Goal: Task Accomplishment & Management: Manage account settings

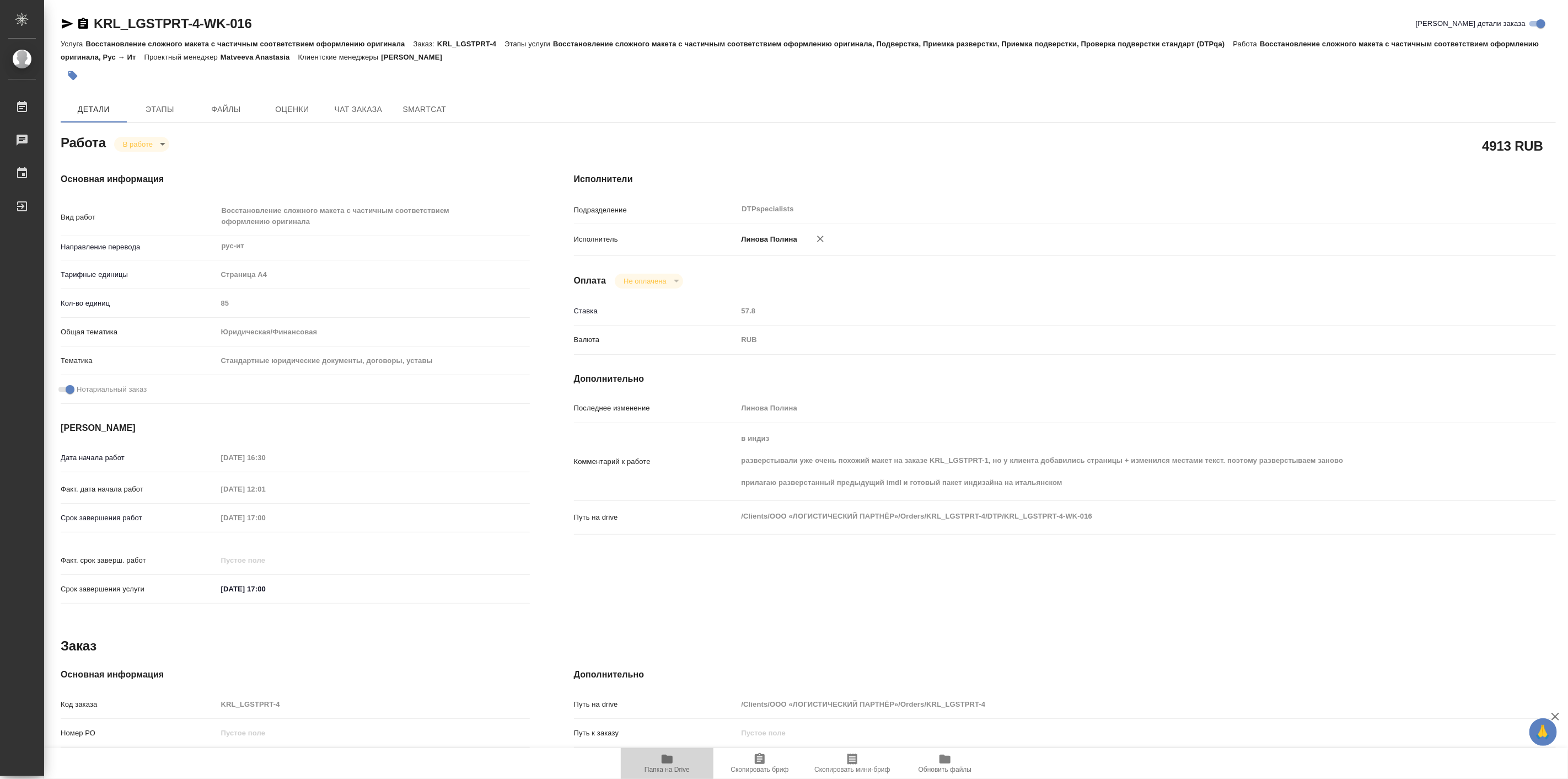
click at [661, 753] on icon "button" at bounding box center [667, 759] width 13 height 13
click at [62, 23] on icon "button" at bounding box center [67, 23] width 13 height 13
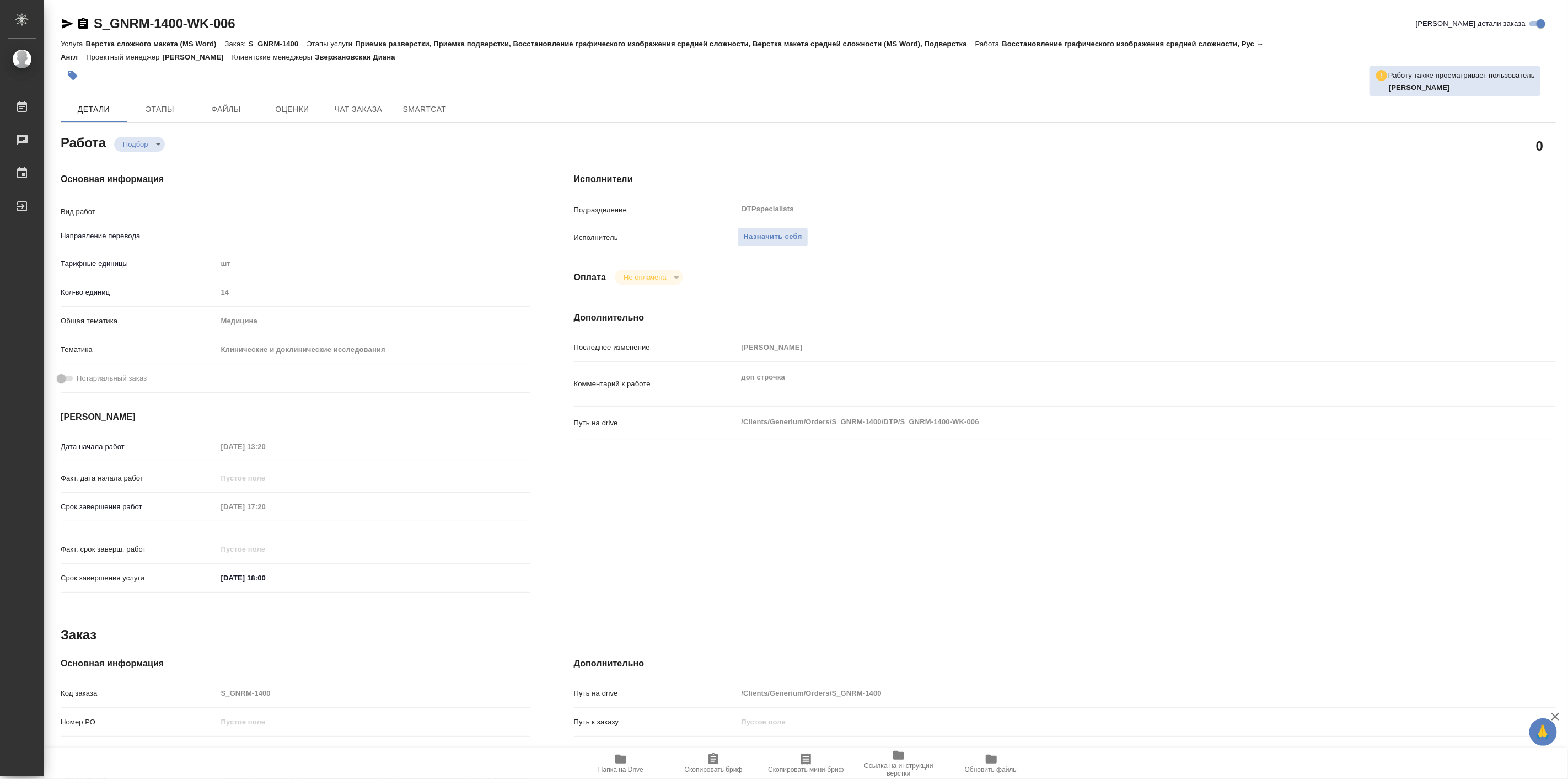
type textarea "x"
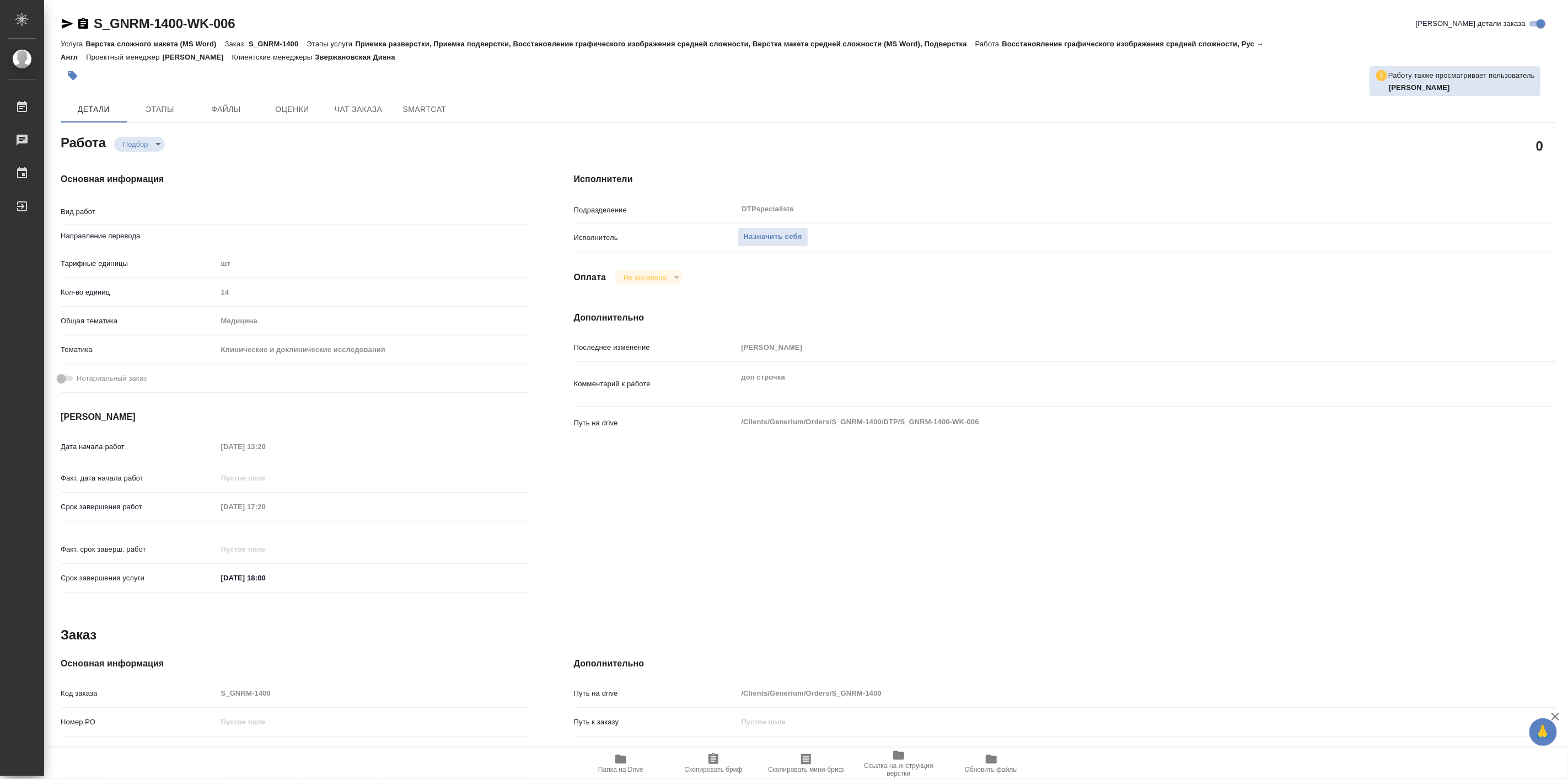
type textarea "x"
type textarea "Восстановление графического изображения средней сложности"
type textarea "x"
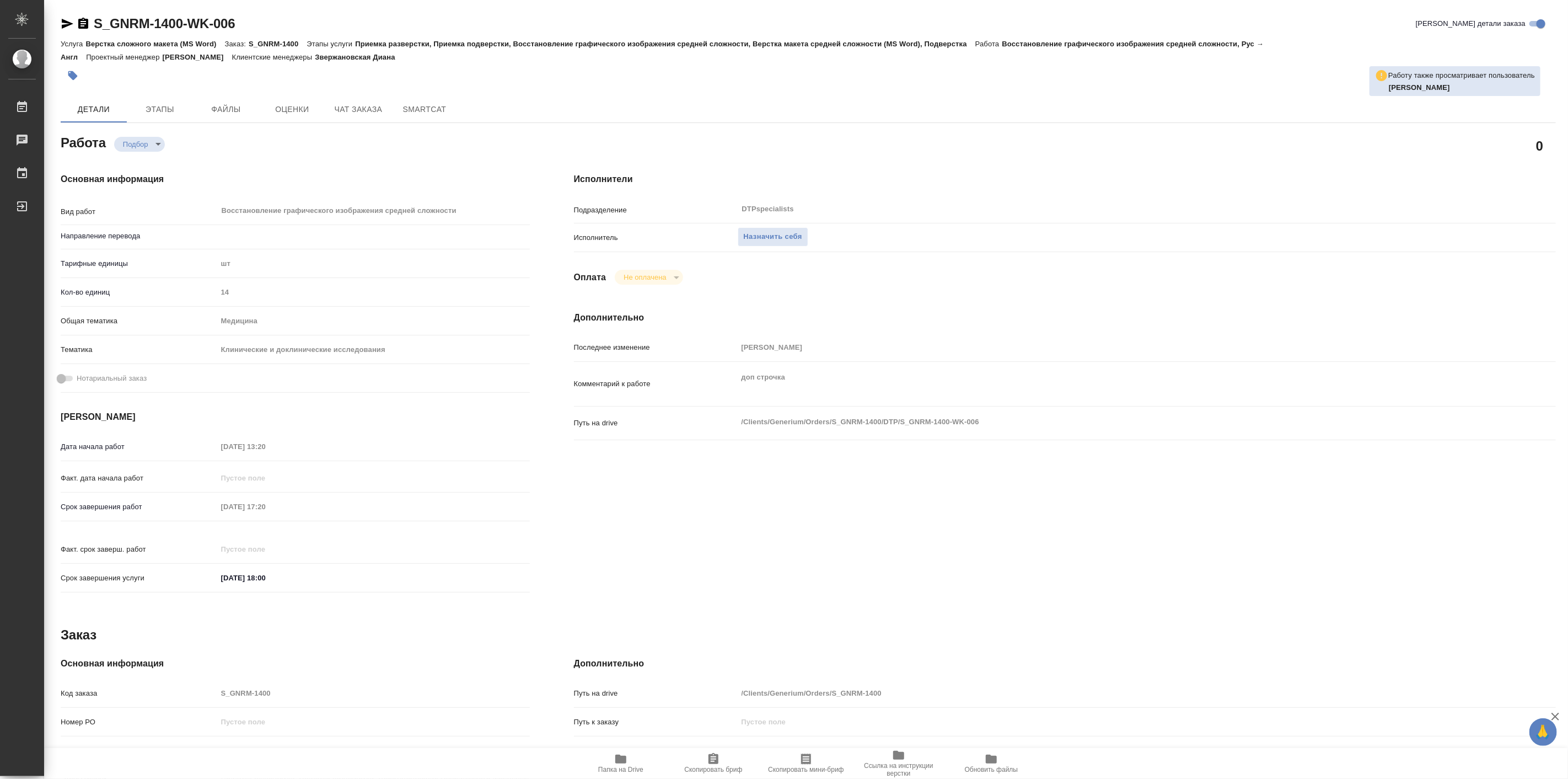
type textarea "x"
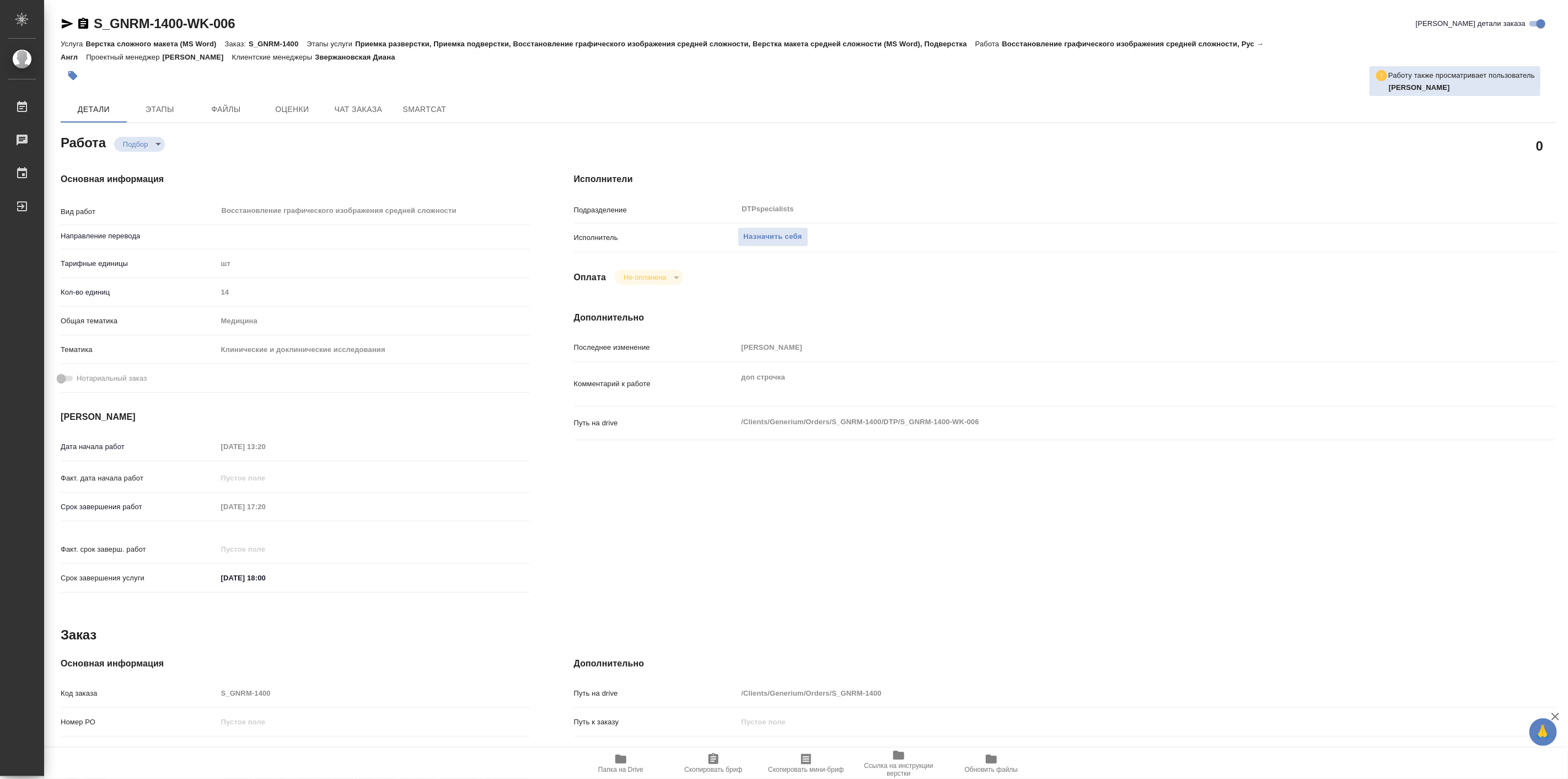
type textarea "x"
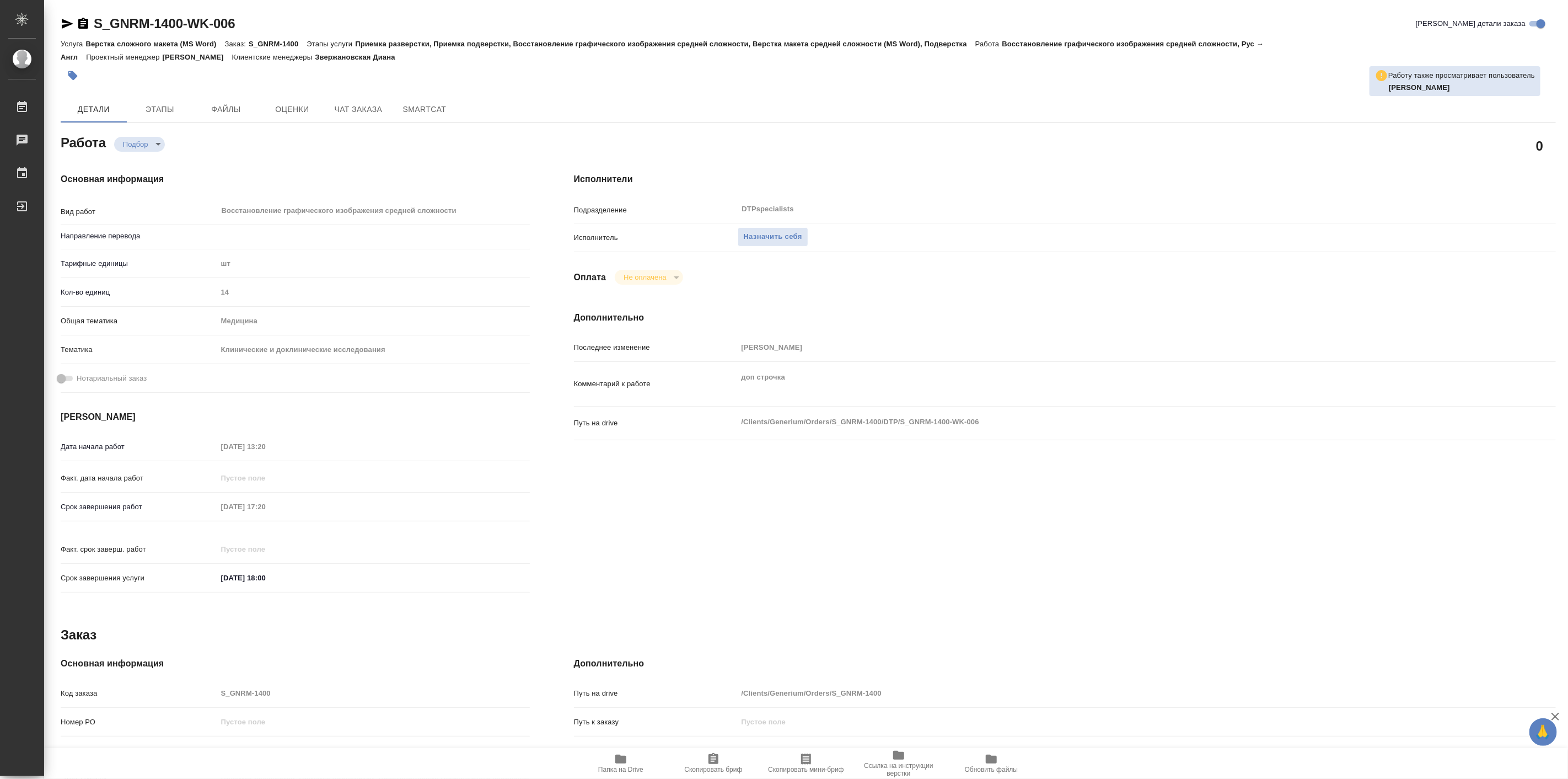
type textarea "x"
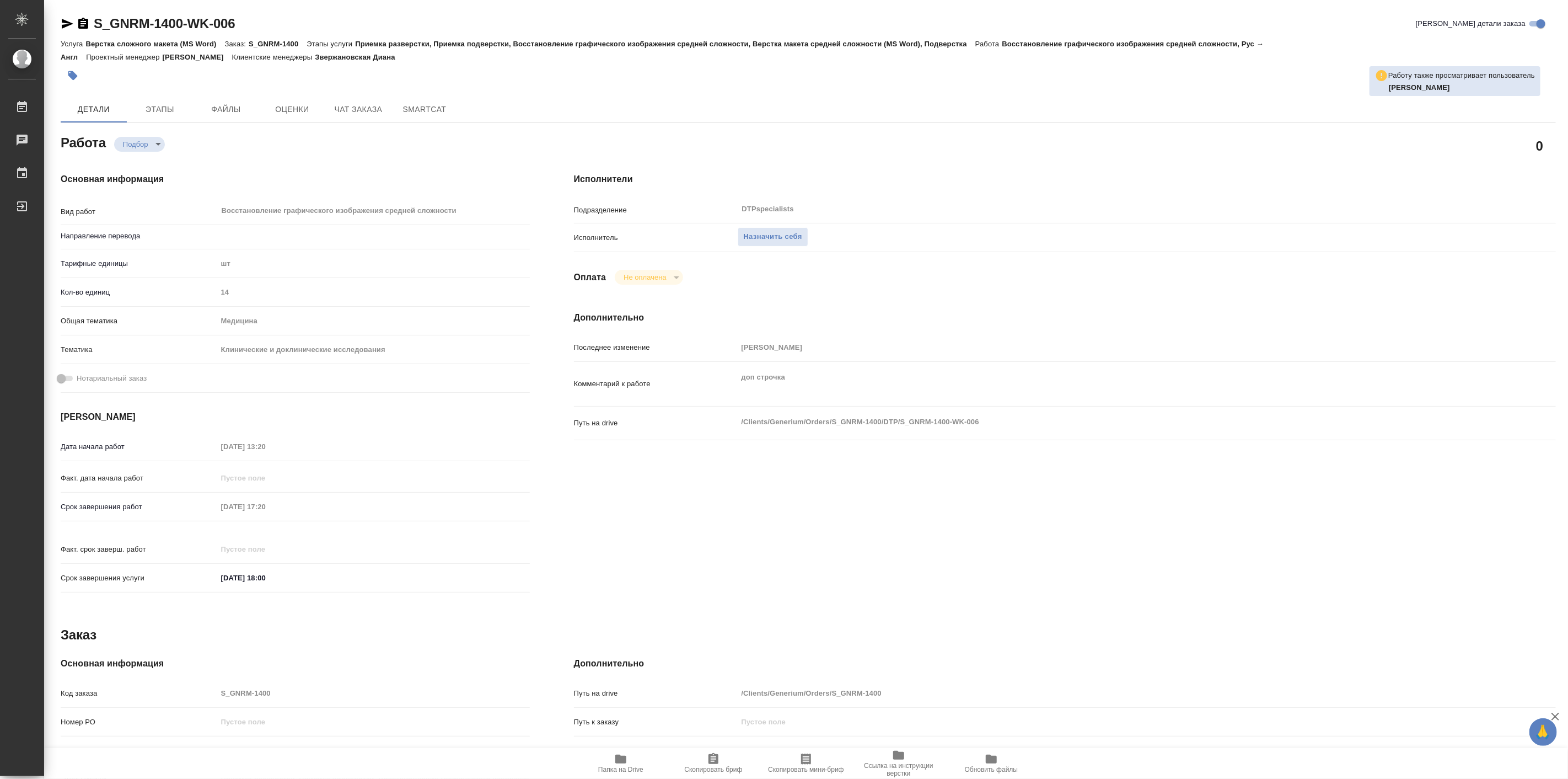
type textarea "x"
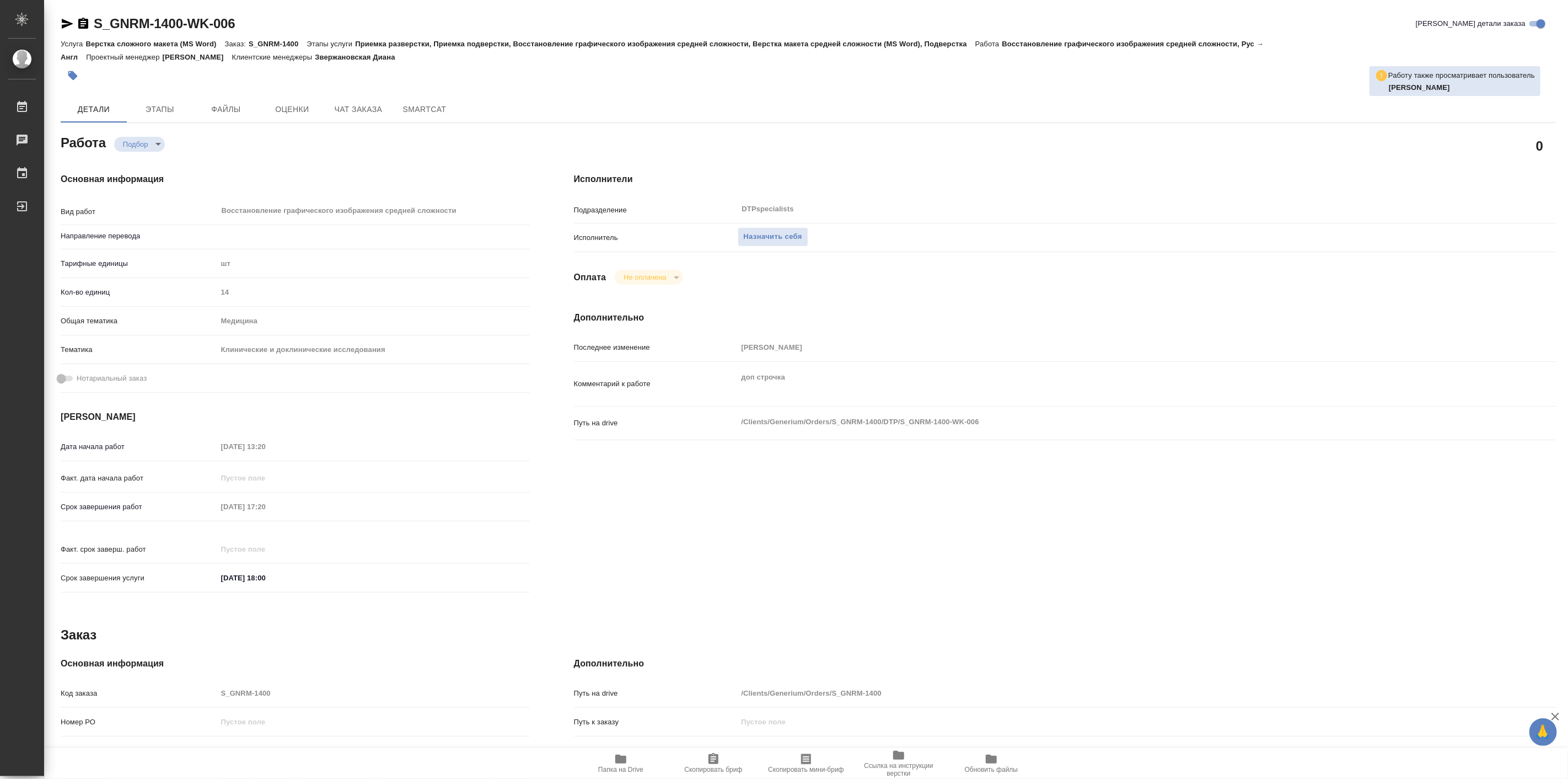
type input "рус-англ"
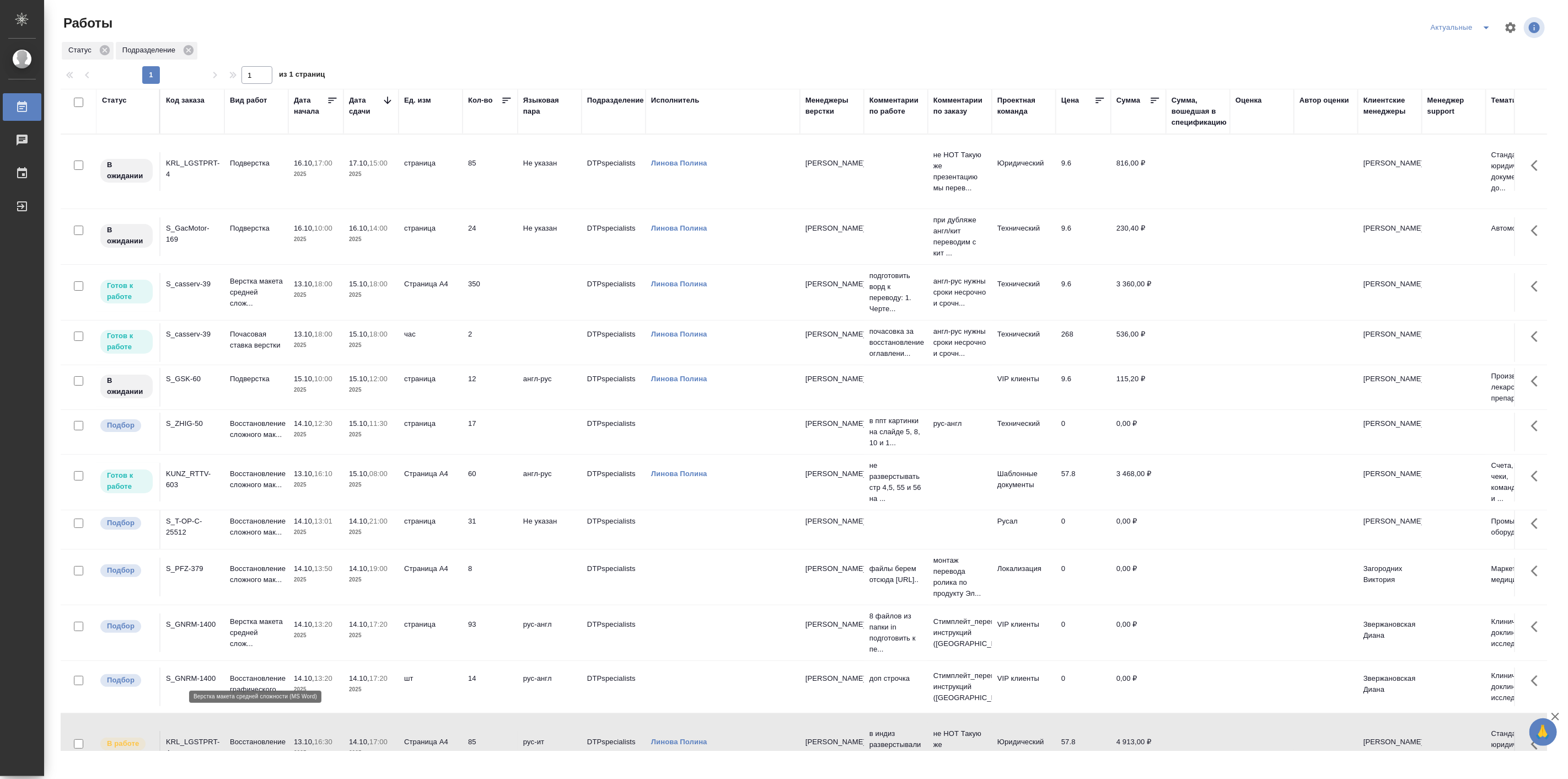
click at [249, 649] on p "Верстка макета средней слож..." at bounding box center [257, 632] width 53 height 33
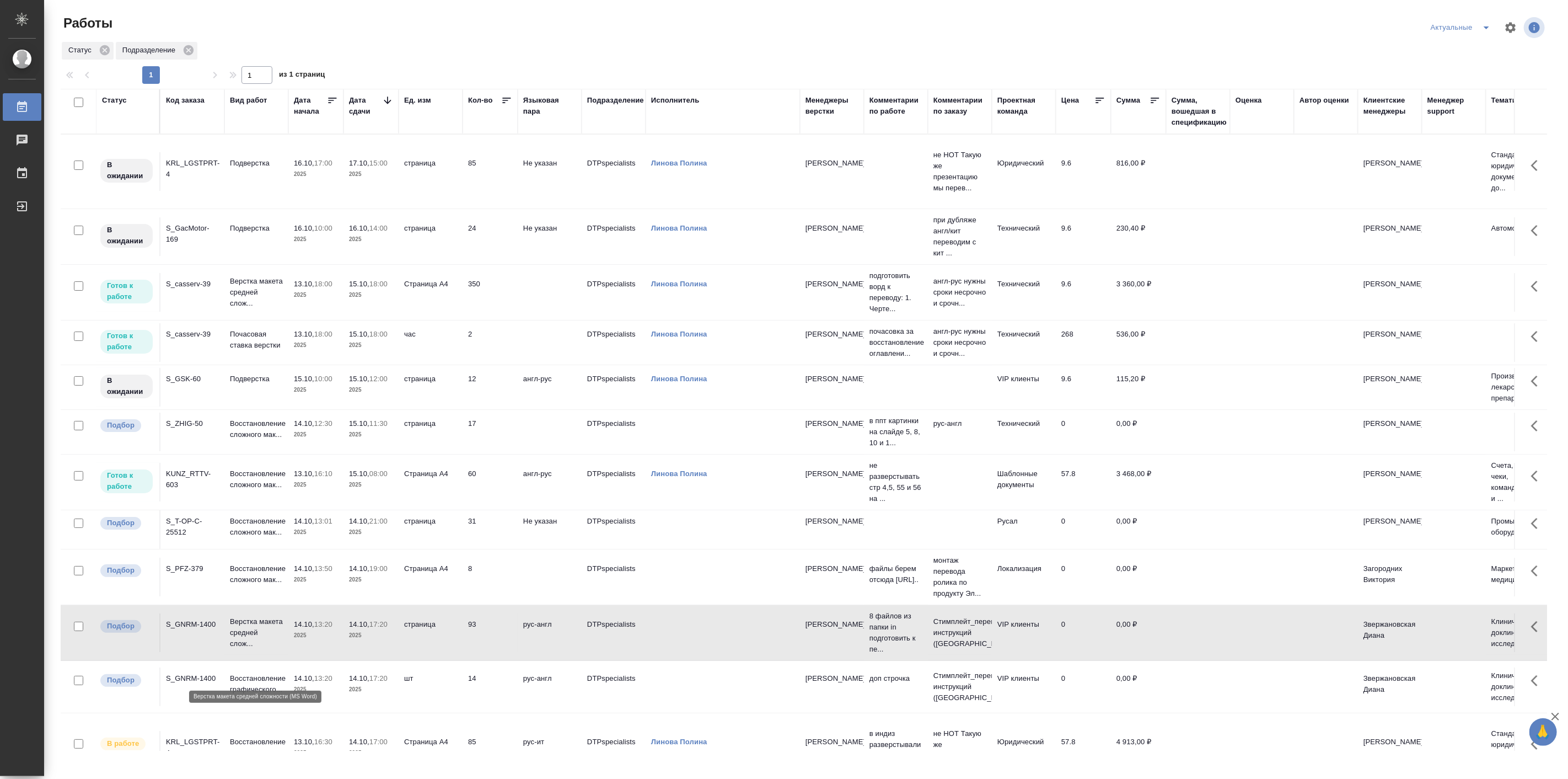
click at [249, 649] on p "Верстка макета средней слож..." at bounding box center [257, 632] width 53 height 33
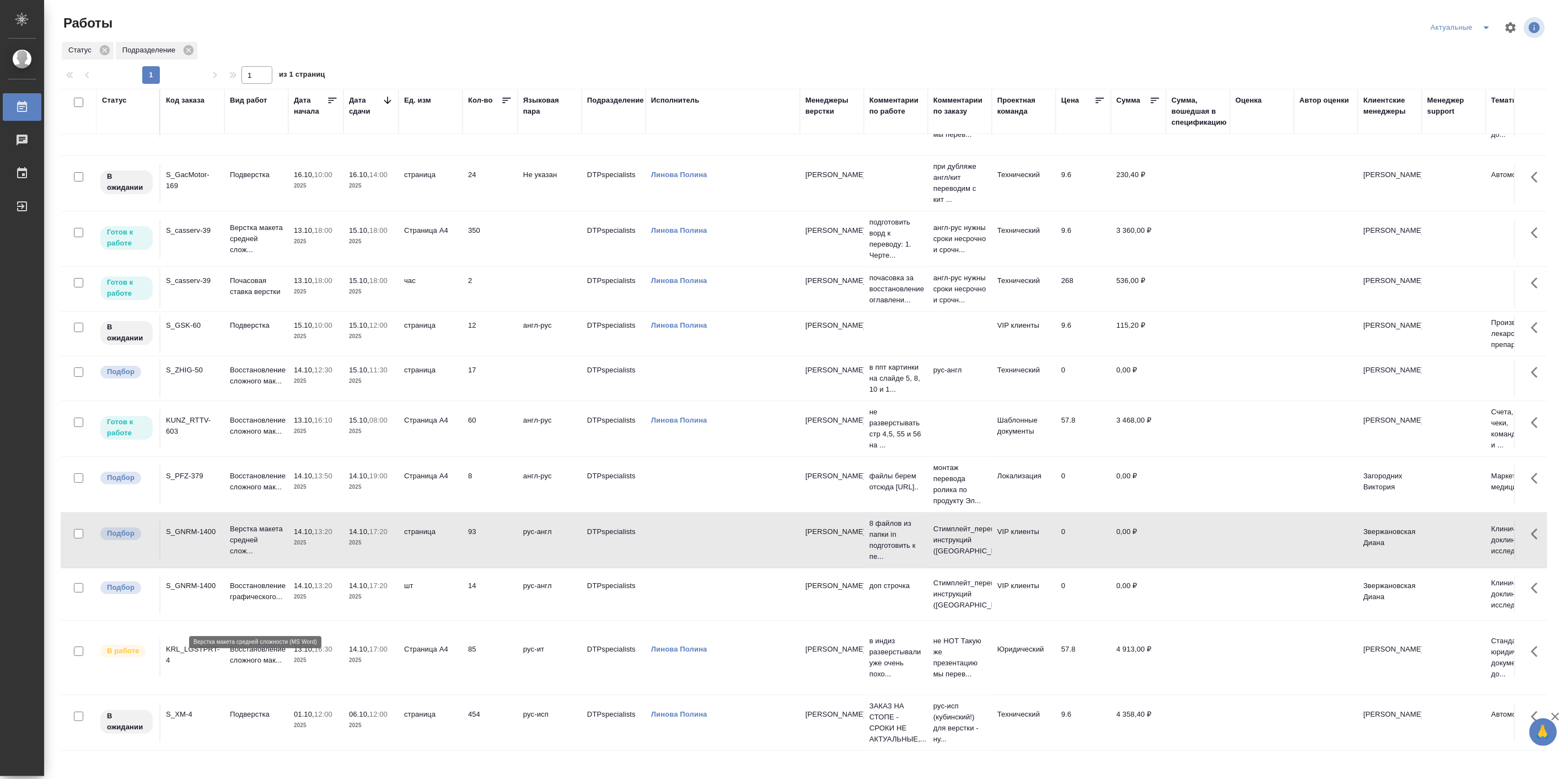
scroll to position [89, 0]
click at [283, 644] on p "Восстановление сложного мак..." at bounding box center [257, 655] width 53 height 22
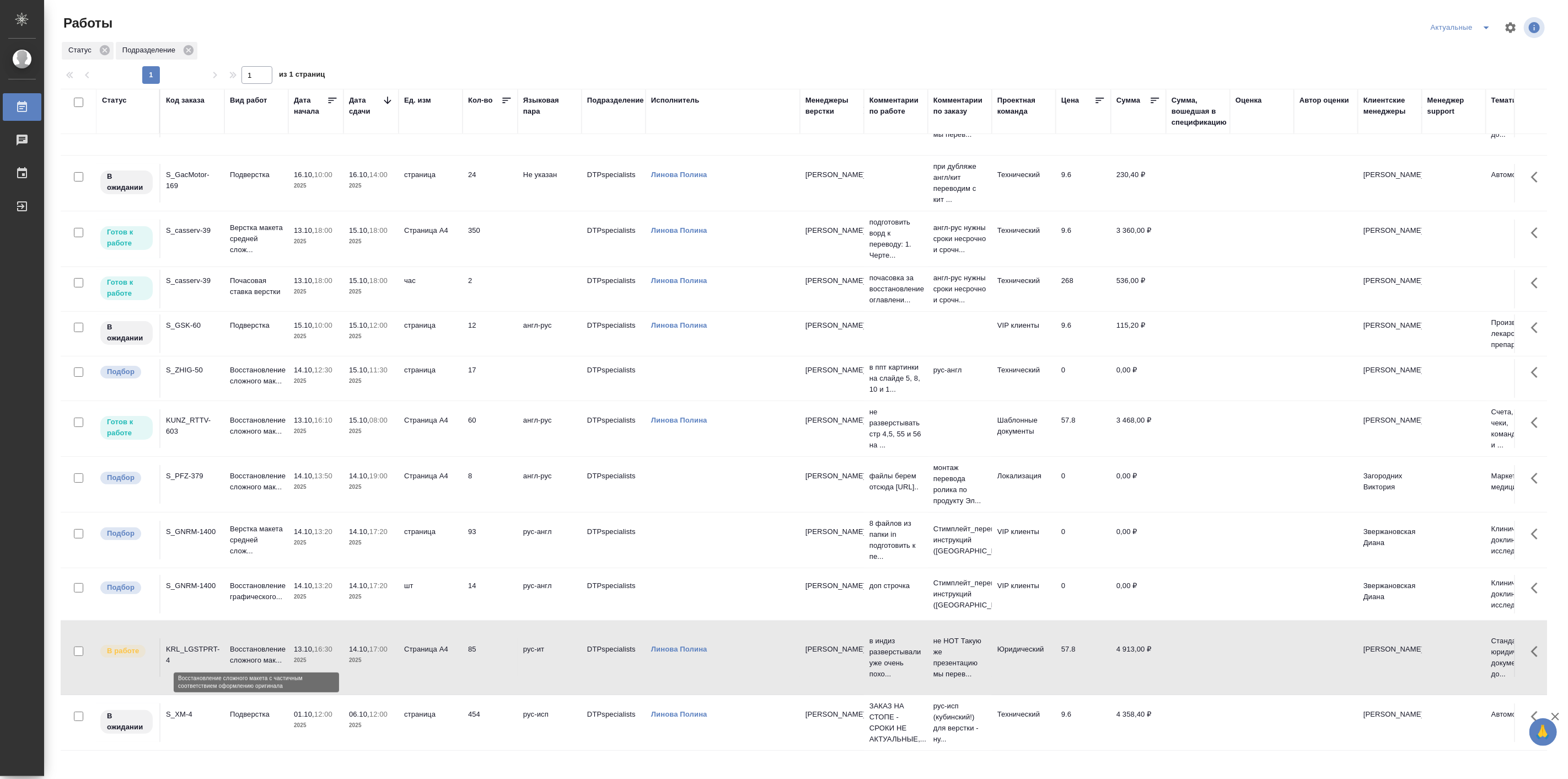
click at [283, 644] on p "Восстановление сложного мак..." at bounding box center [257, 655] width 53 height 22
click at [307, 426] on p "2025" at bounding box center [316, 432] width 44 height 11
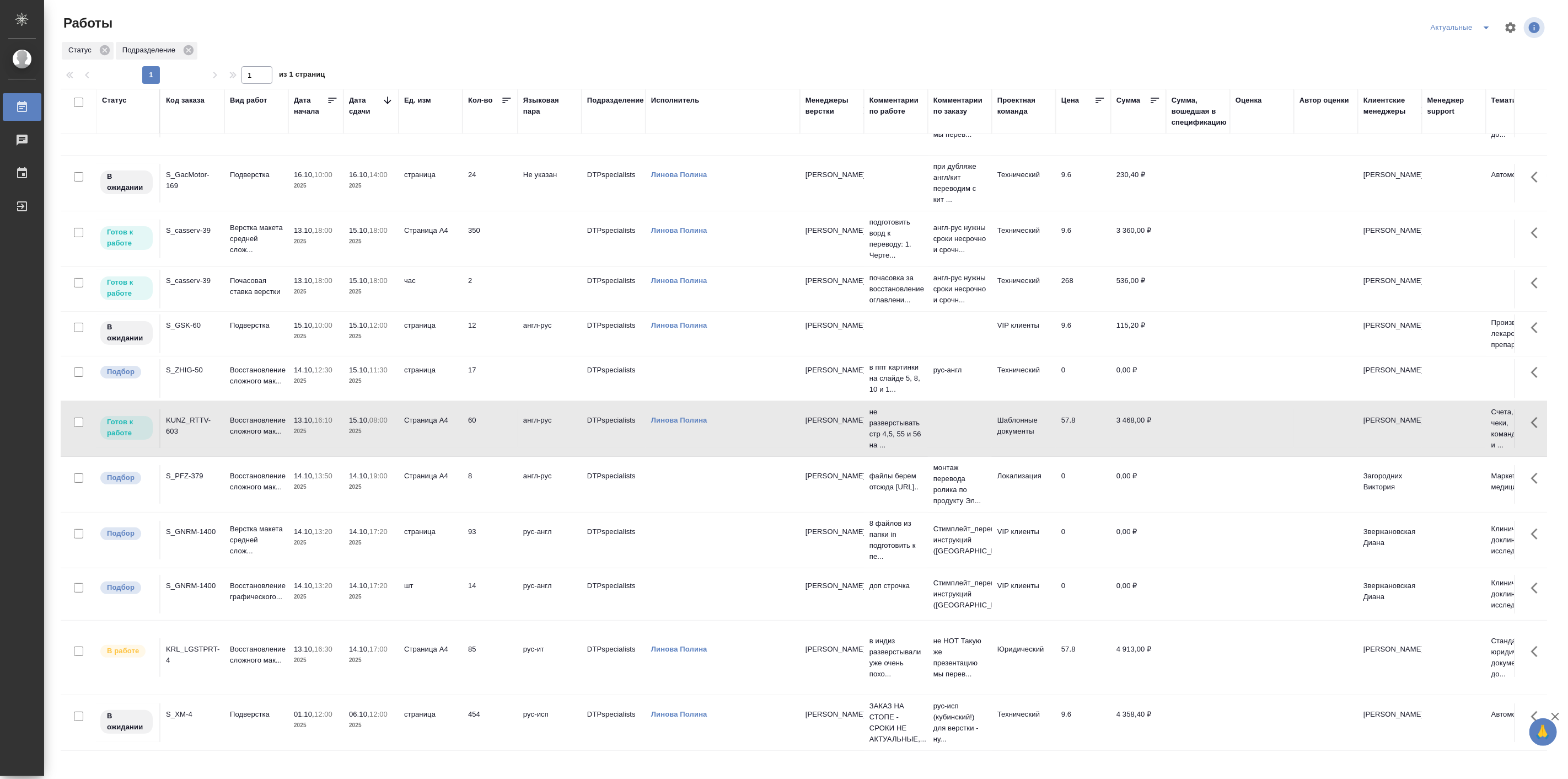
click at [307, 426] on p "2025" at bounding box center [316, 432] width 44 height 11
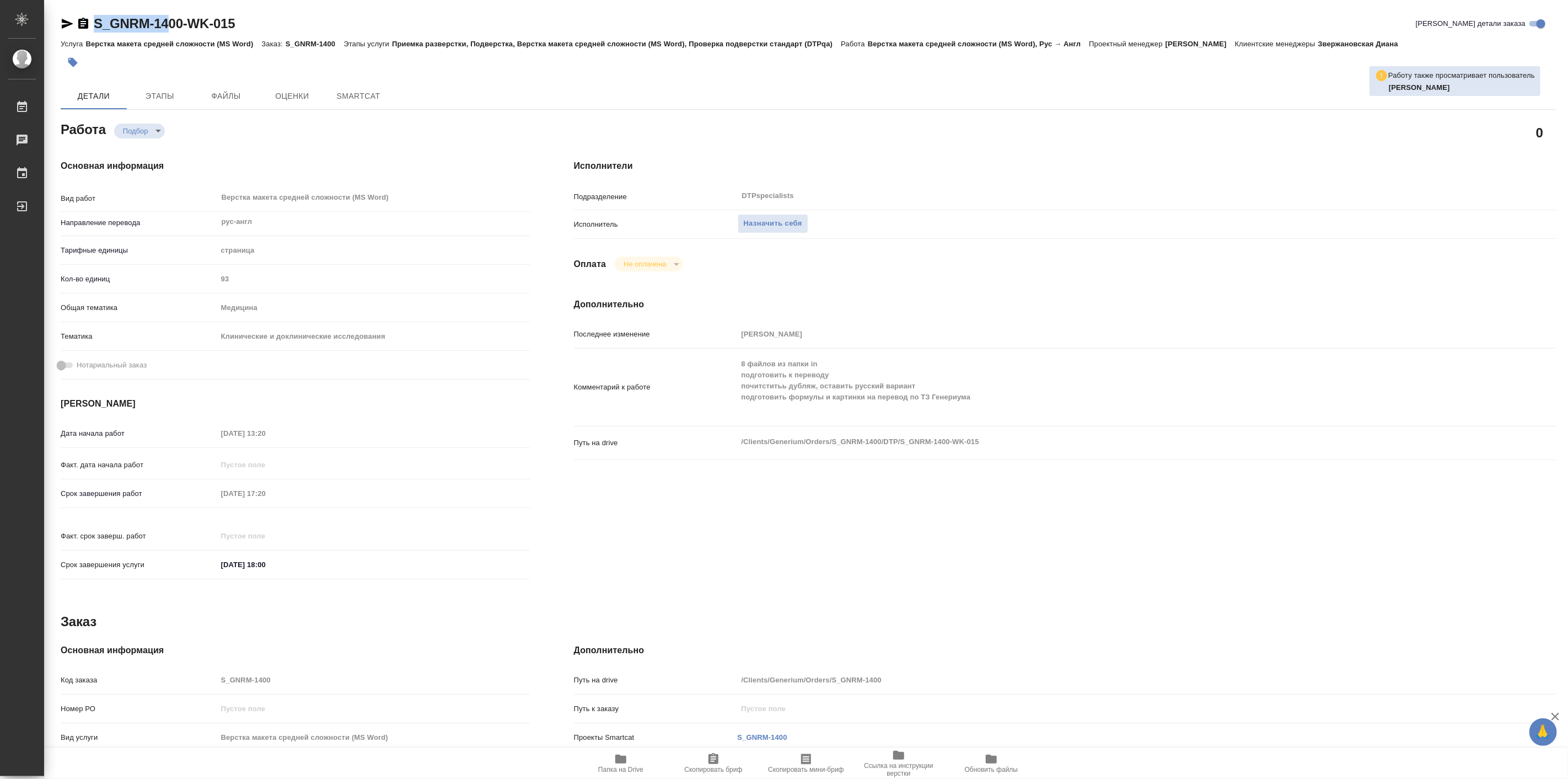
type textarea "x"
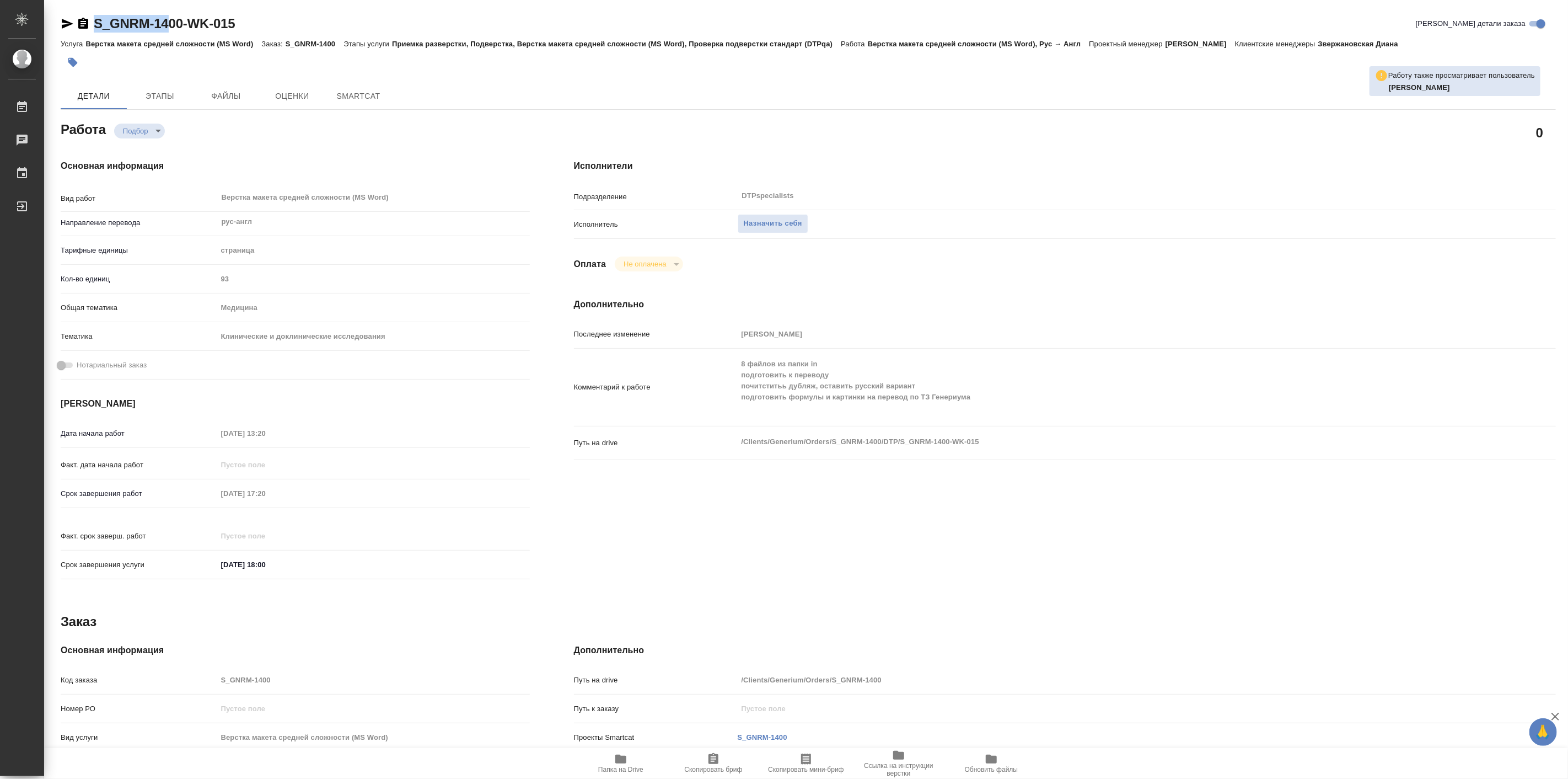
type textarea "x"
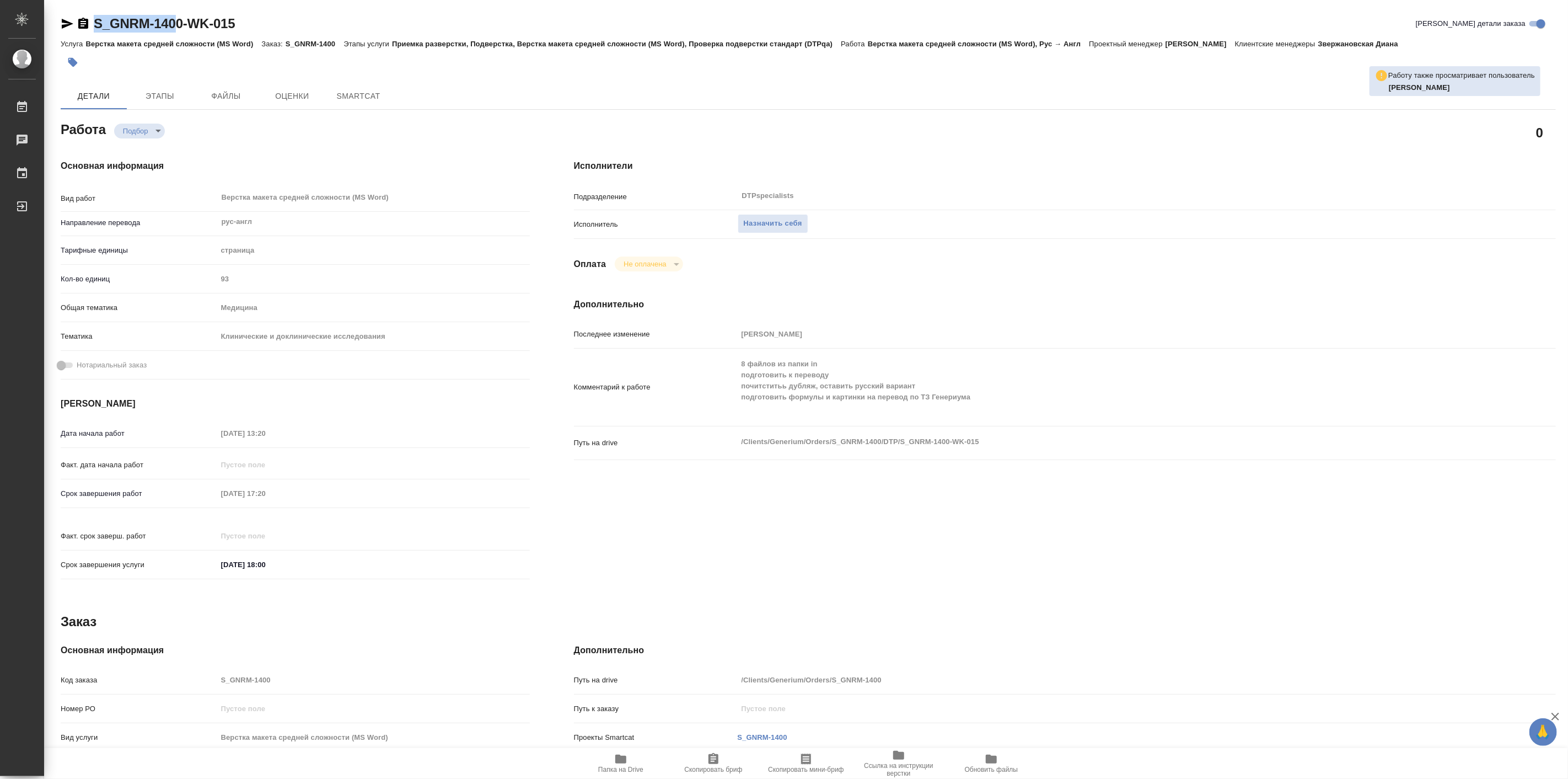
type textarea "x"
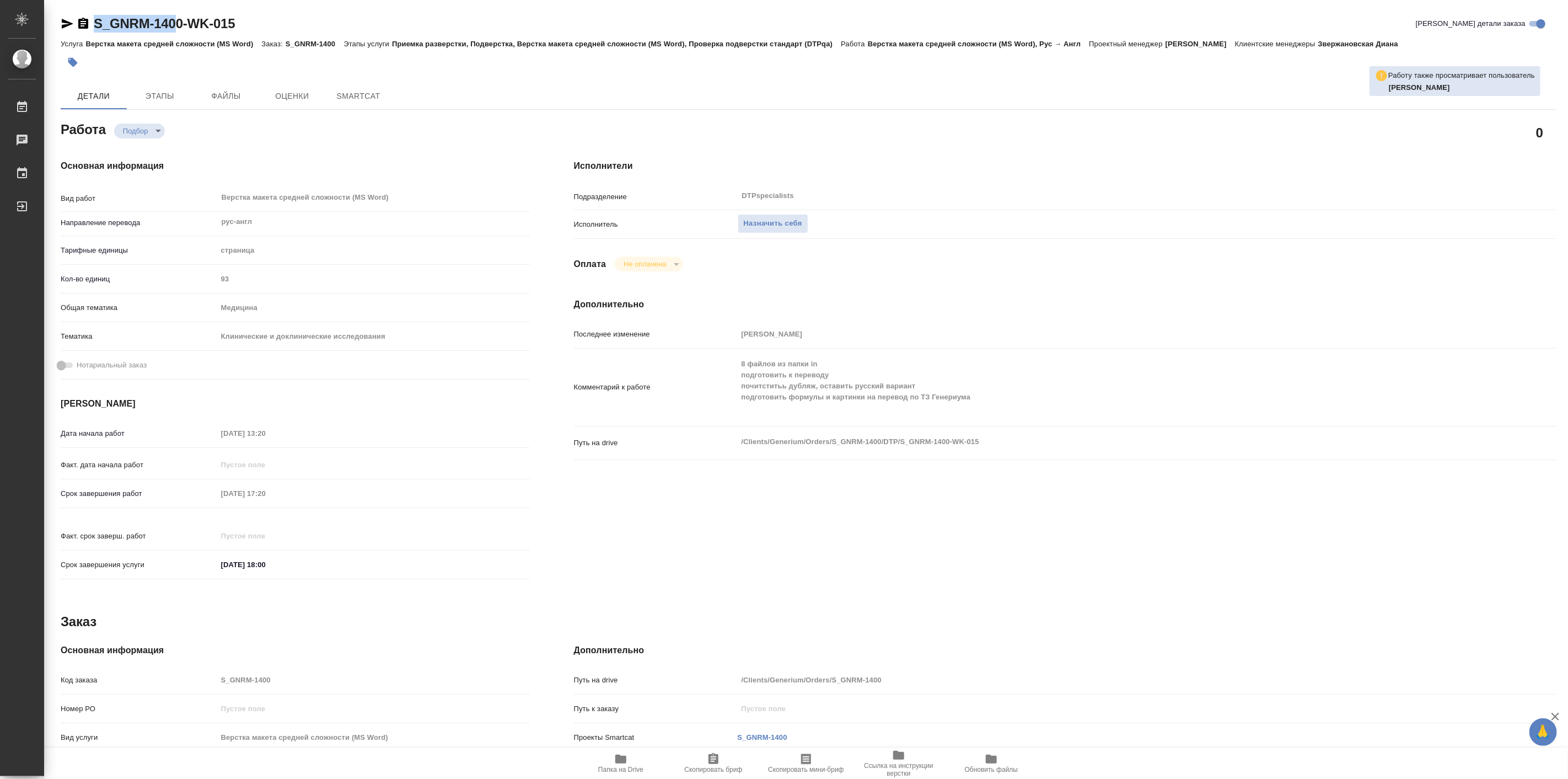
type textarea "x"
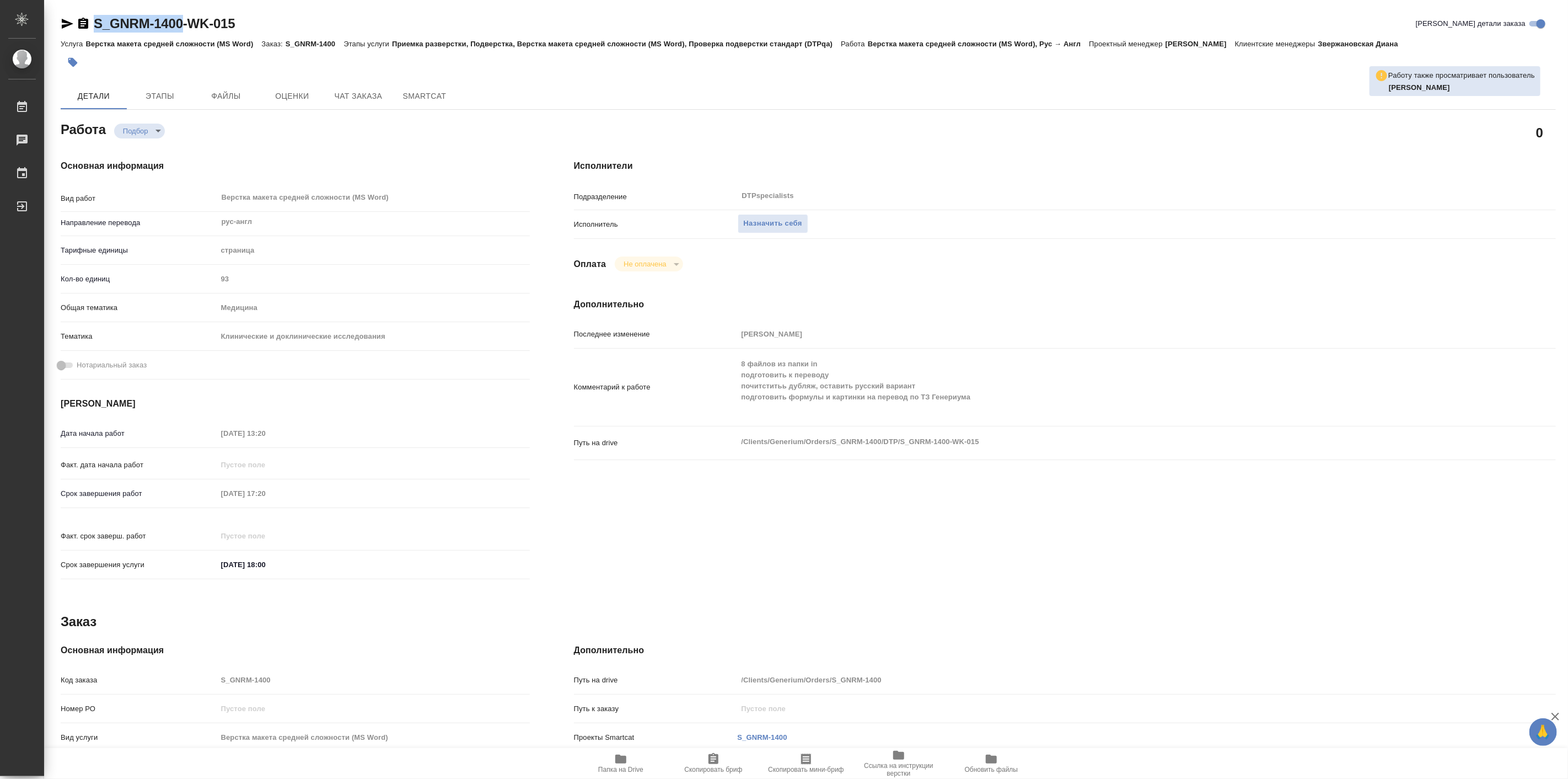
drag, startPoint x: 87, startPoint y: 5, endPoint x: 185, endPoint y: 25, distance: 100.0
click at [185, 25] on div "S_GNRM-1400-WK-015 Кратко детали заказа Услуга Верстка макета средней сложности…" at bounding box center [808, 469] width 1507 height 939
type textarea "x"
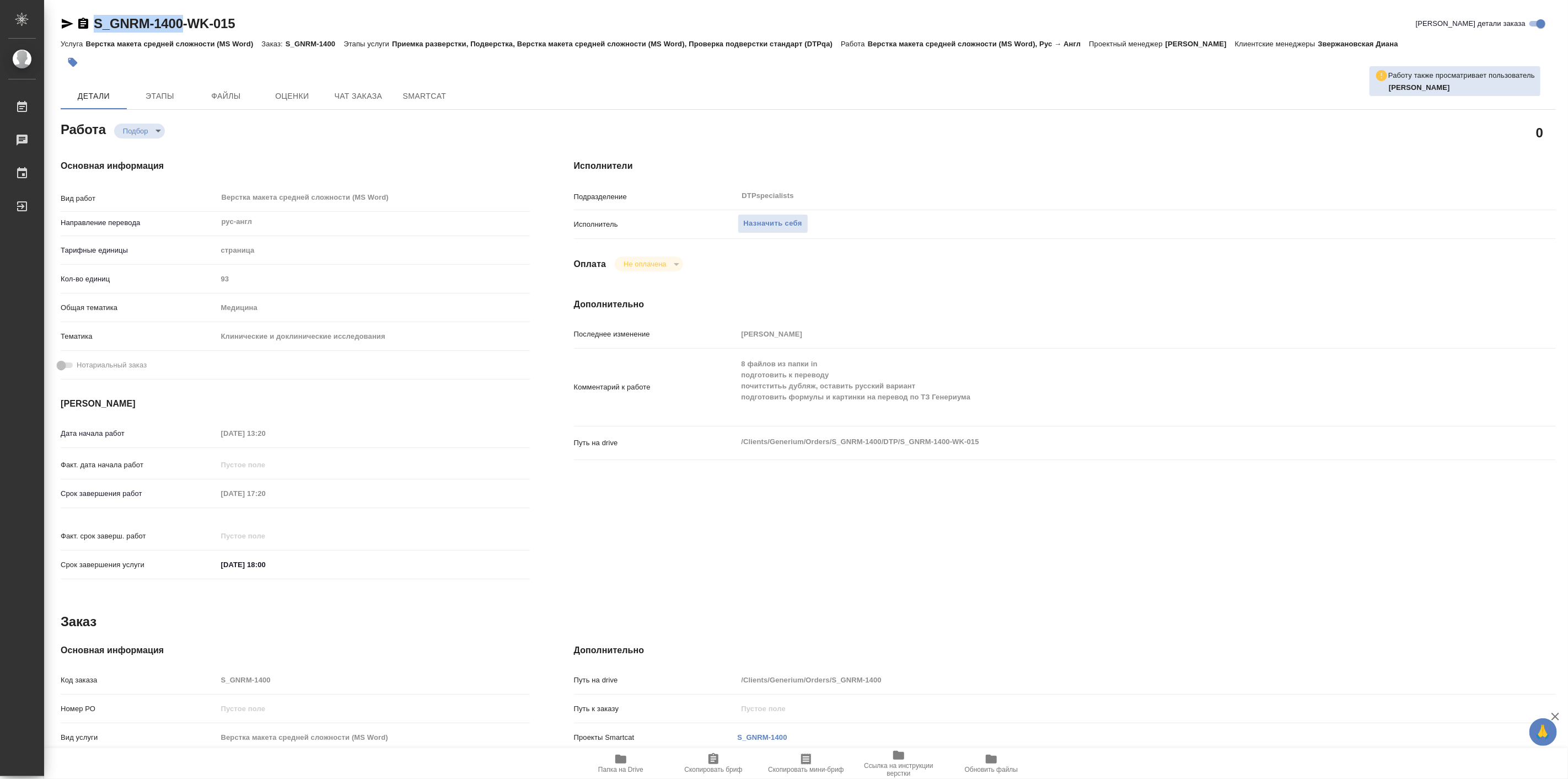
type textarea "x"
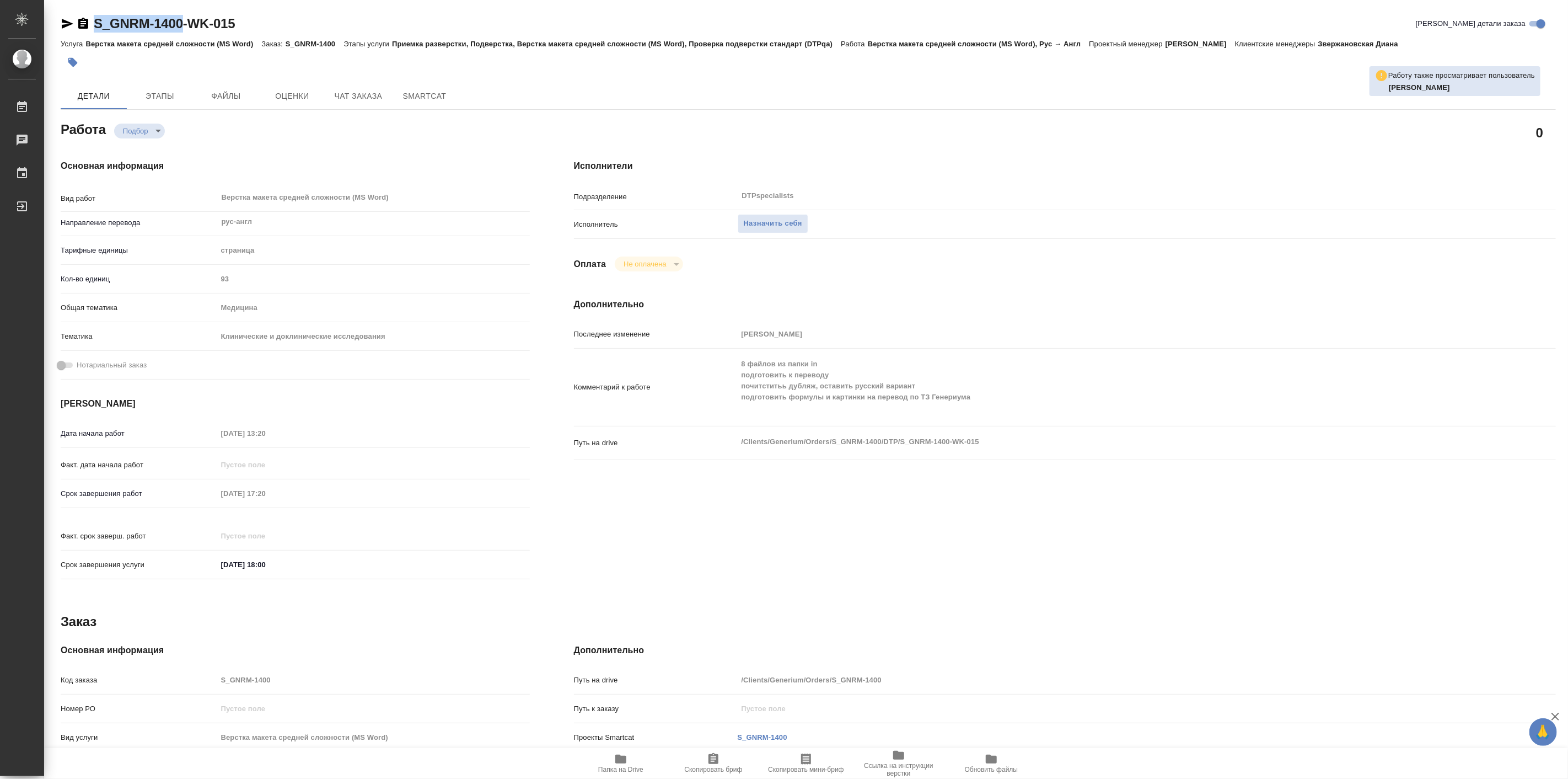
type textarea "x"
copy link "S_GNRM-1400"
click at [633, 757] on span "Папка на Drive" at bounding box center [621, 763] width 80 height 21
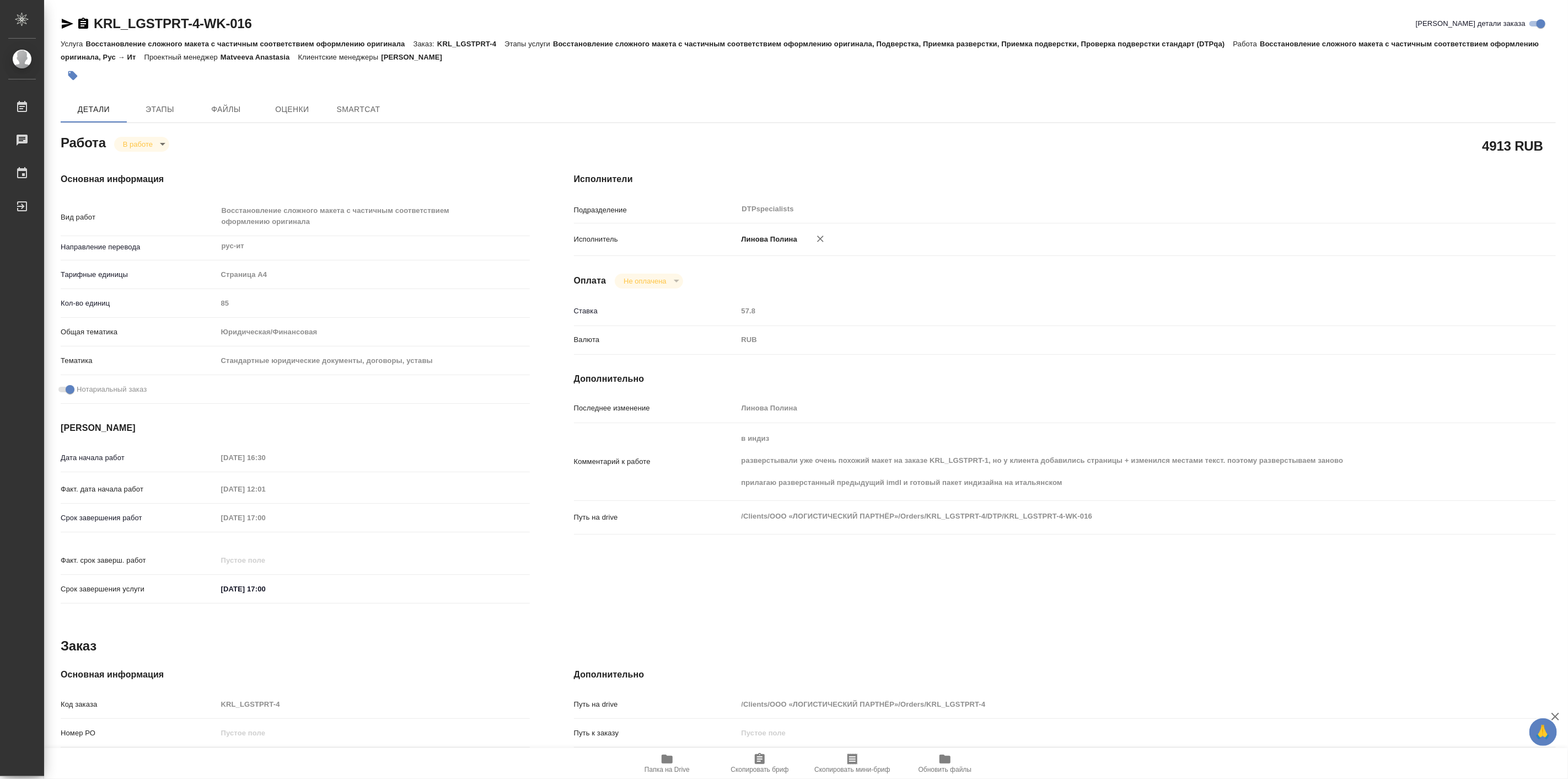
type textarea "x"
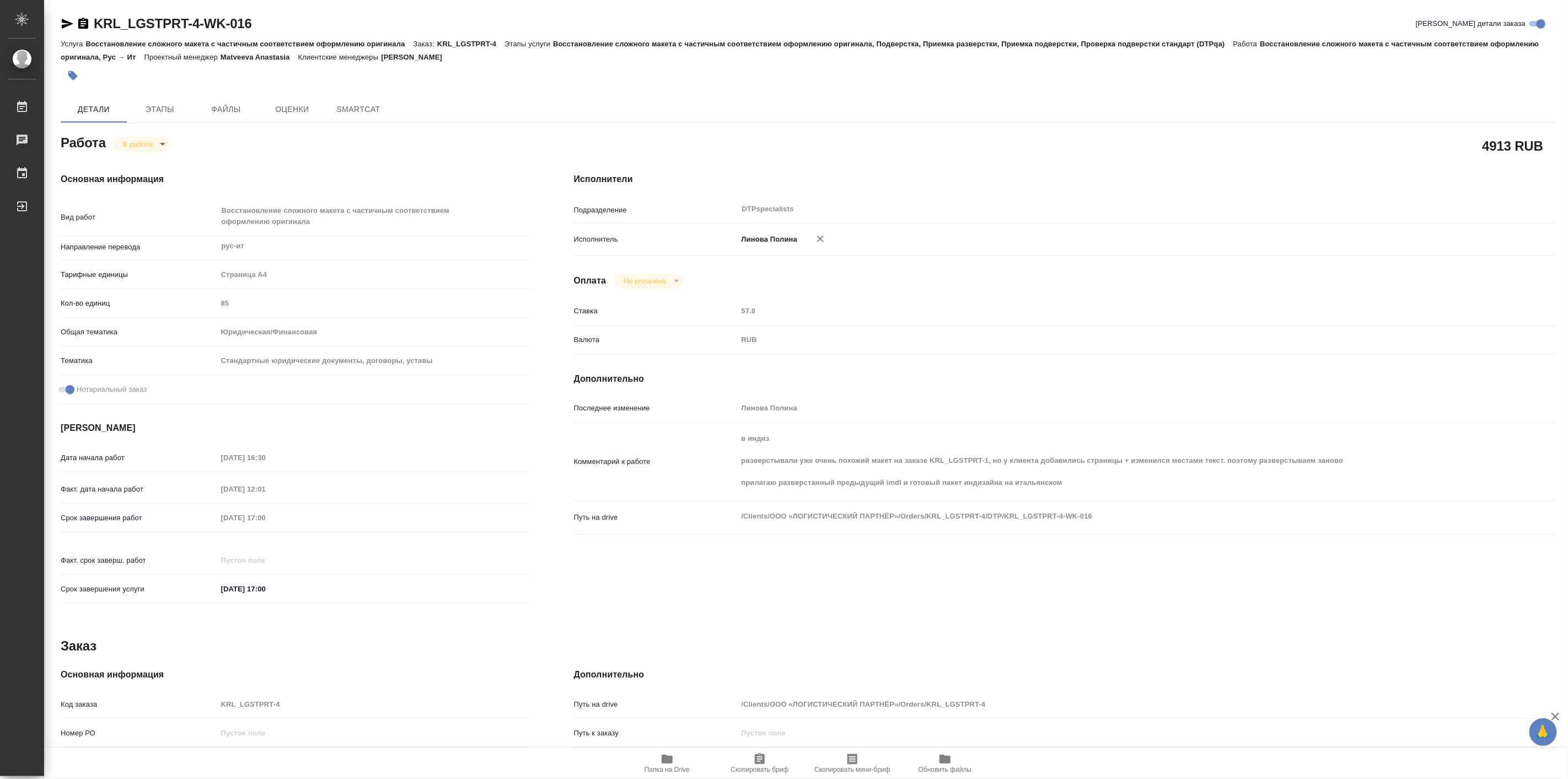
type textarea "x"
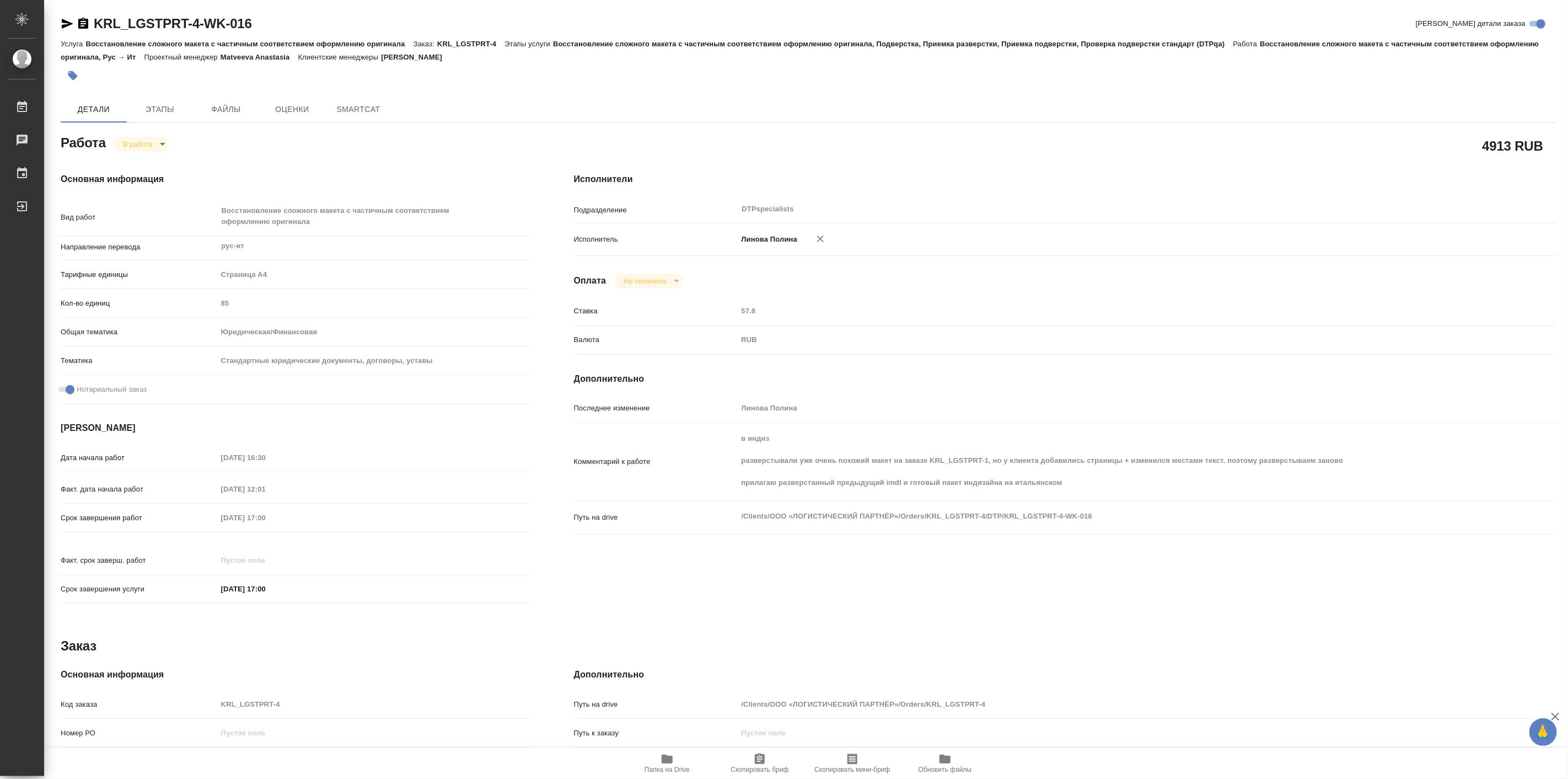
type textarea "x"
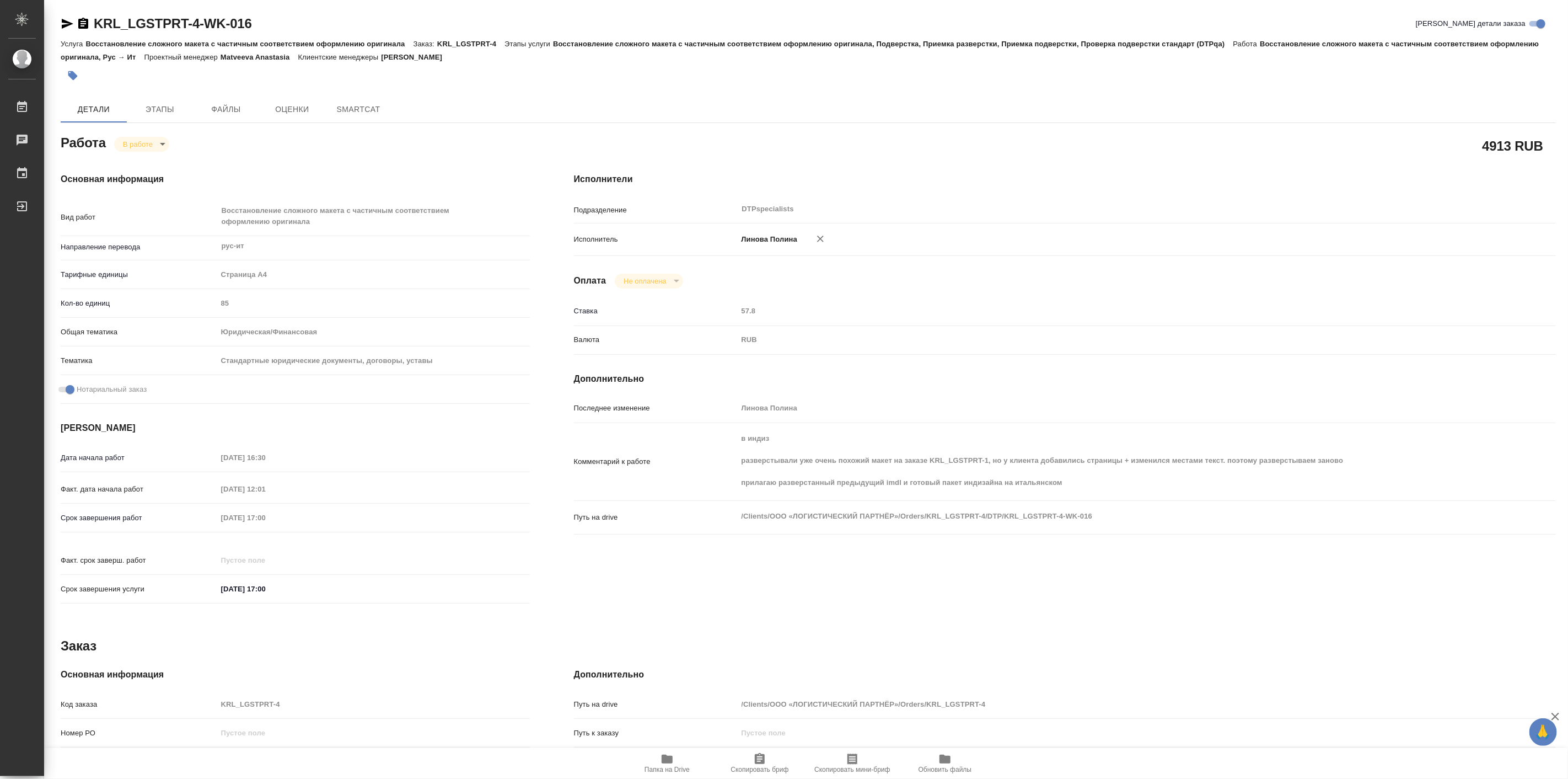
type textarea "x"
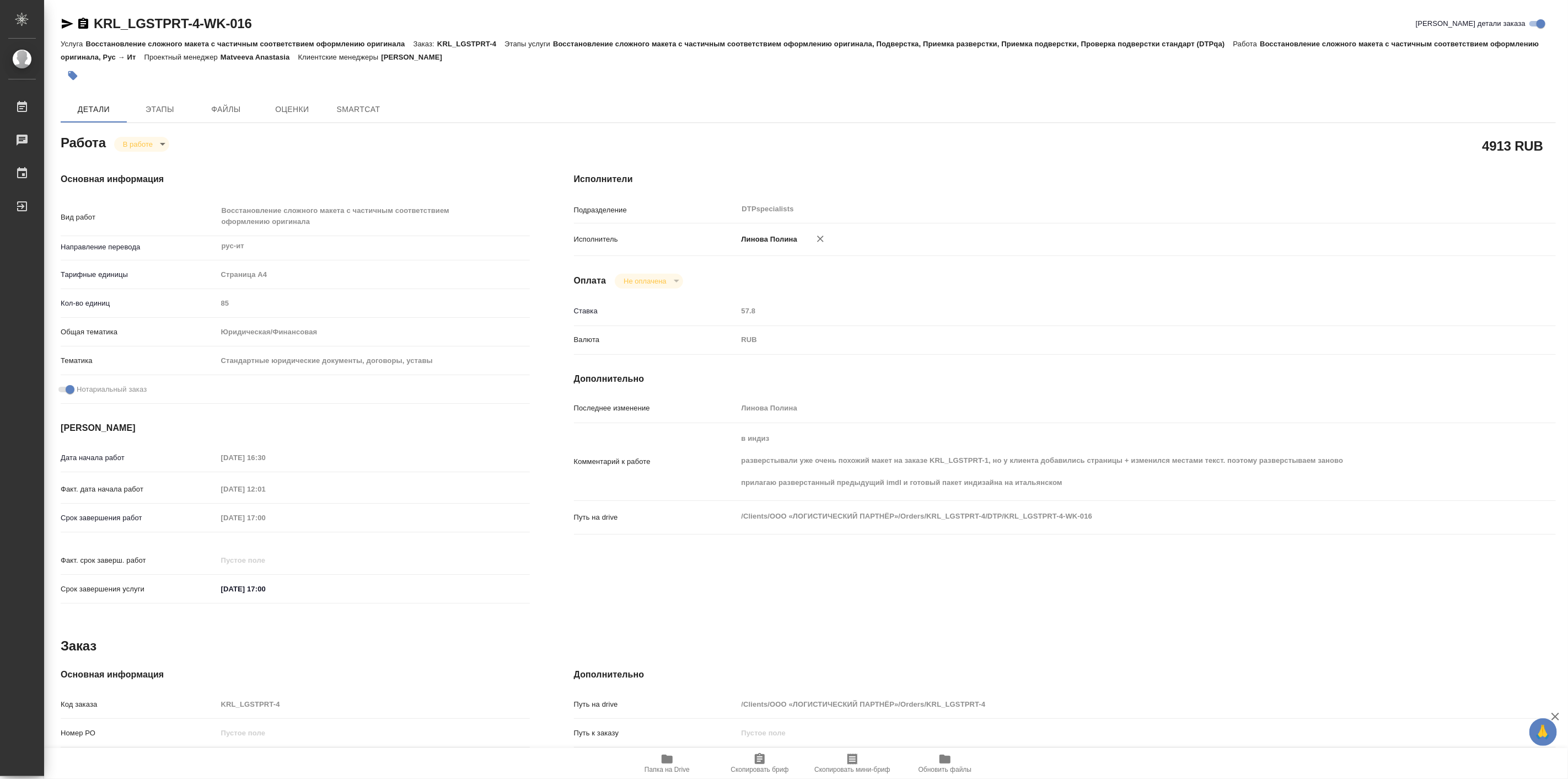
type textarea "x"
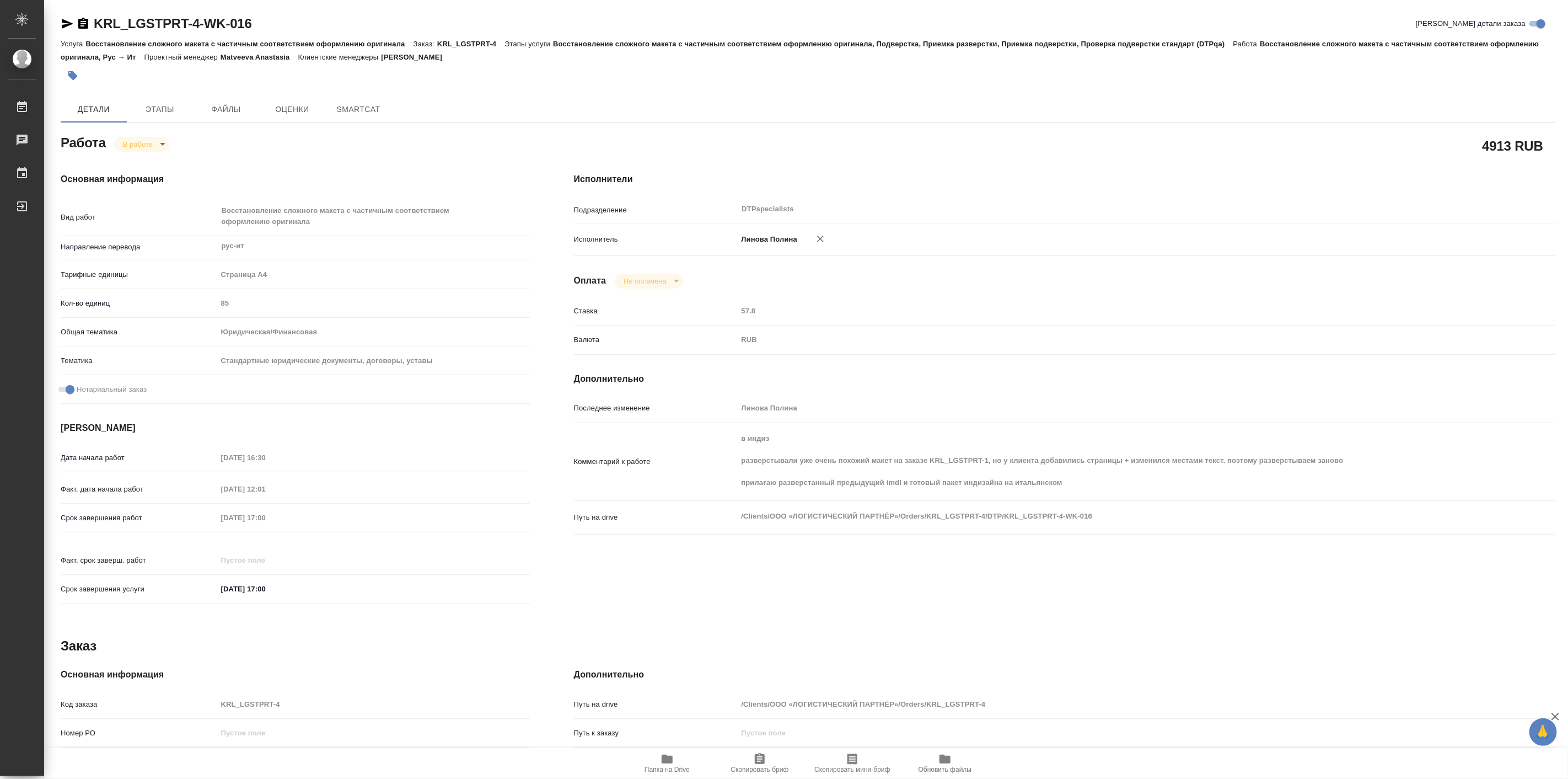
type textarea "x"
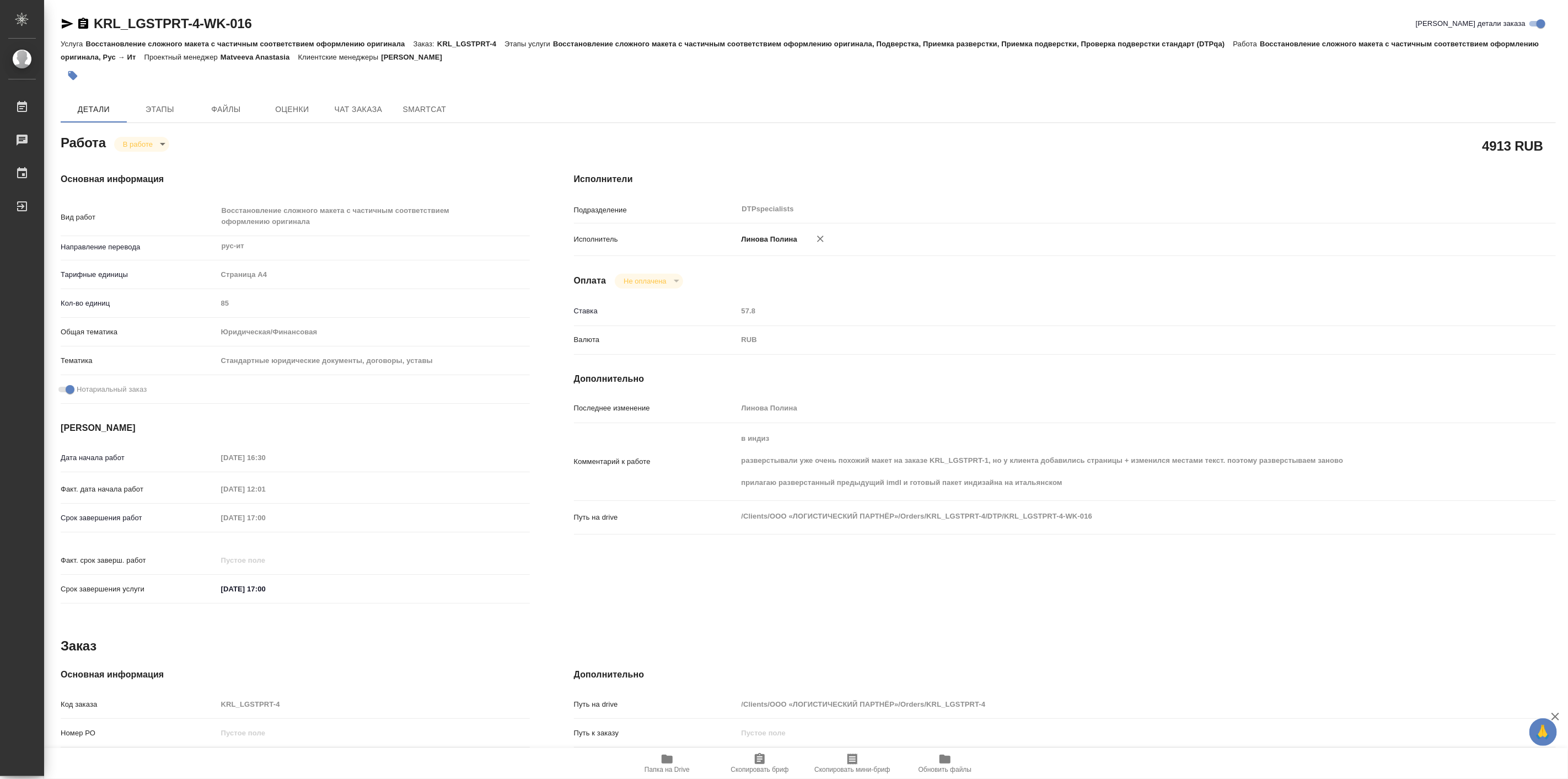
type textarea "x"
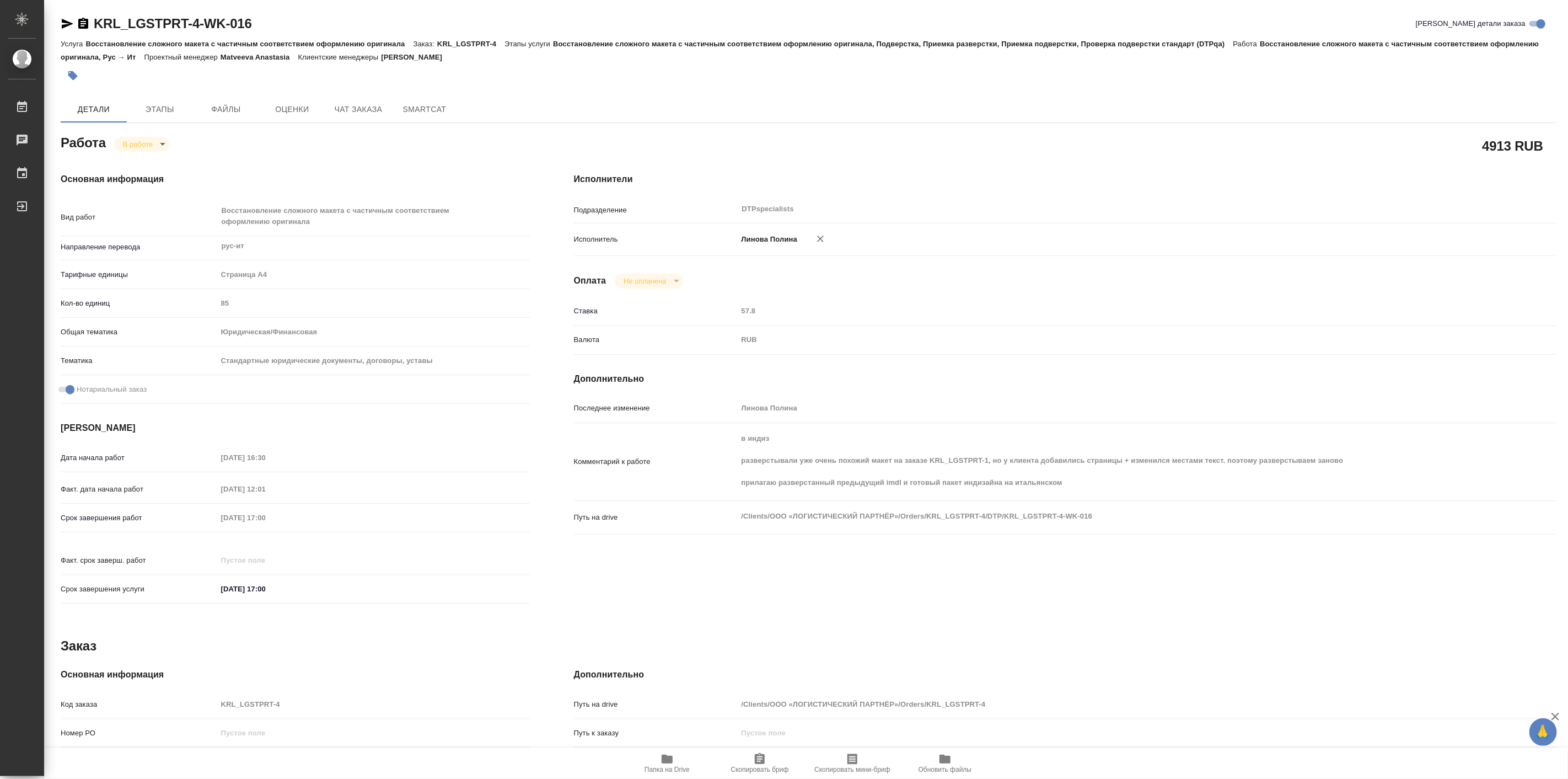
type textarea "x"
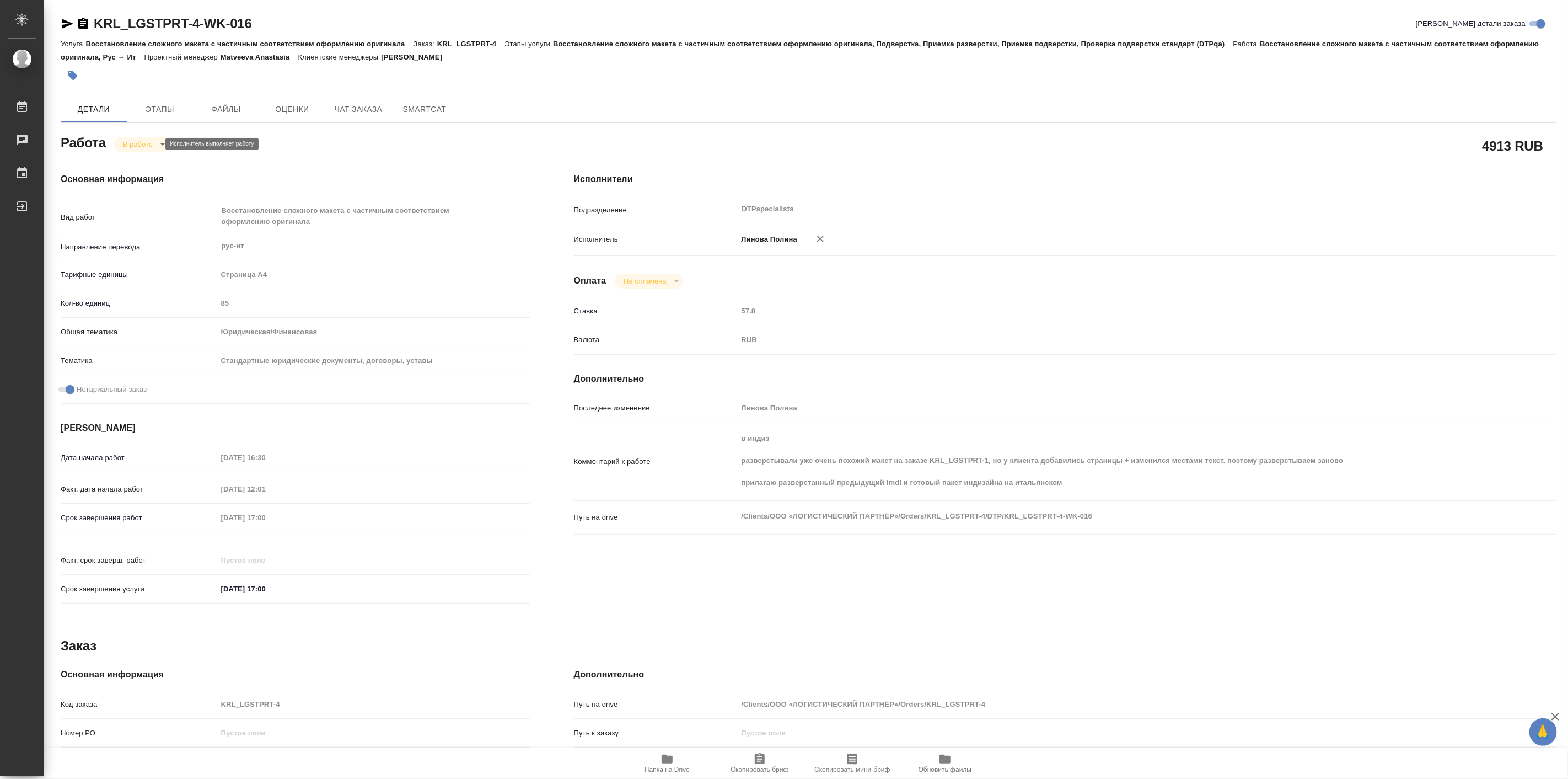
click at [150, 147] on body "🙏 .cls-1 fill:#fff; AWATERA Linova Polina Работы 0 Чаты График Выйти KRL_LGSTPR…" at bounding box center [784, 390] width 1568 height 779
click at [159, 162] on button "Выполнен" at bounding box center [144, 163] width 41 height 12
type textarea "x"
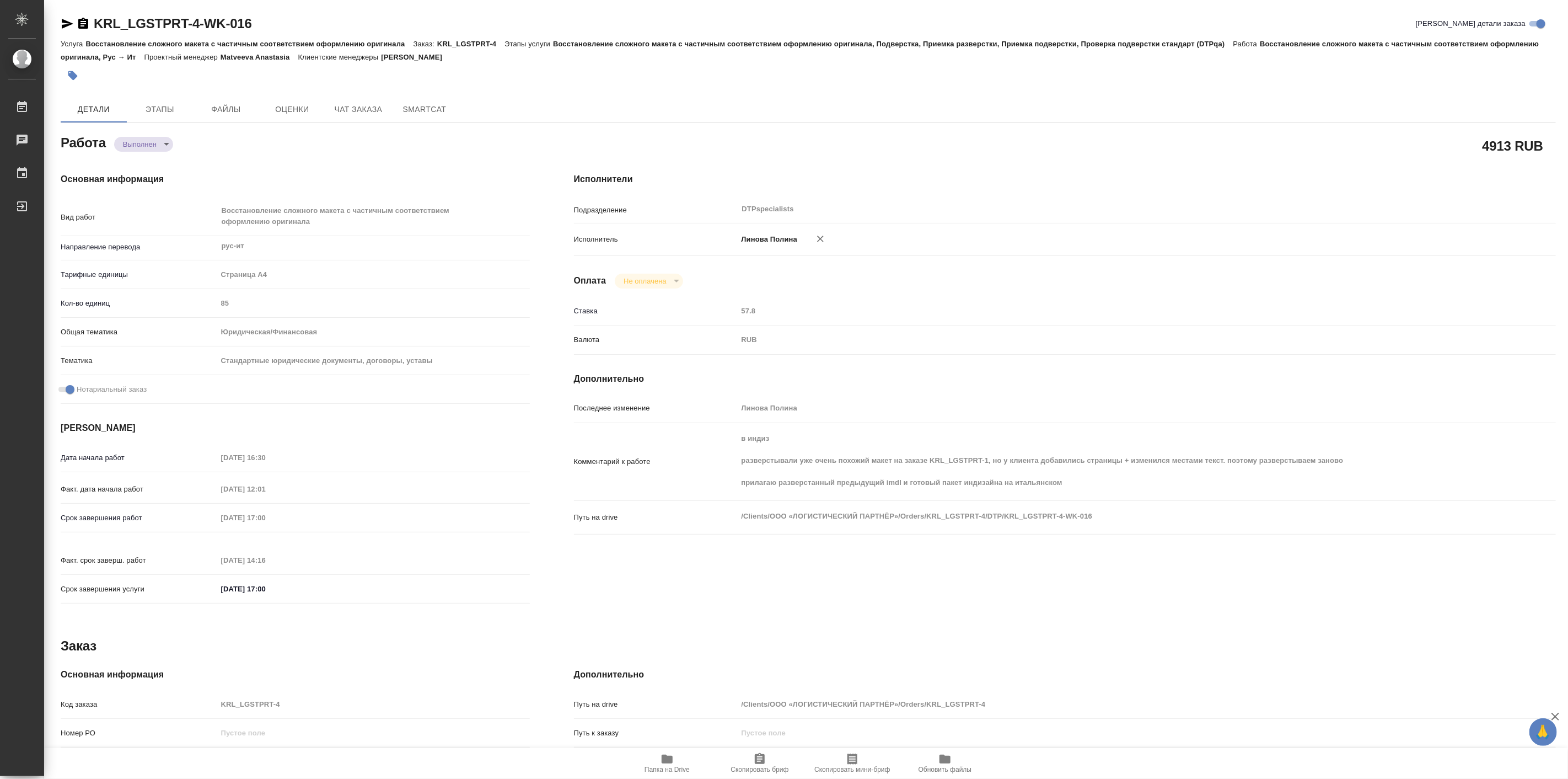
type textarea "x"
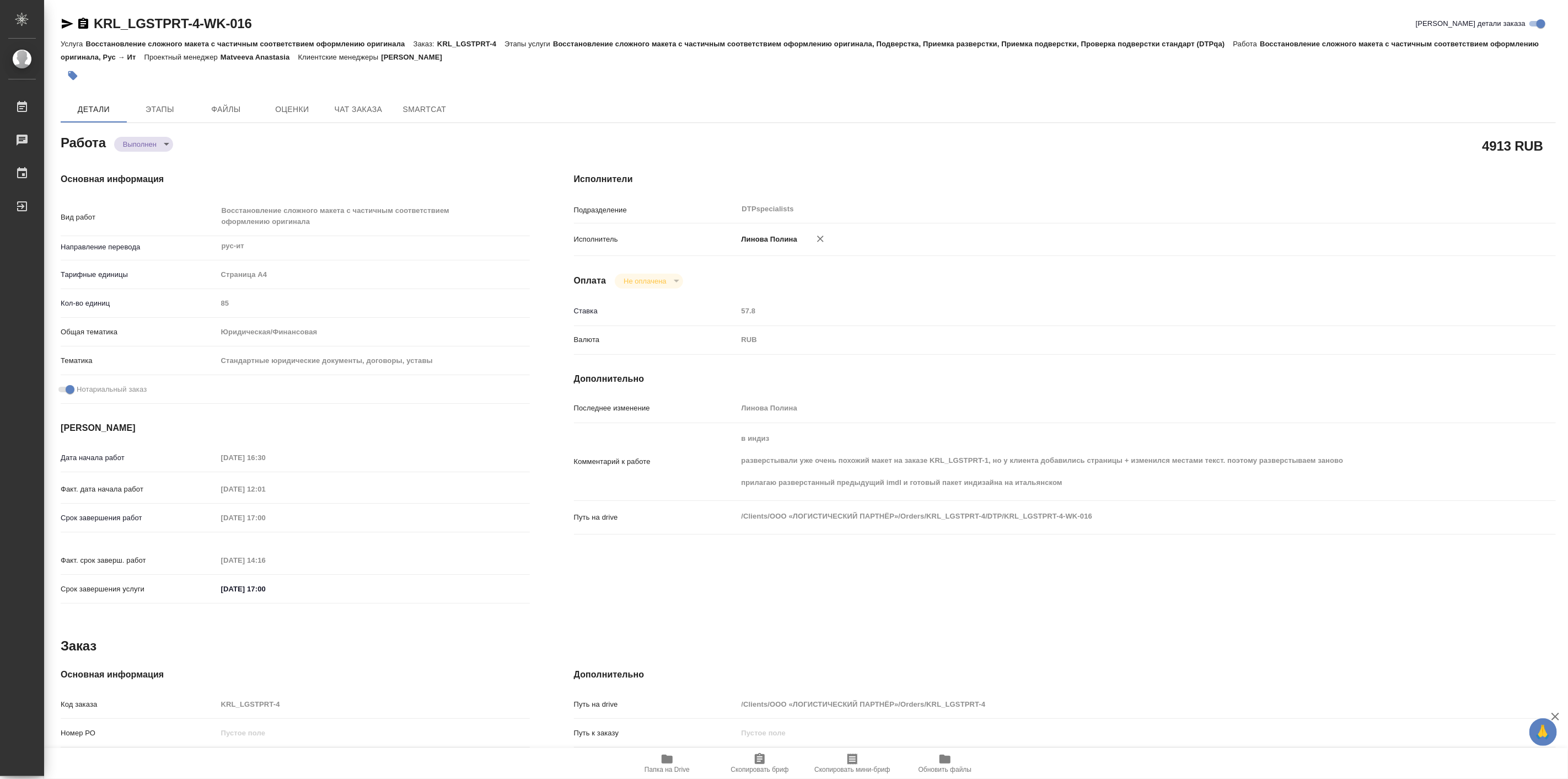
type textarea "x"
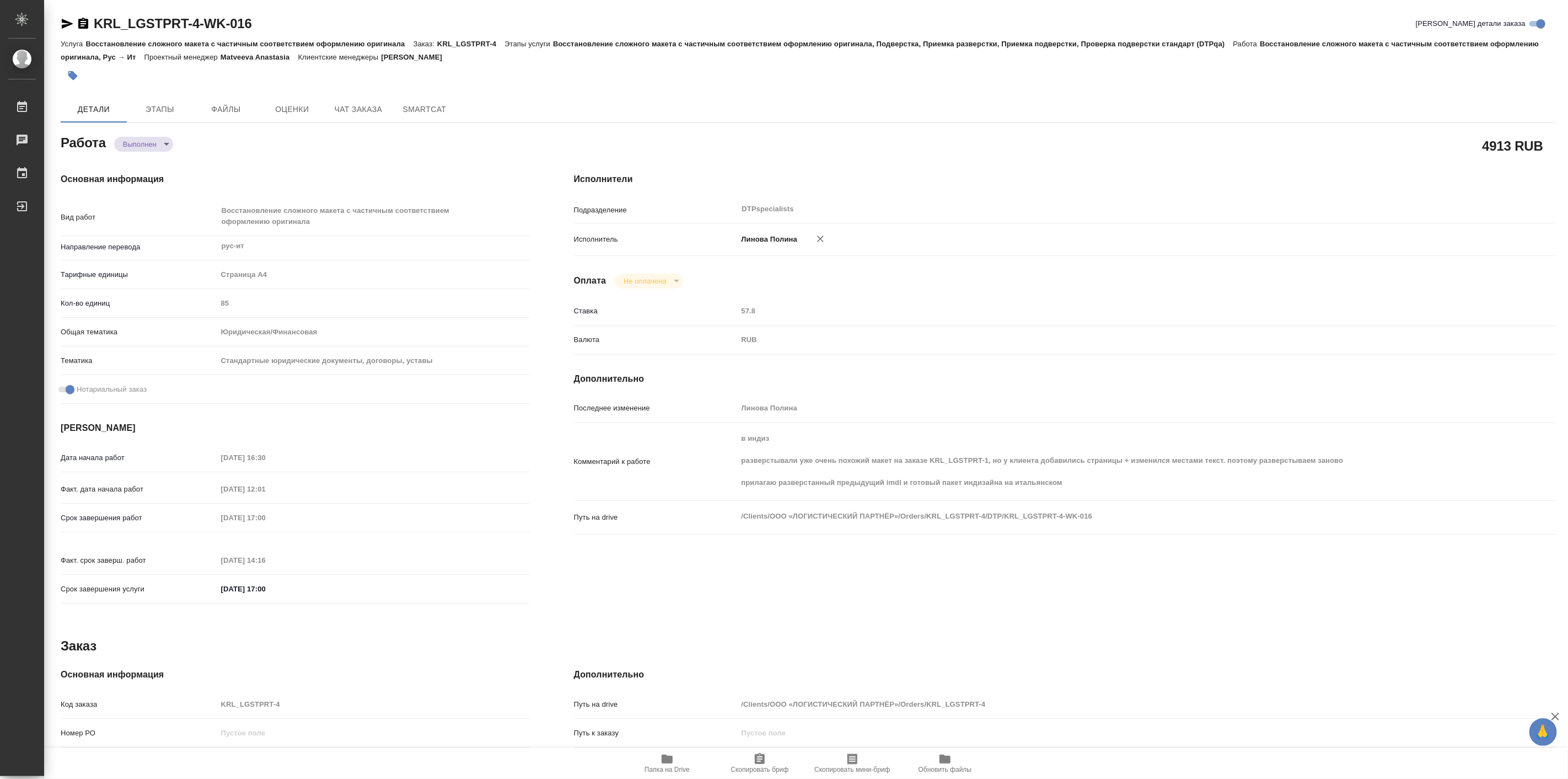
type textarea "x"
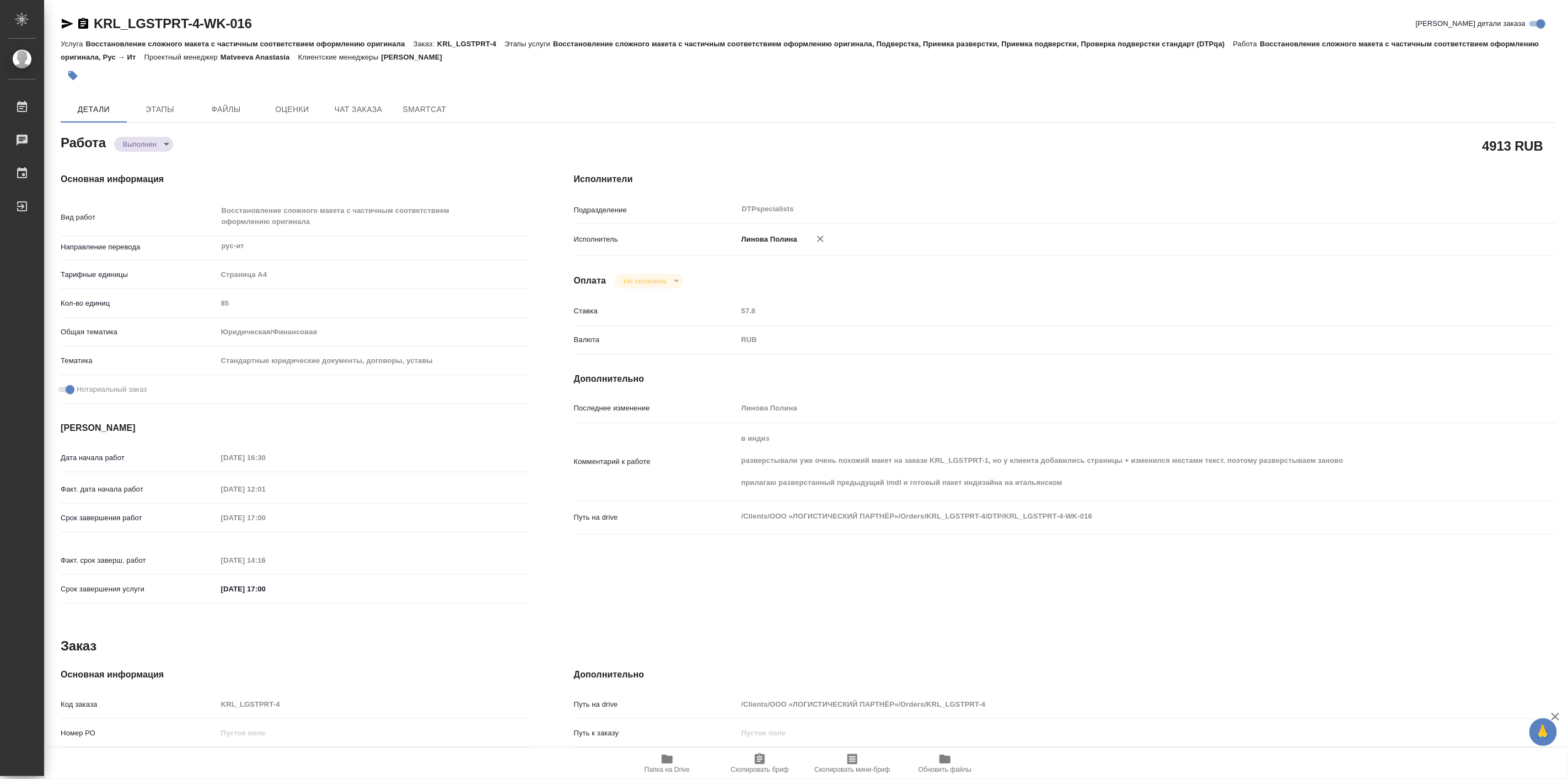
type textarea "x"
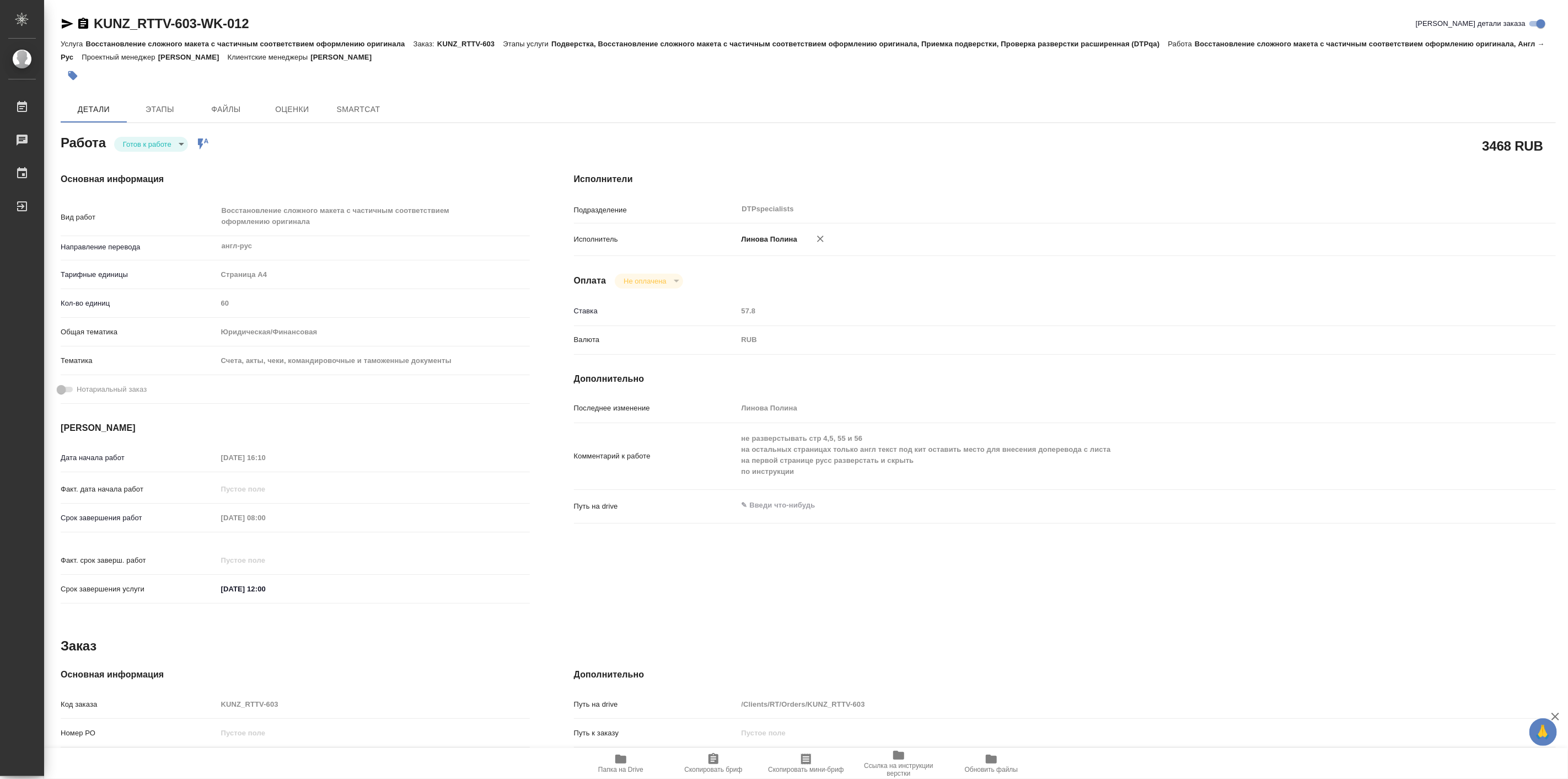
type textarea "x"
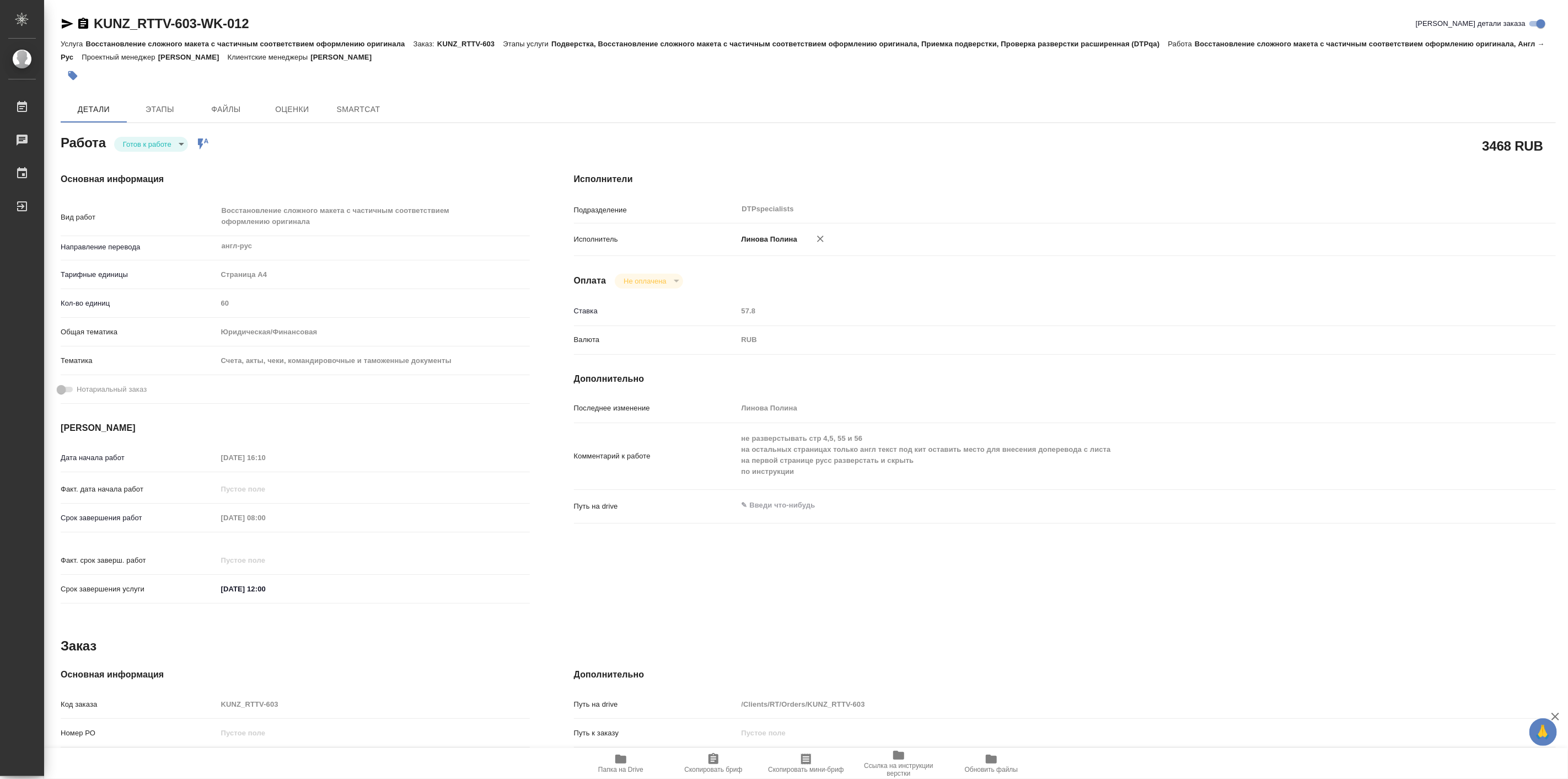
type textarea "x"
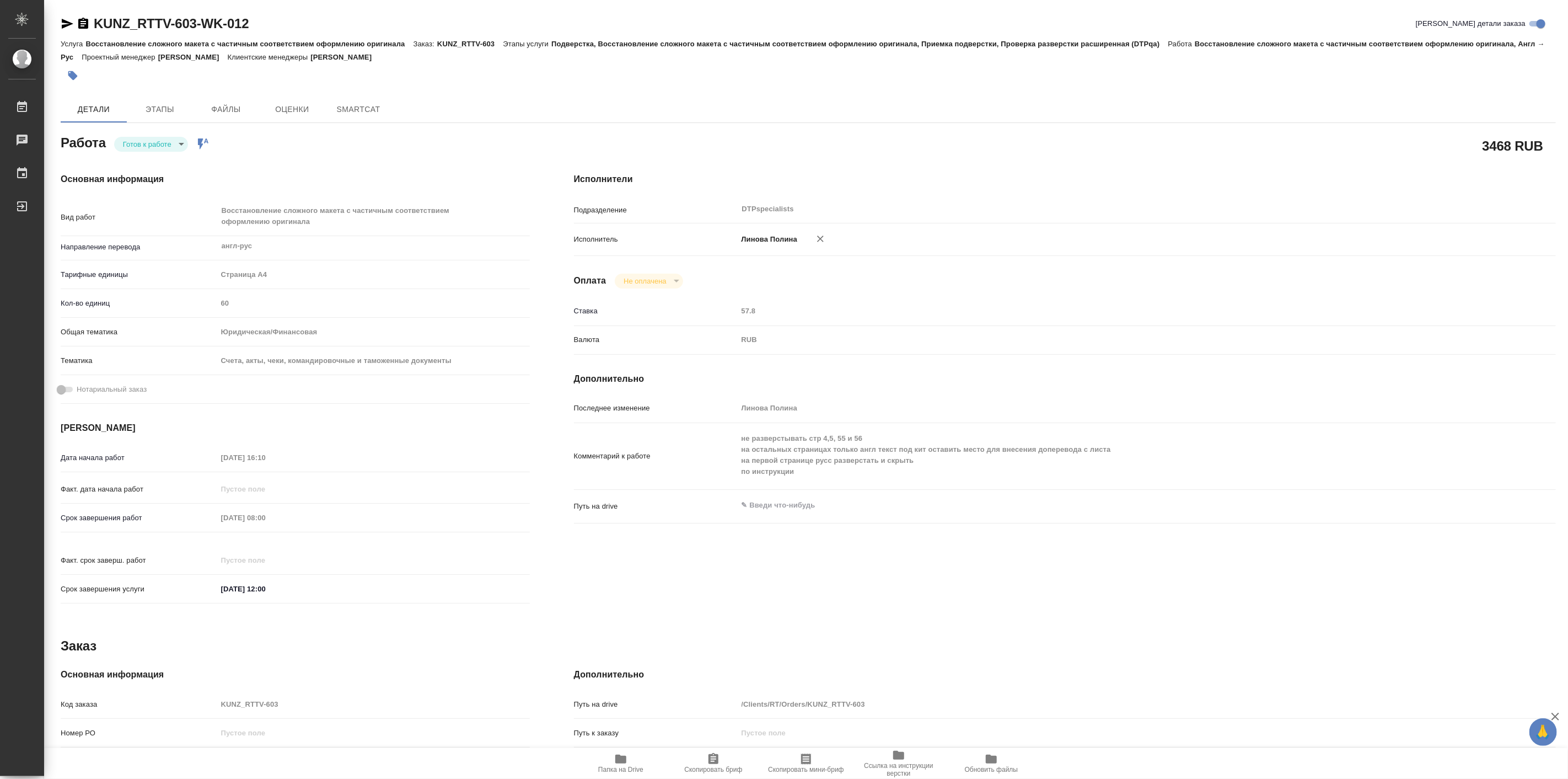
type textarea "x"
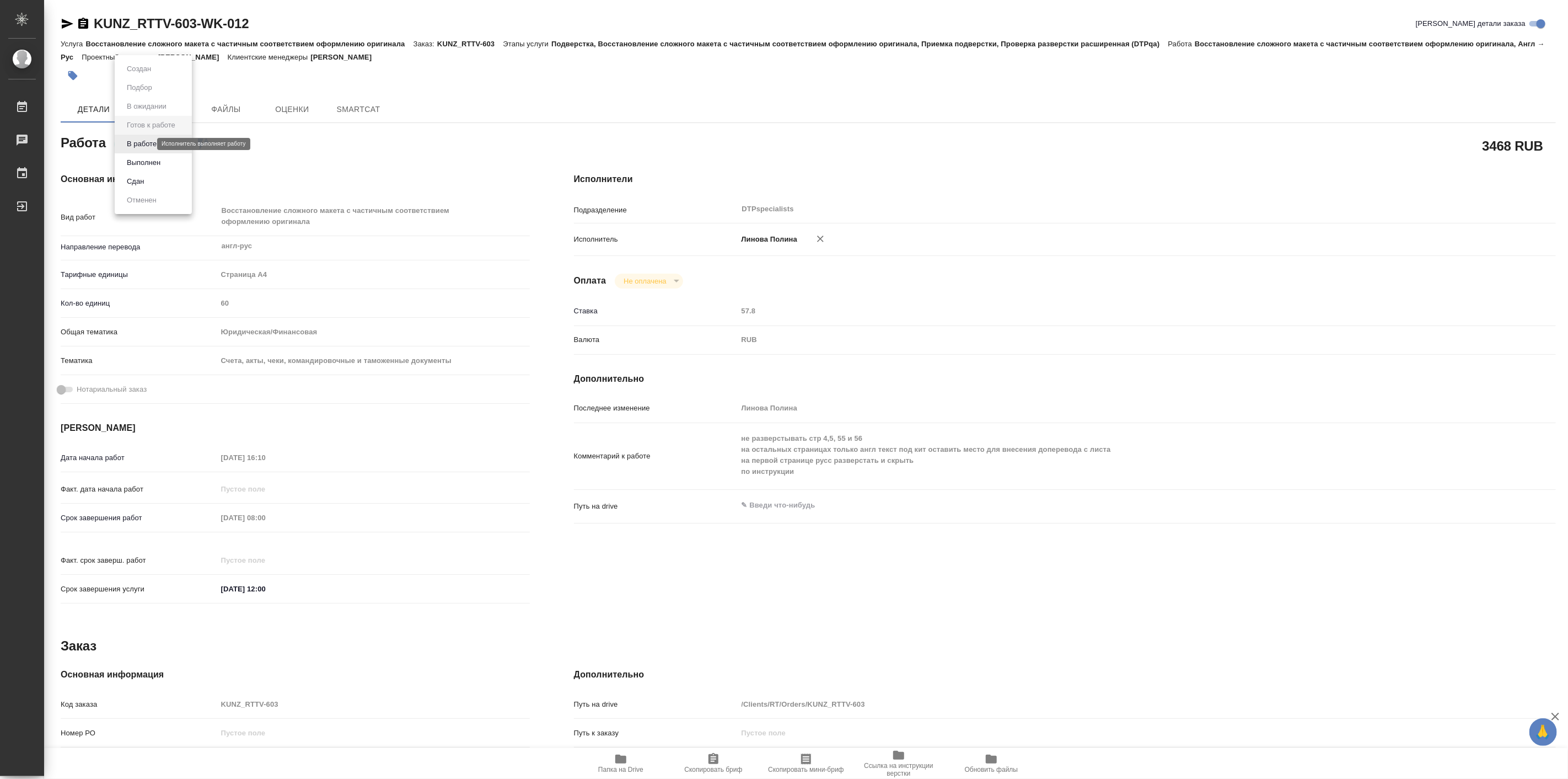
click at [130, 140] on body "🙏 .cls-1 fill:#fff; AWATERA Linova Polina Работы Чаты График Выйти KUNZ_RTTV-60…" at bounding box center [784, 390] width 1568 height 779
type textarea "x"
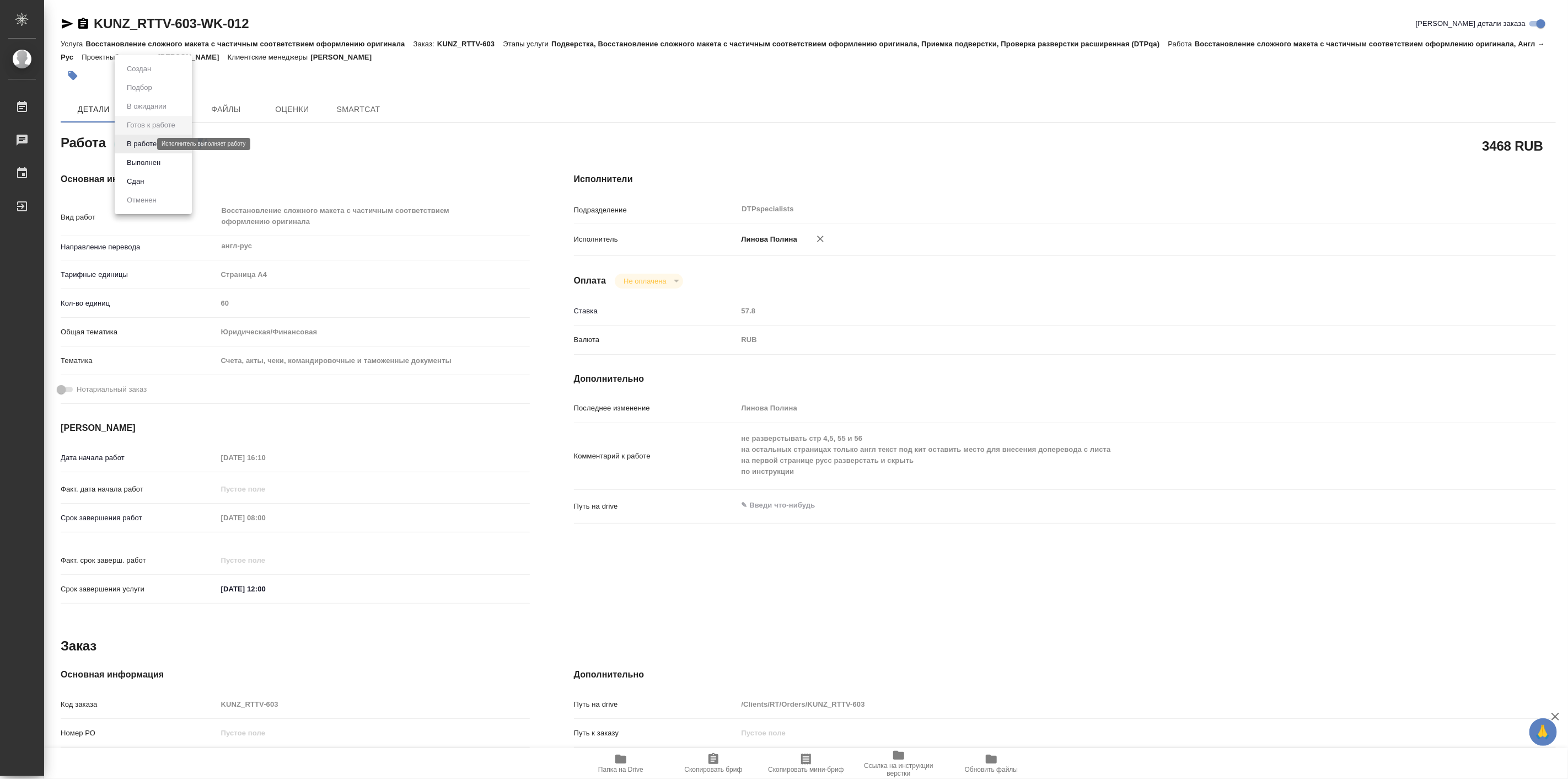
type textarea "x"
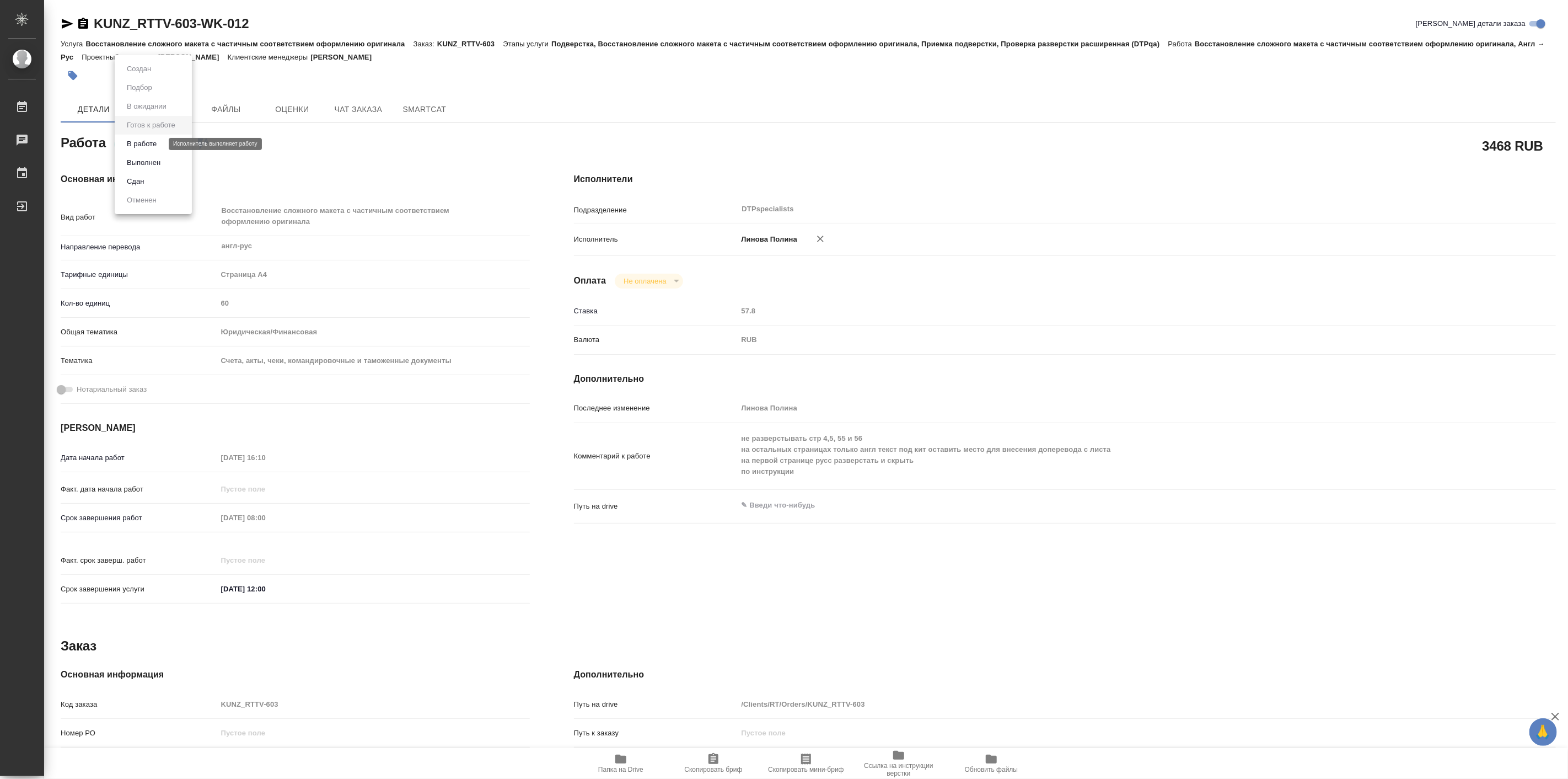
type textarea "x"
click at [141, 147] on button "В работе" at bounding box center [141, 144] width 37 height 12
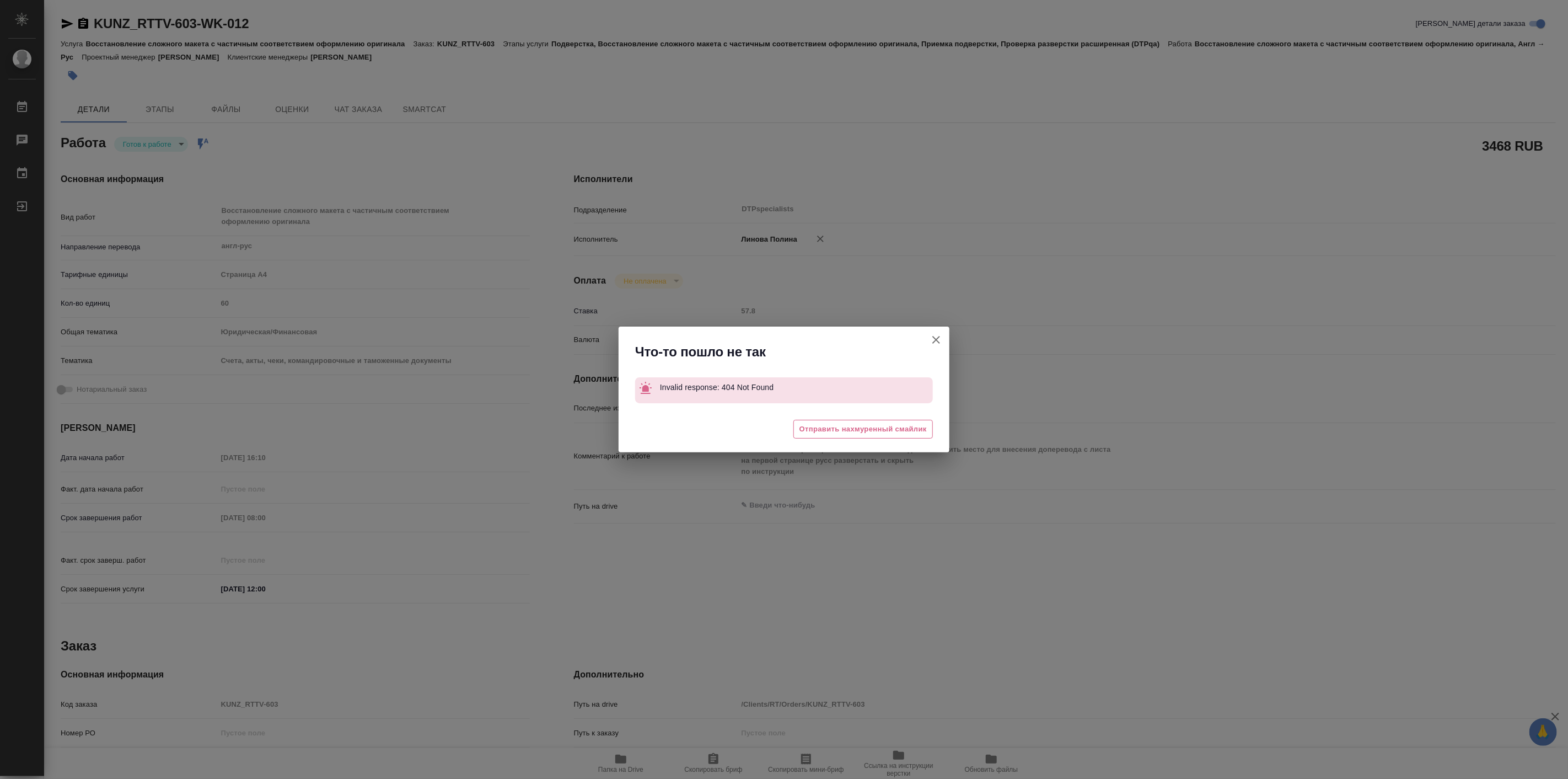
type textarea "x"
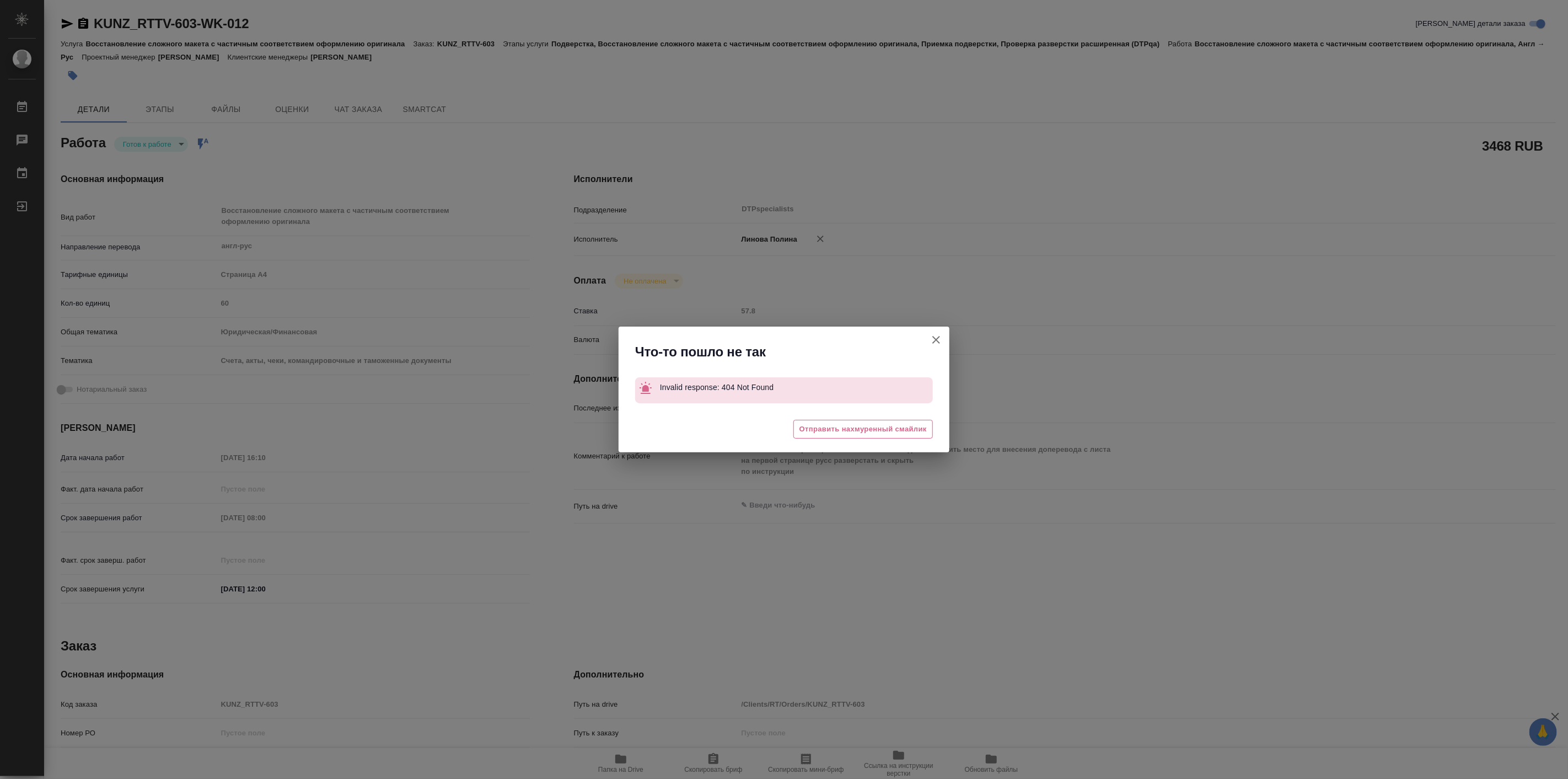
type textarea "x"
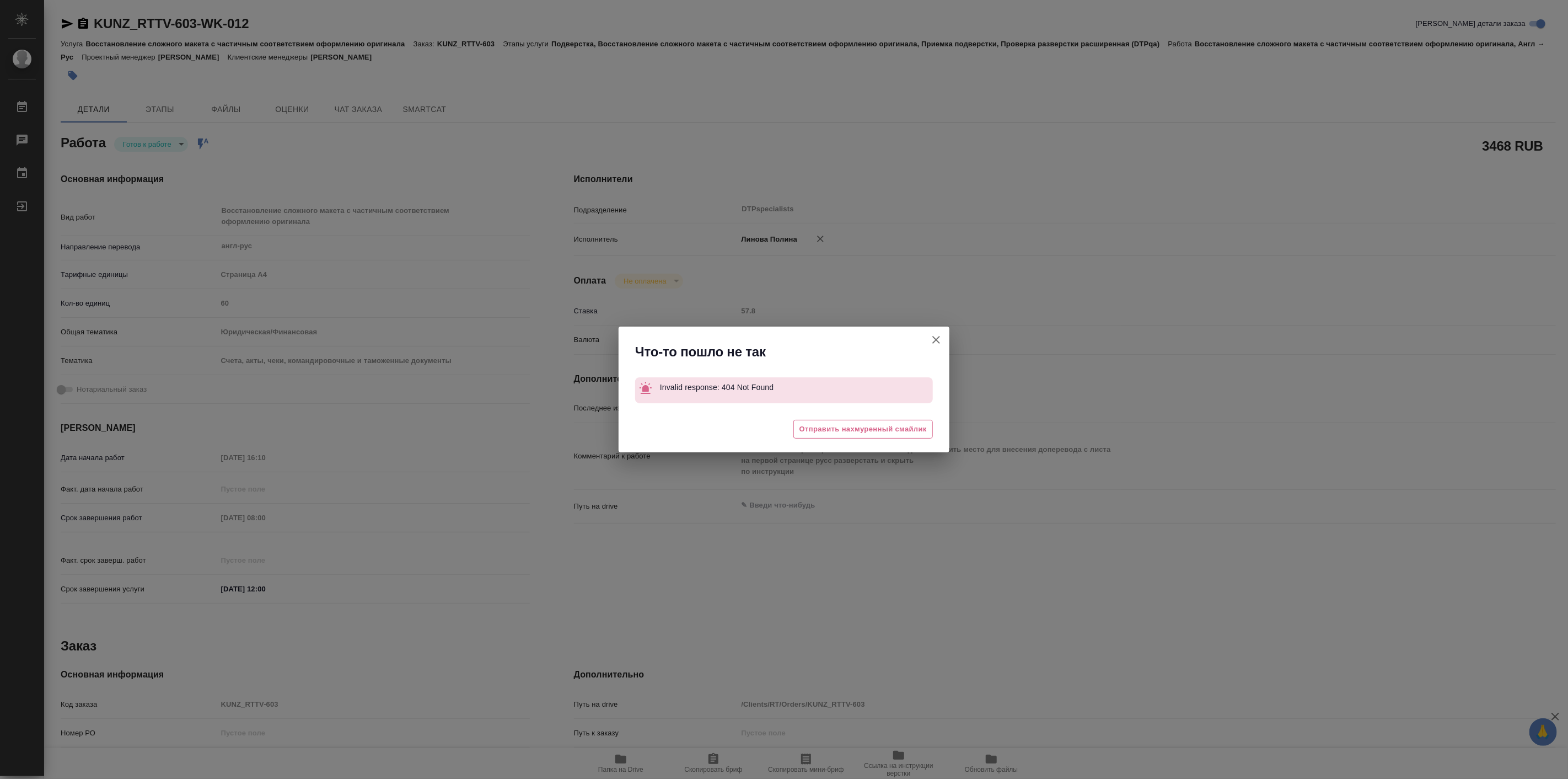
type textarea "x"
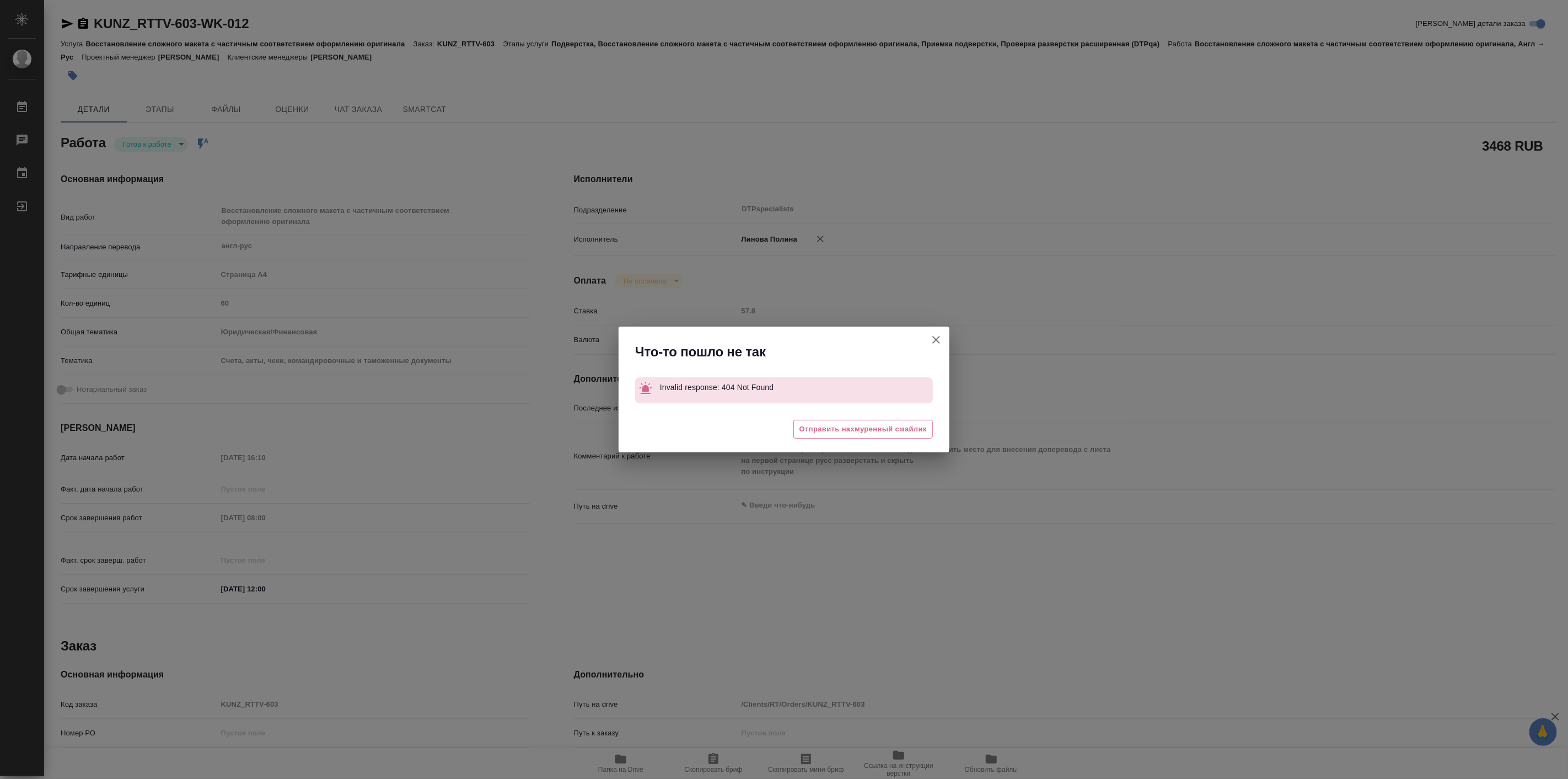
click at [929, 343] on button "[PERSON_NAME] детали заказа" at bounding box center [936, 340] width 27 height 27
type textarea "x"
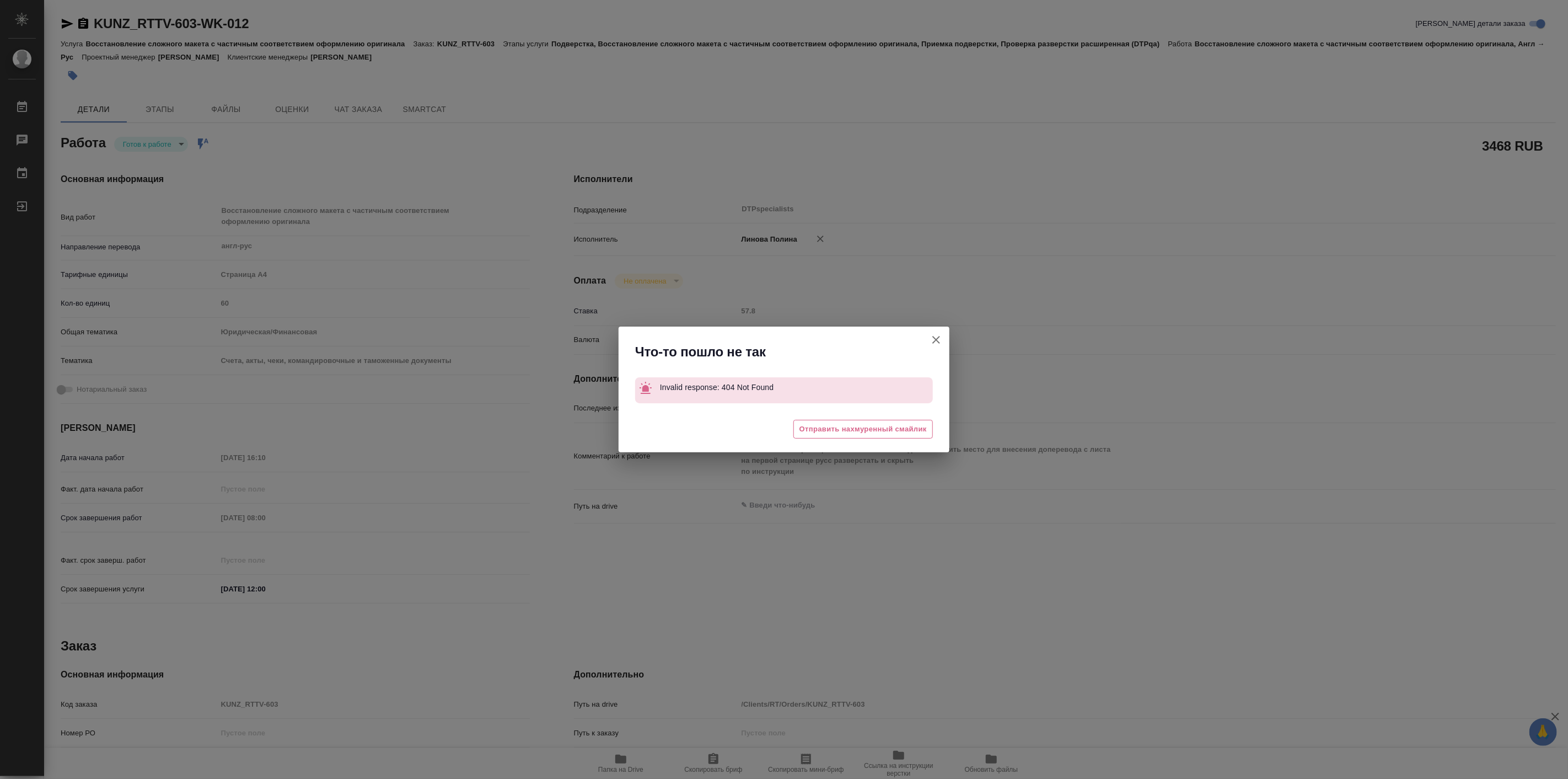
type textarea "x"
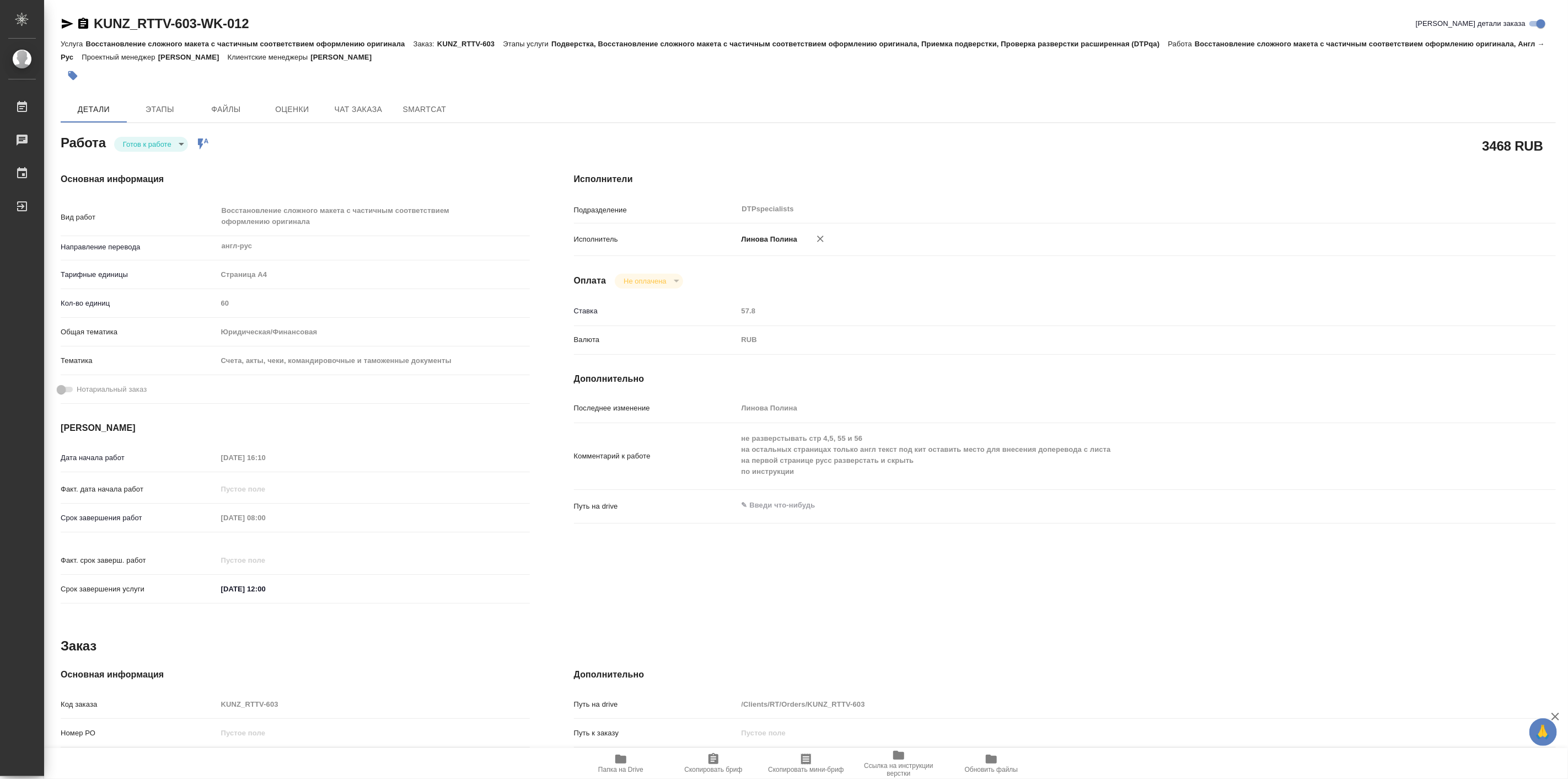
type textarea "x"
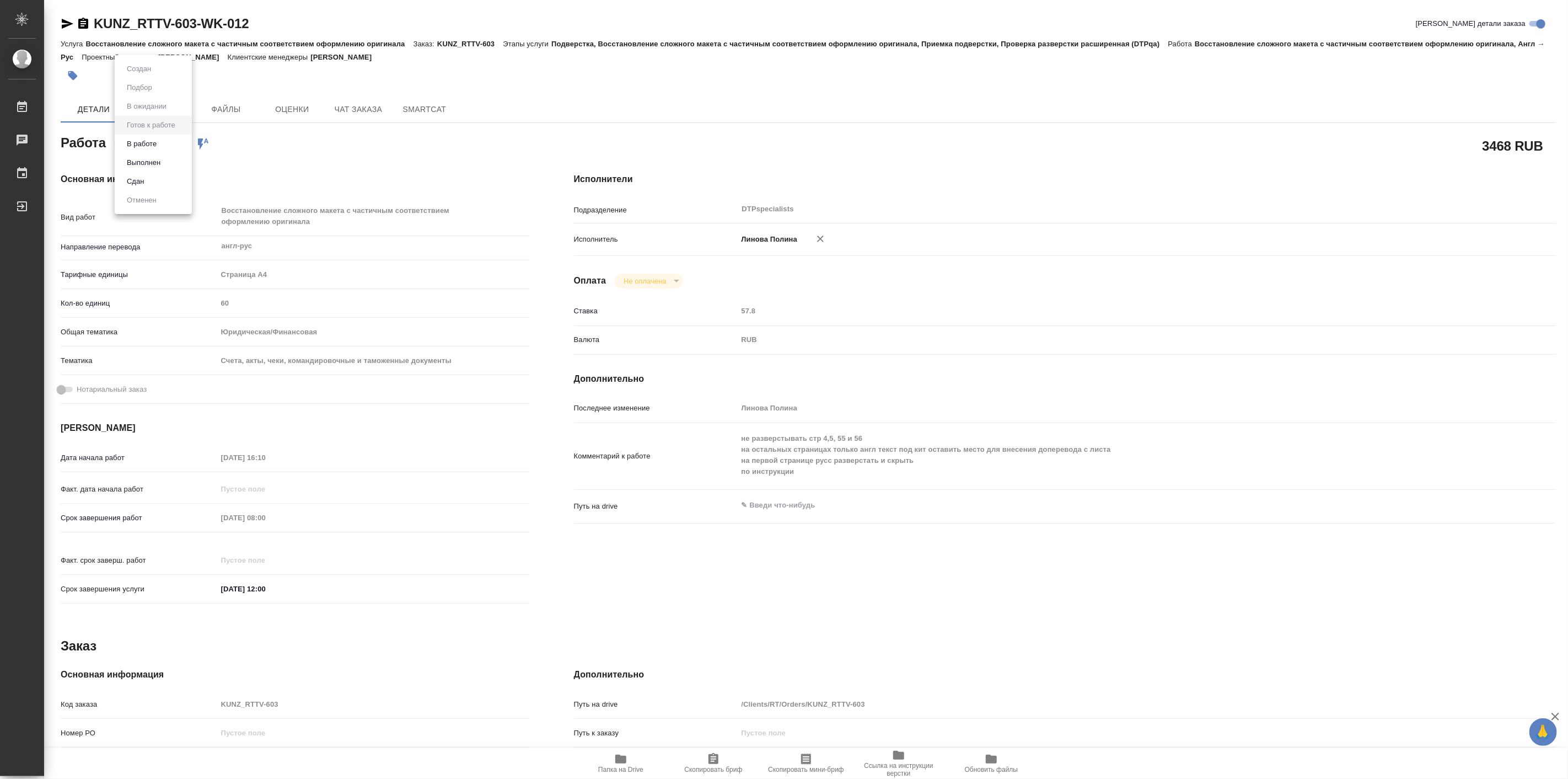
click at [176, 144] on body "🙏 .cls-1 fill:#fff; AWATERA Linova Polina Работы 0 Чаты График Выйти KUNZ_RTTV-…" at bounding box center [784, 390] width 1568 height 779
click at [169, 146] on li "В работе" at bounding box center [153, 144] width 77 height 19
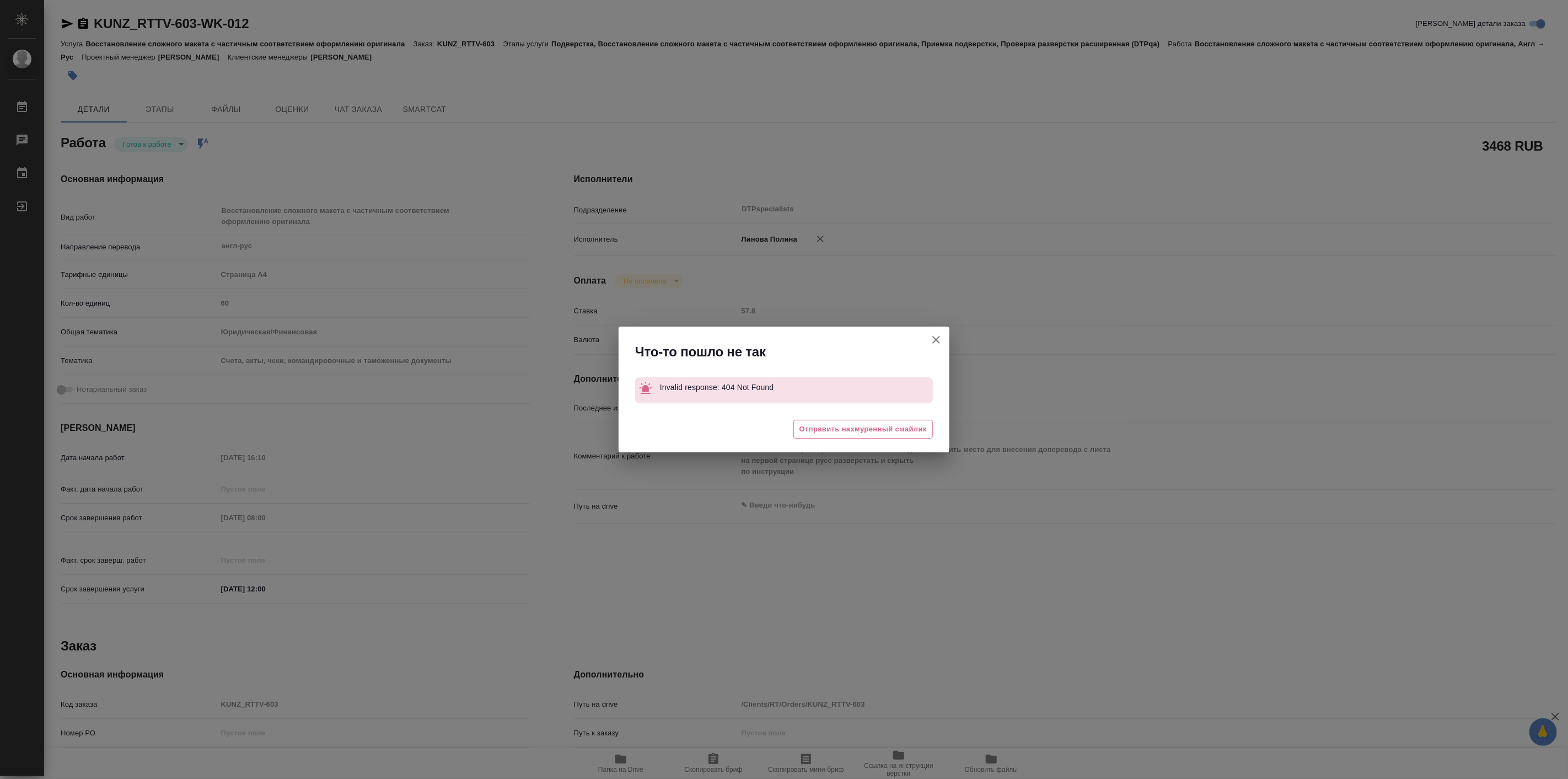
type textarea "x"
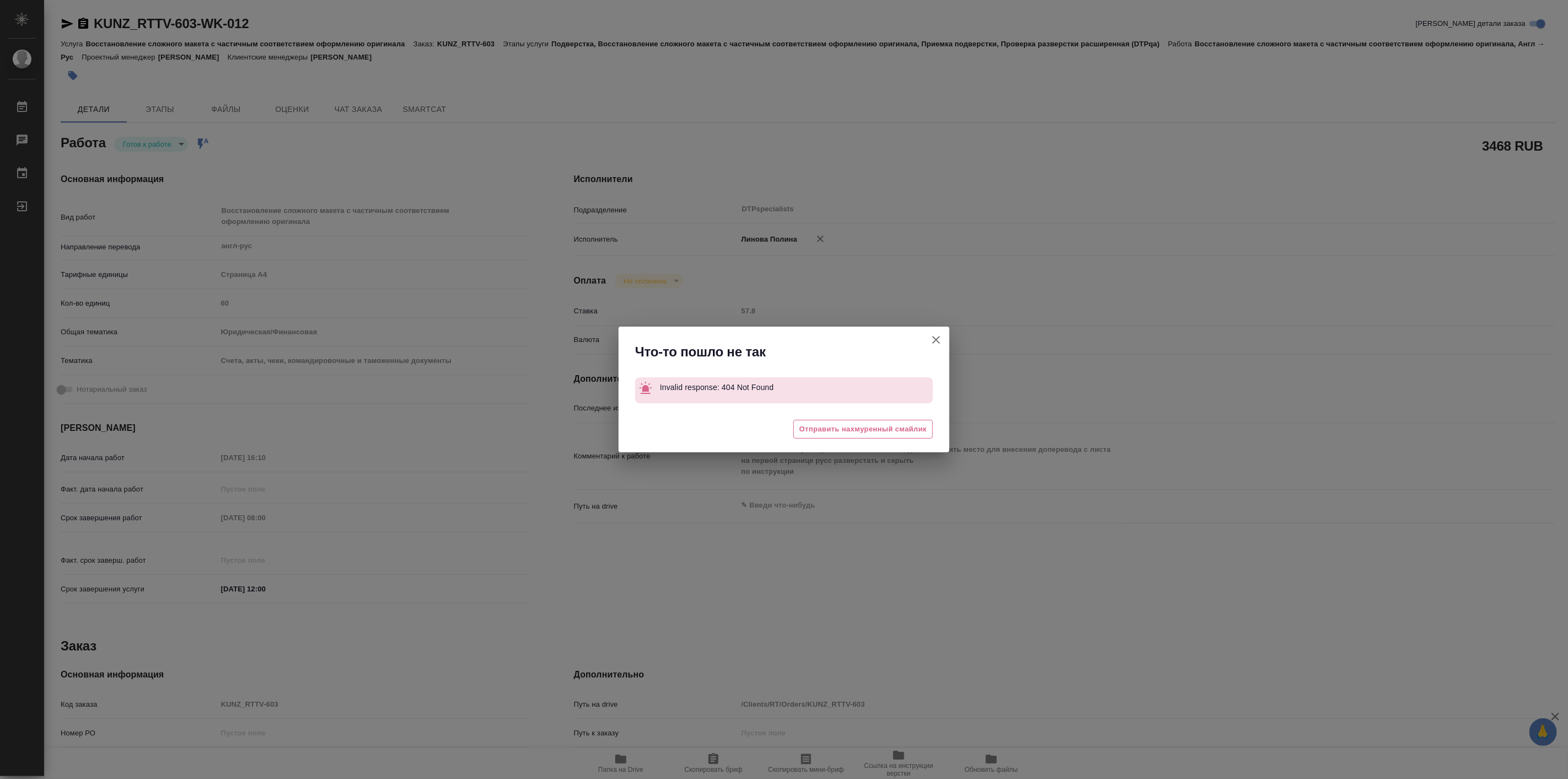
type textarea "x"
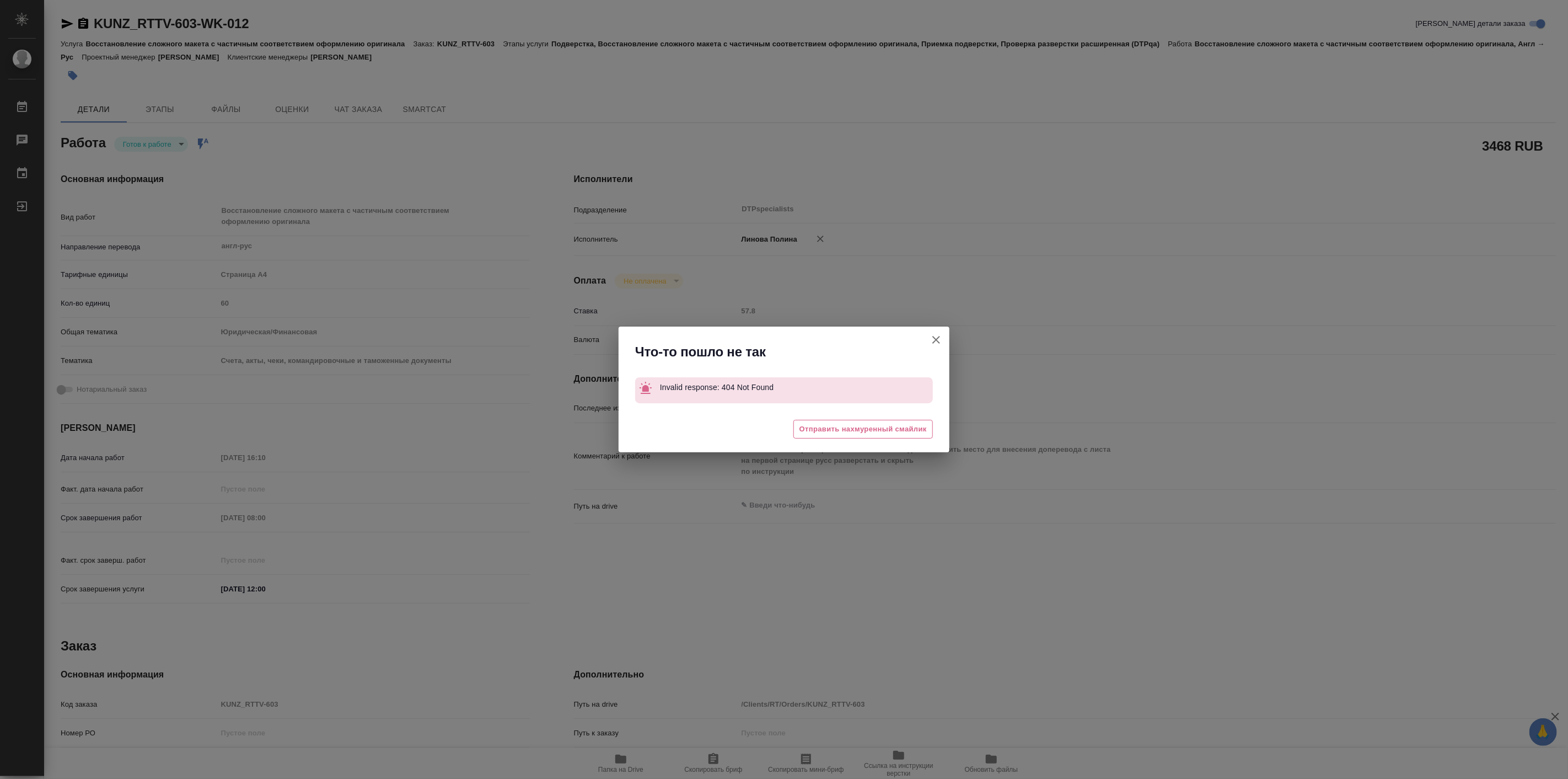
type textarea "x"
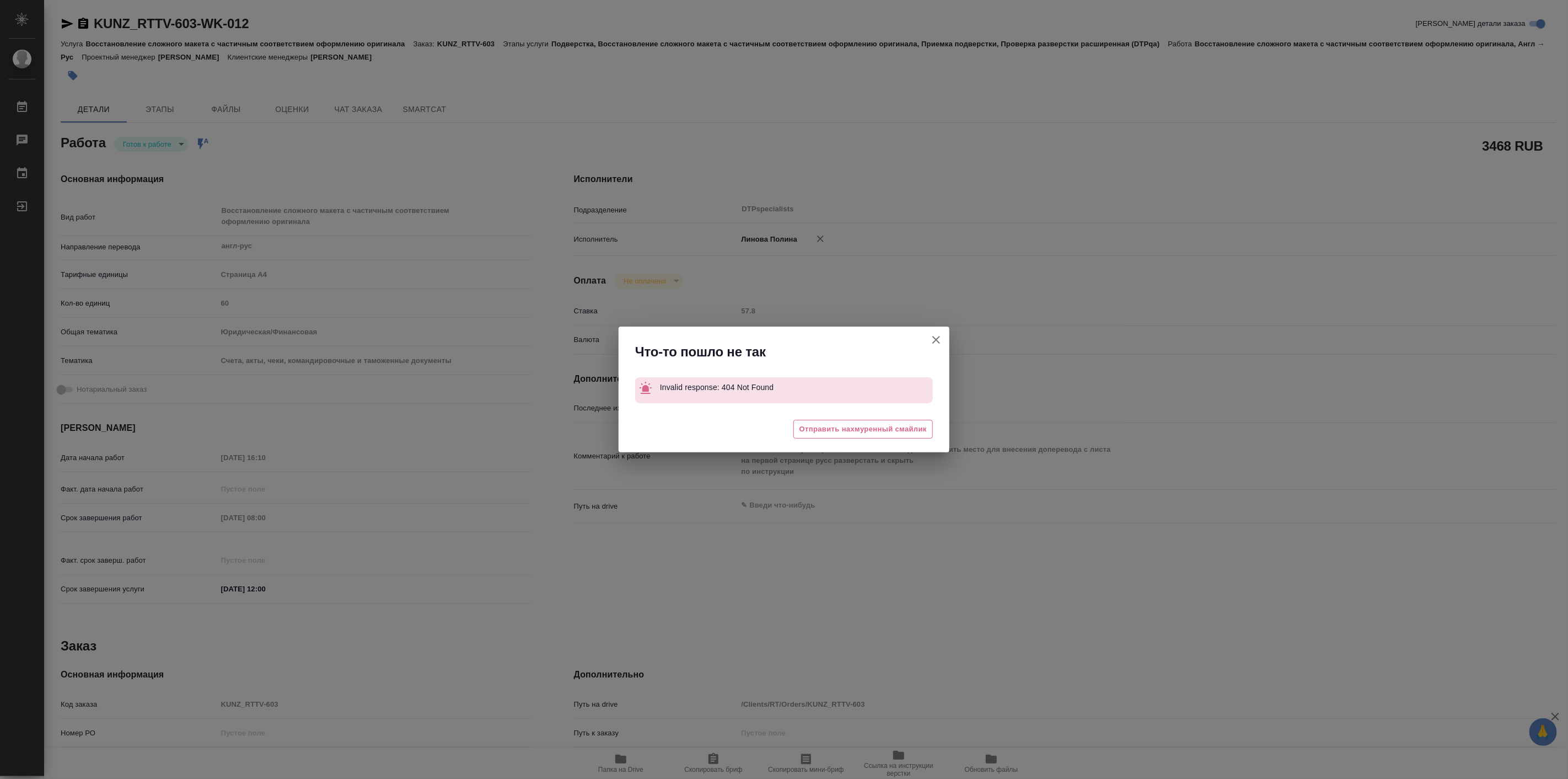
type textarea "x"
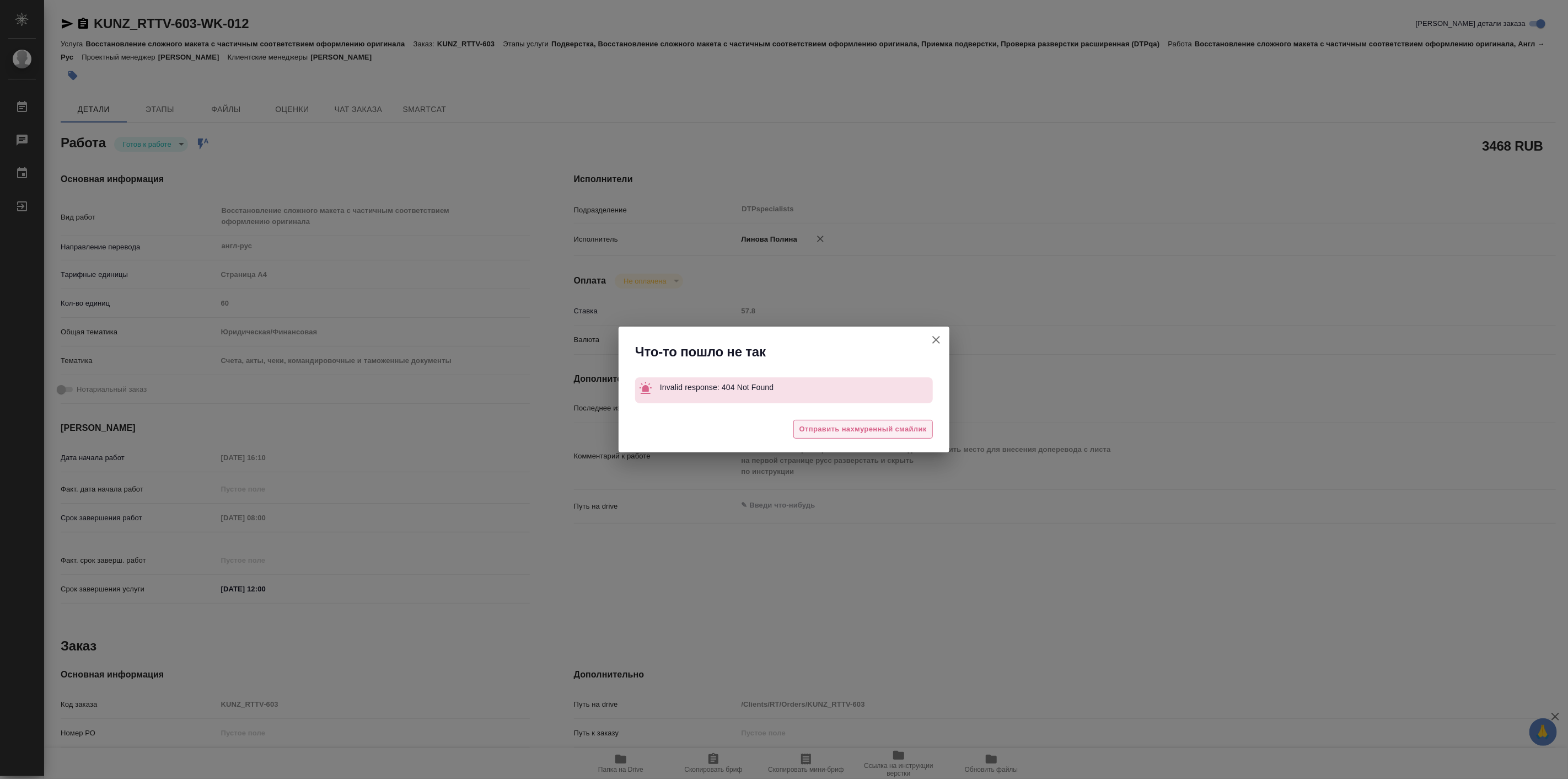
click at [905, 433] on span "Отправить нахмуренный смайлик" at bounding box center [863, 429] width 127 height 12
type textarea "x"
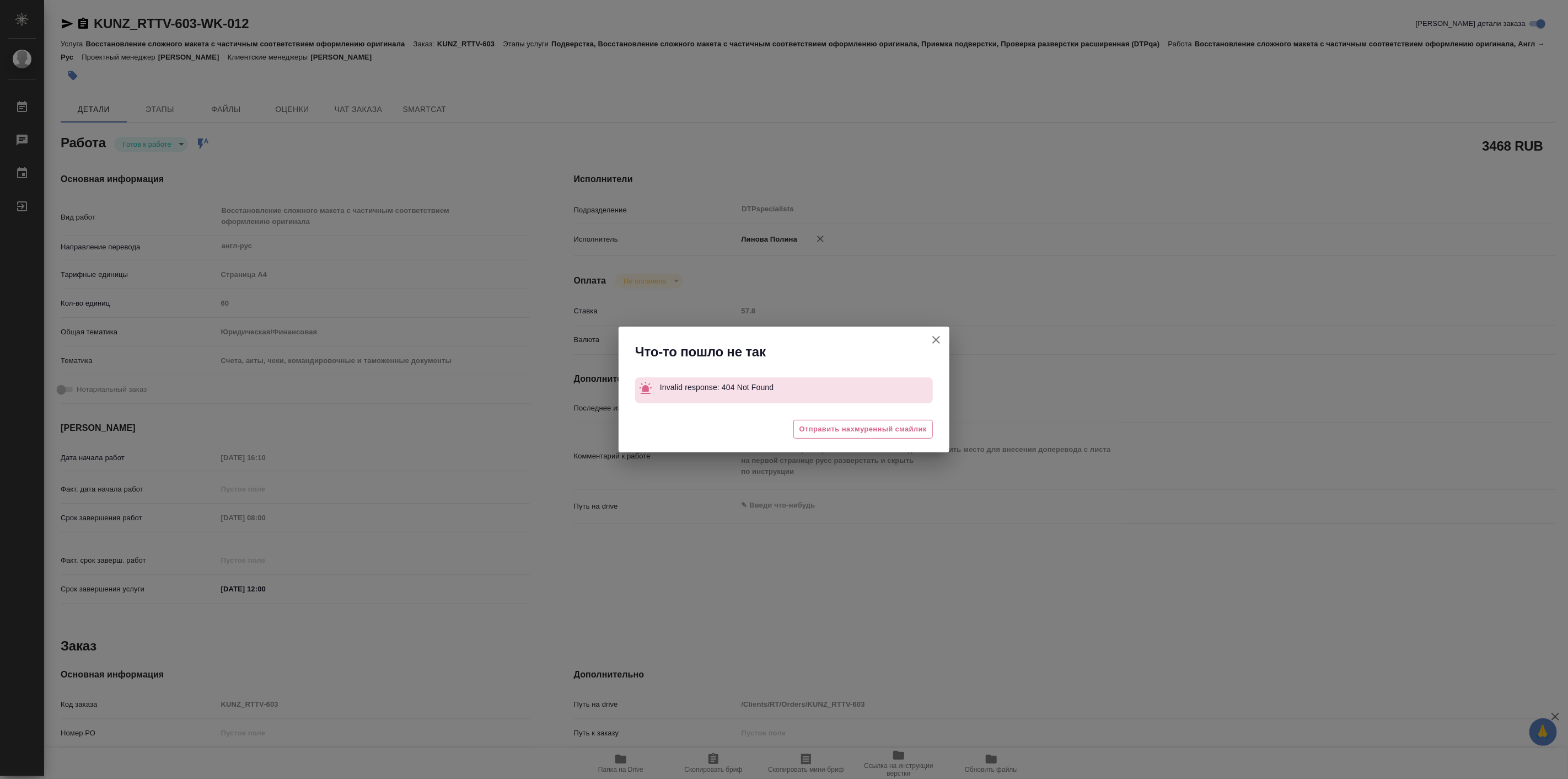
type textarea "x"
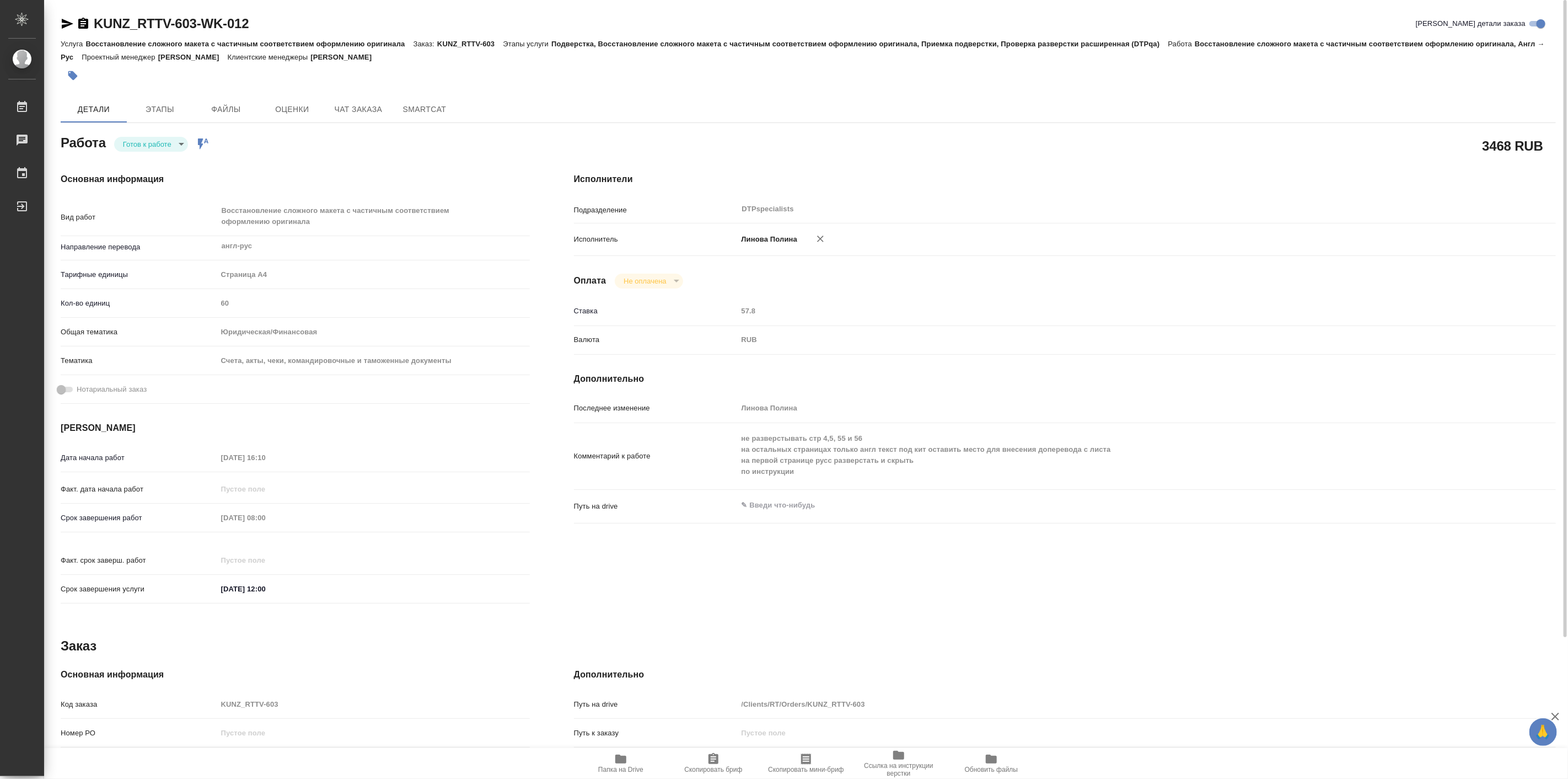
click at [1027, 190] on div "Исполнители Подразделение DTPspecialists ​ Исполнитель Линова Полина Оплата Не …" at bounding box center [1064, 392] width 1026 height 482
click at [63, 20] on icon "button" at bounding box center [67, 23] width 12 height 10
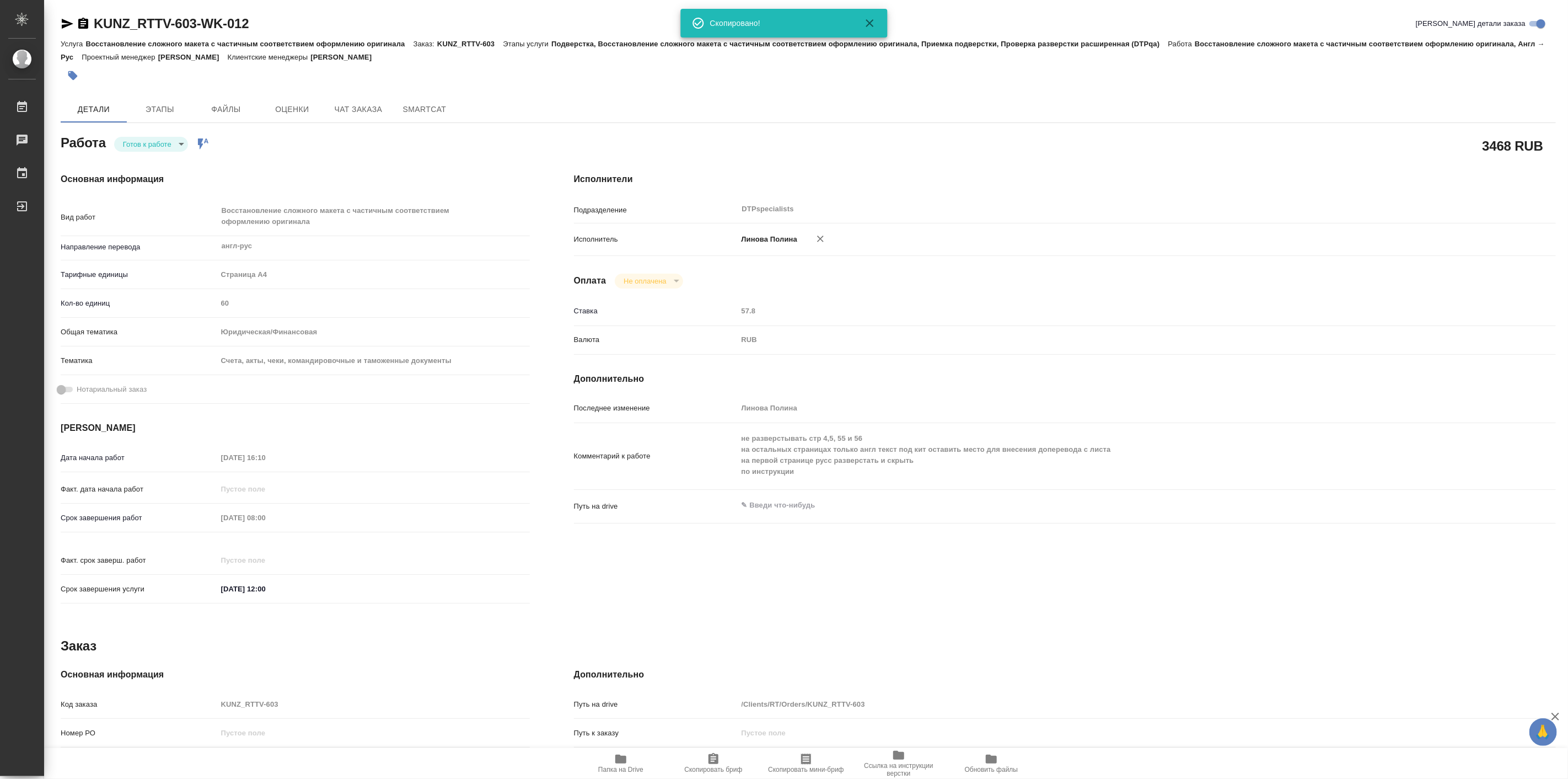
type textarea "x"
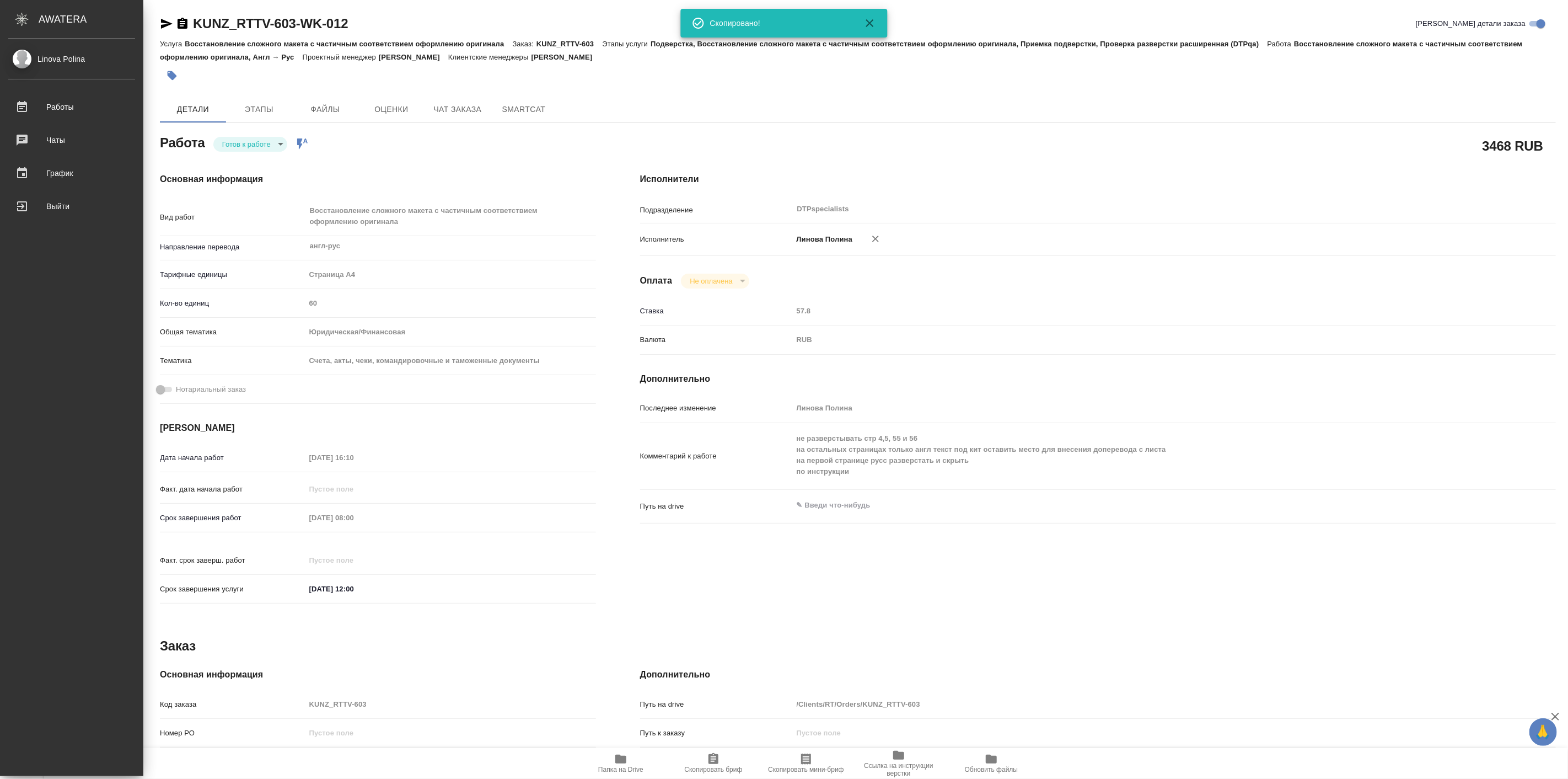
type textarea "x"
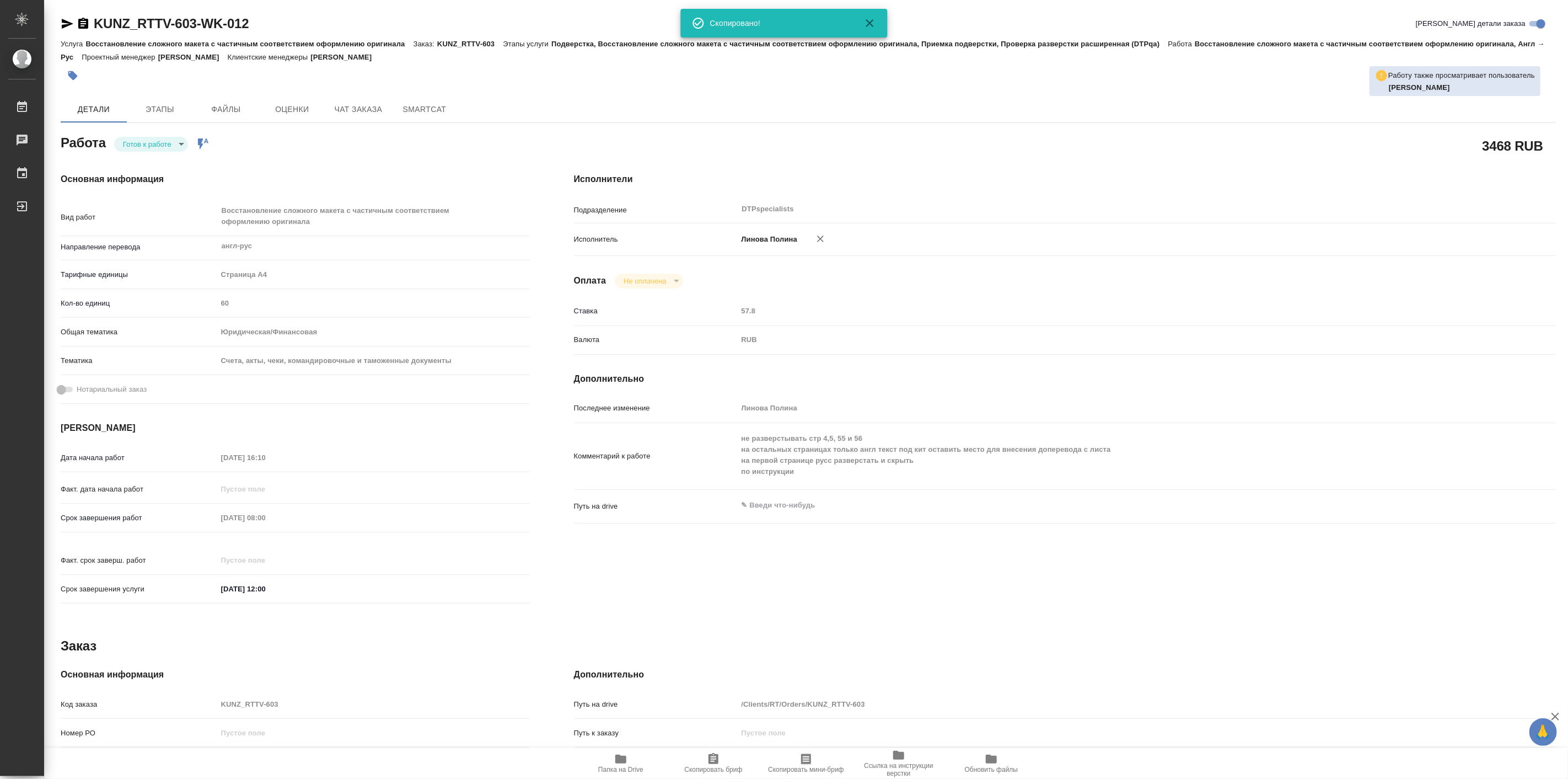
click at [969, 174] on h4 "Исполнители" at bounding box center [1065, 179] width 982 height 13
type textarea "x"
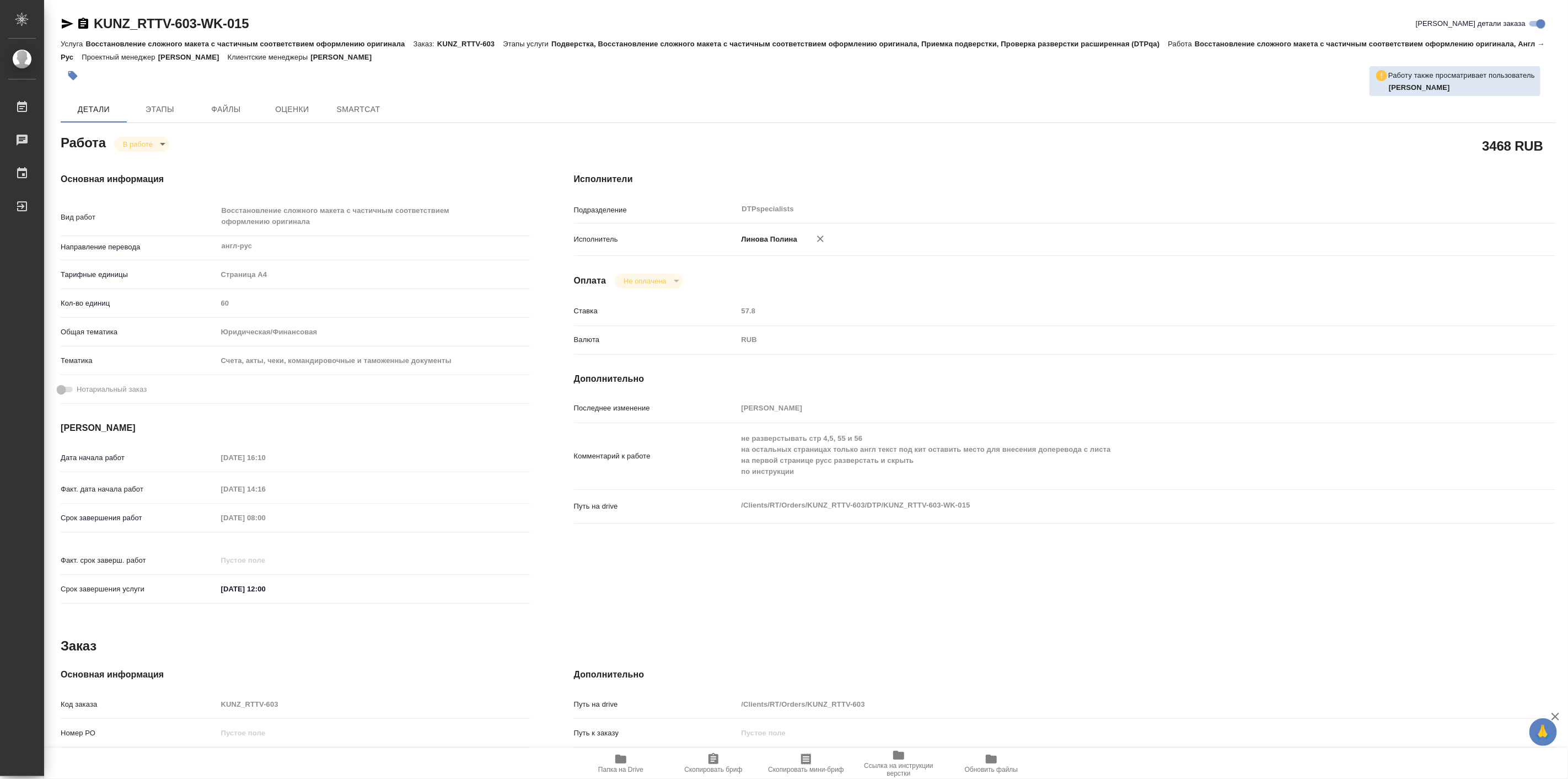
type textarea "x"
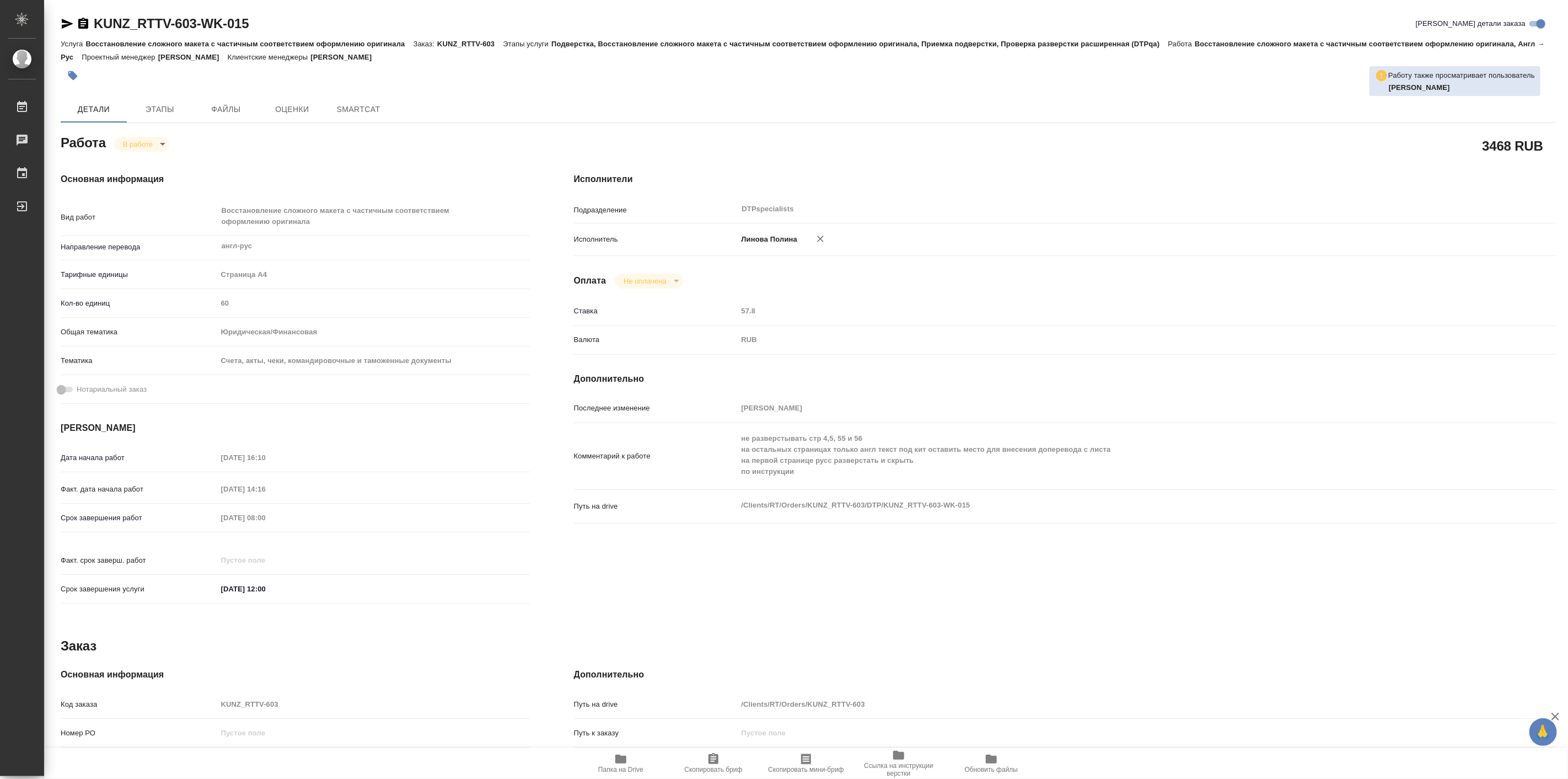
type textarea "x"
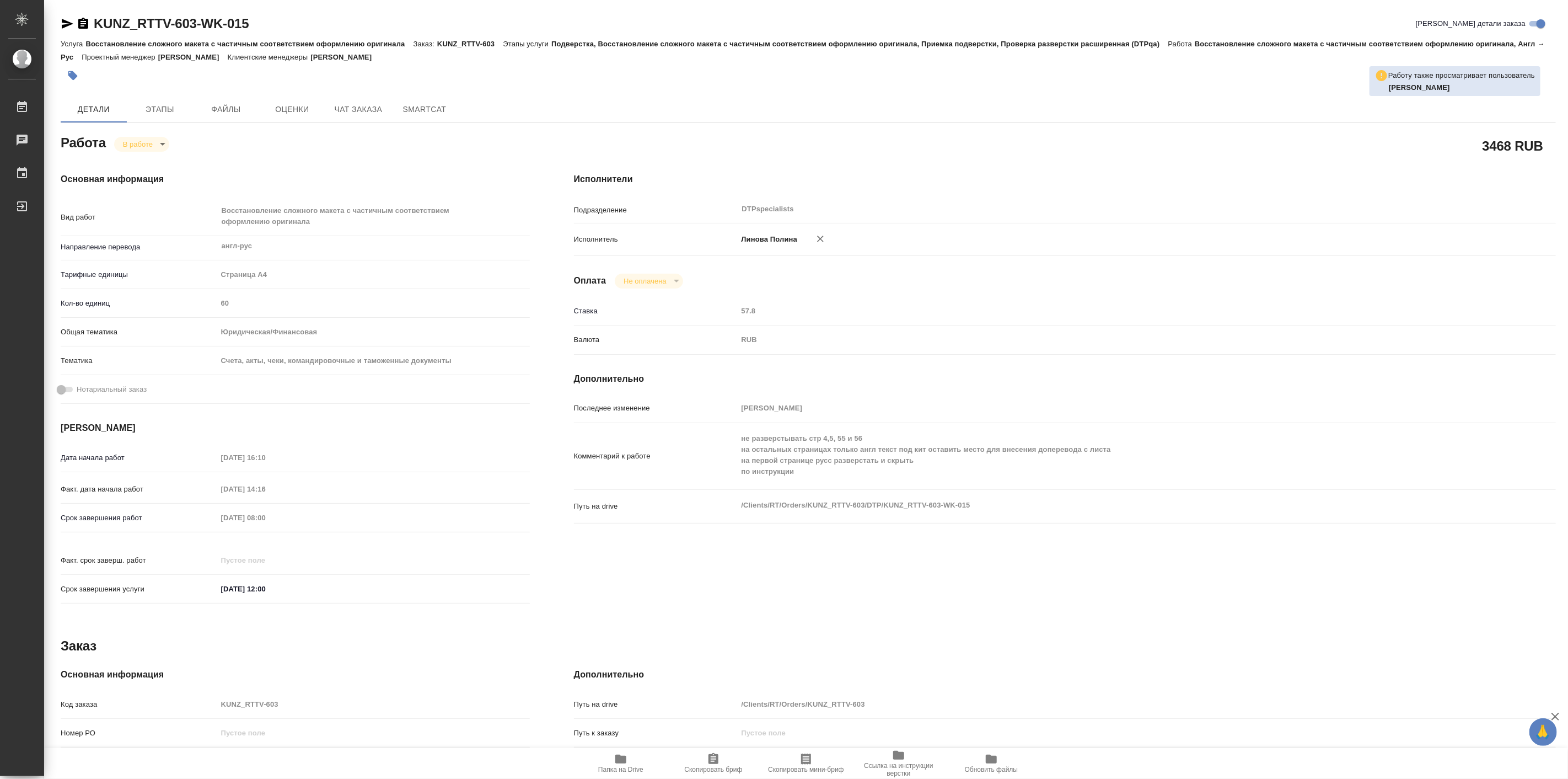
type textarea "x"
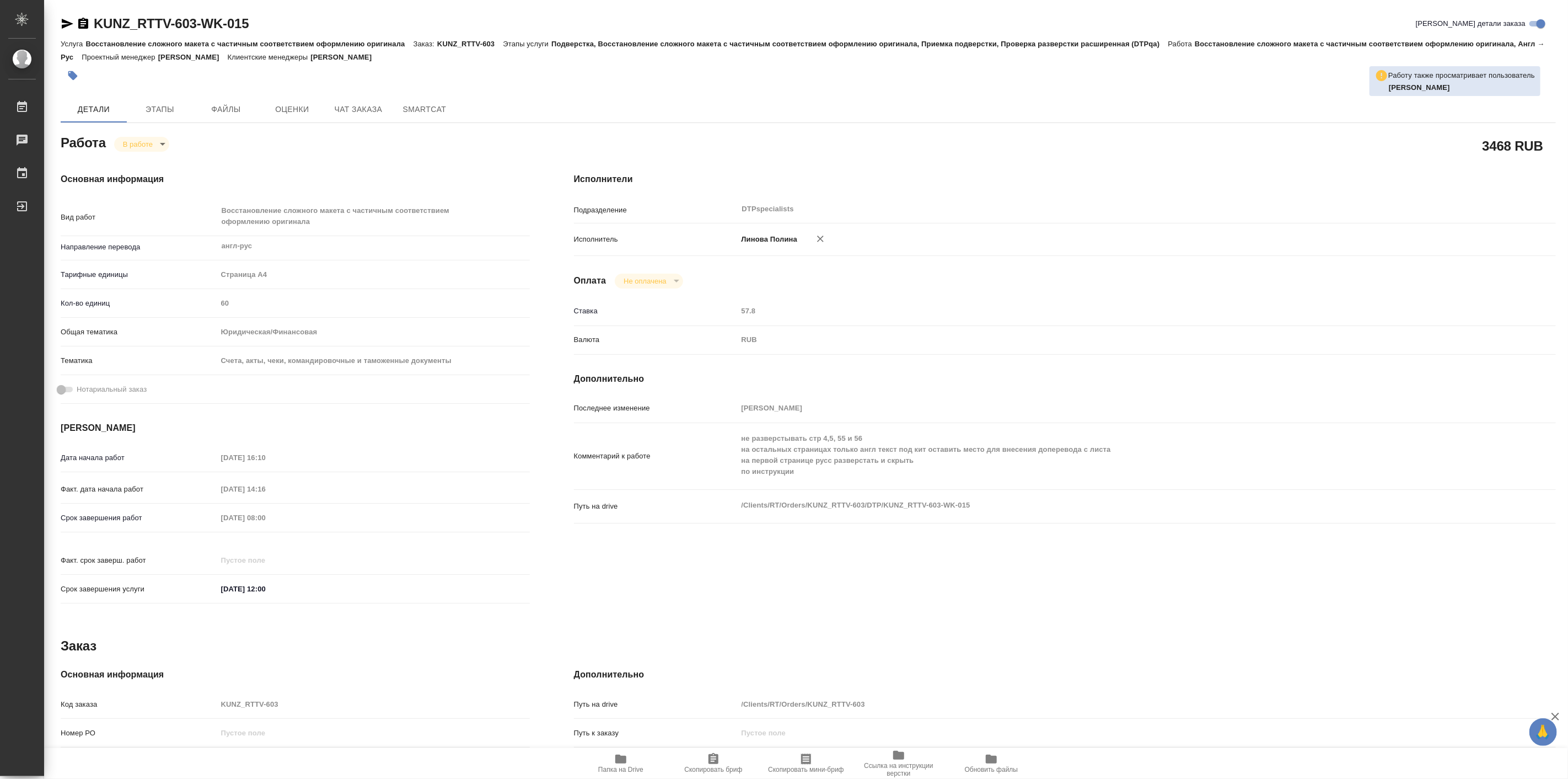
type textarea "x"
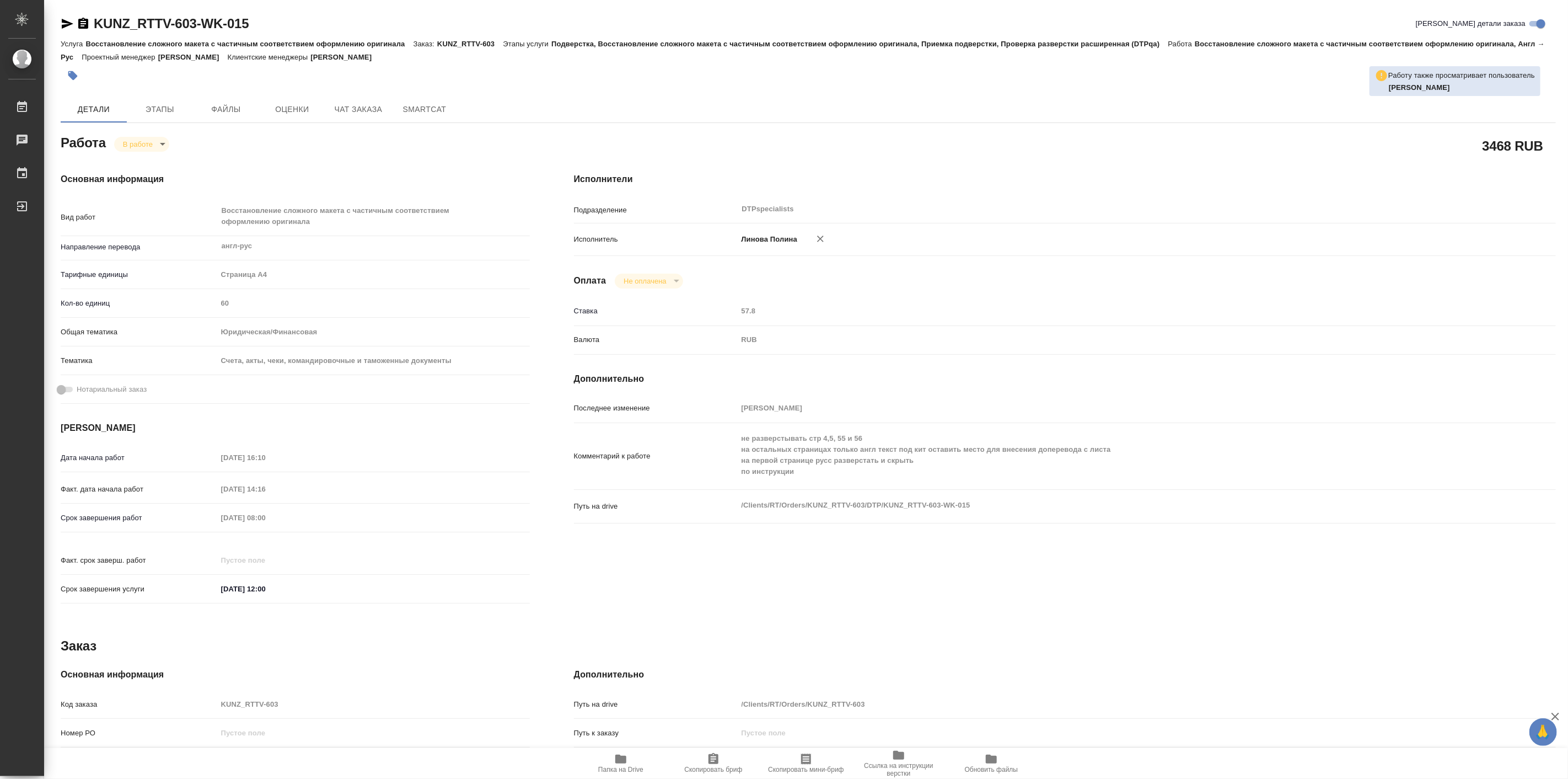
type textarea "x"
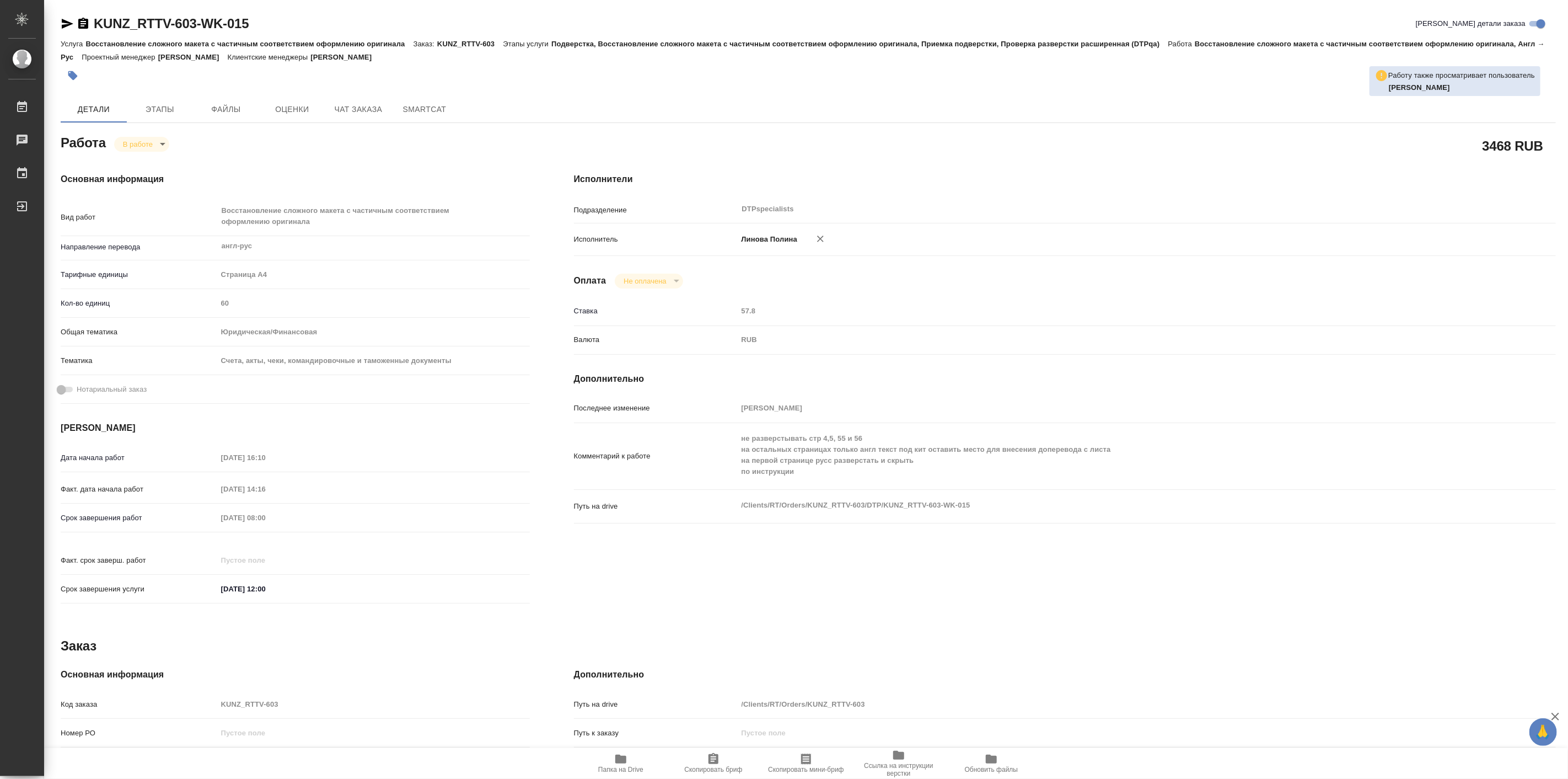
type textarea "x"
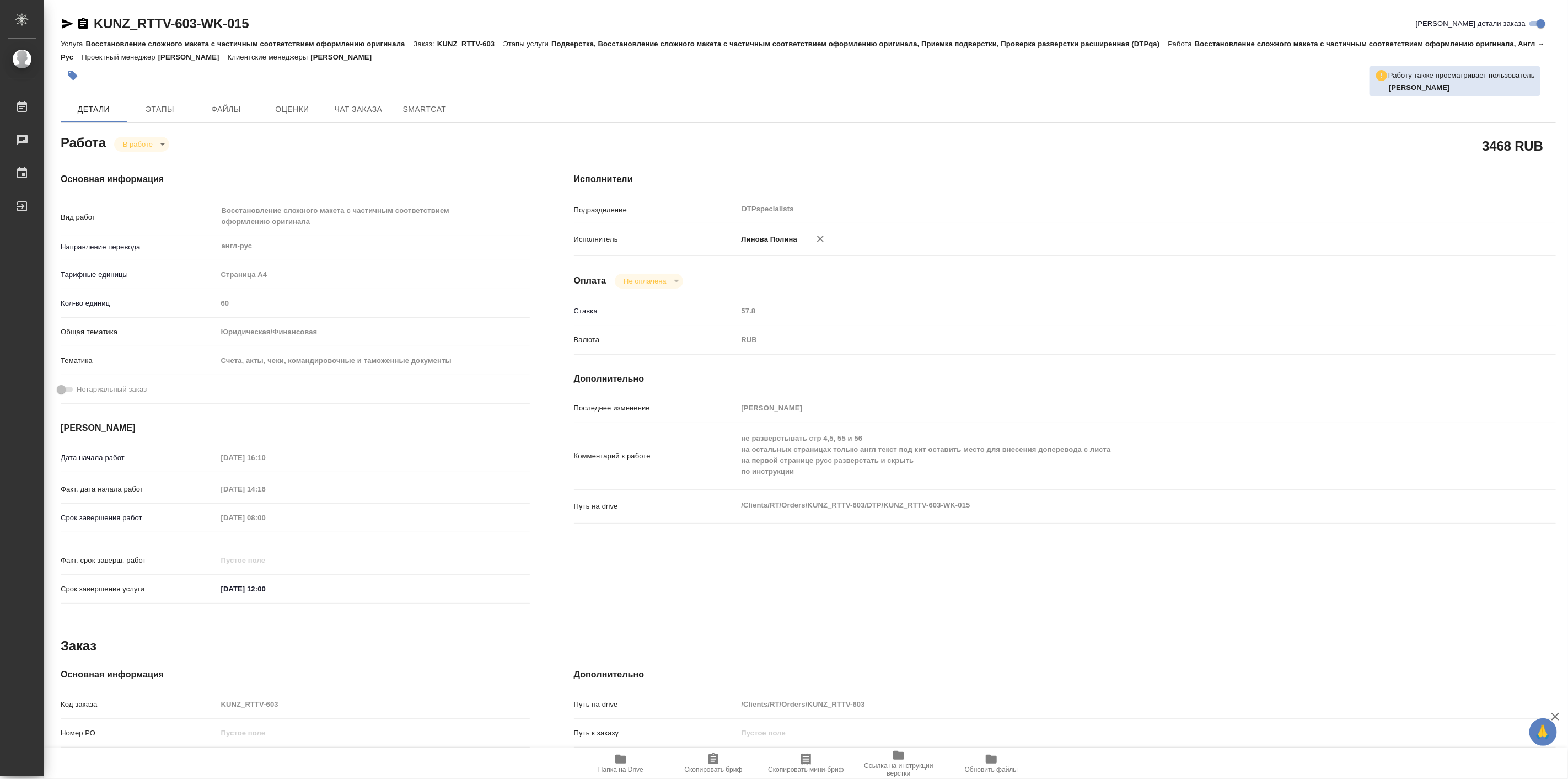
type textarea "x"
click at [1018, 291] on div "Исполнители Подразделение DTPspecialists ​ Исполнитель Линова Полина Оплата Не …" at bounding box center [1064, 392] width 1026 height 482
drag, startPoint x: 91, startPoint y: 6, endPoint x: 200, endPoint y: 20, distance: 109.9
click at [200, 20] on div "KUNZ_RTTV-603-WK-015 Кратко детали заказа Услуга Восстановление сложного макета…" at bounding box center [808, 482] width 1507 height 963
copy link "KUNZ_RTTV-603"
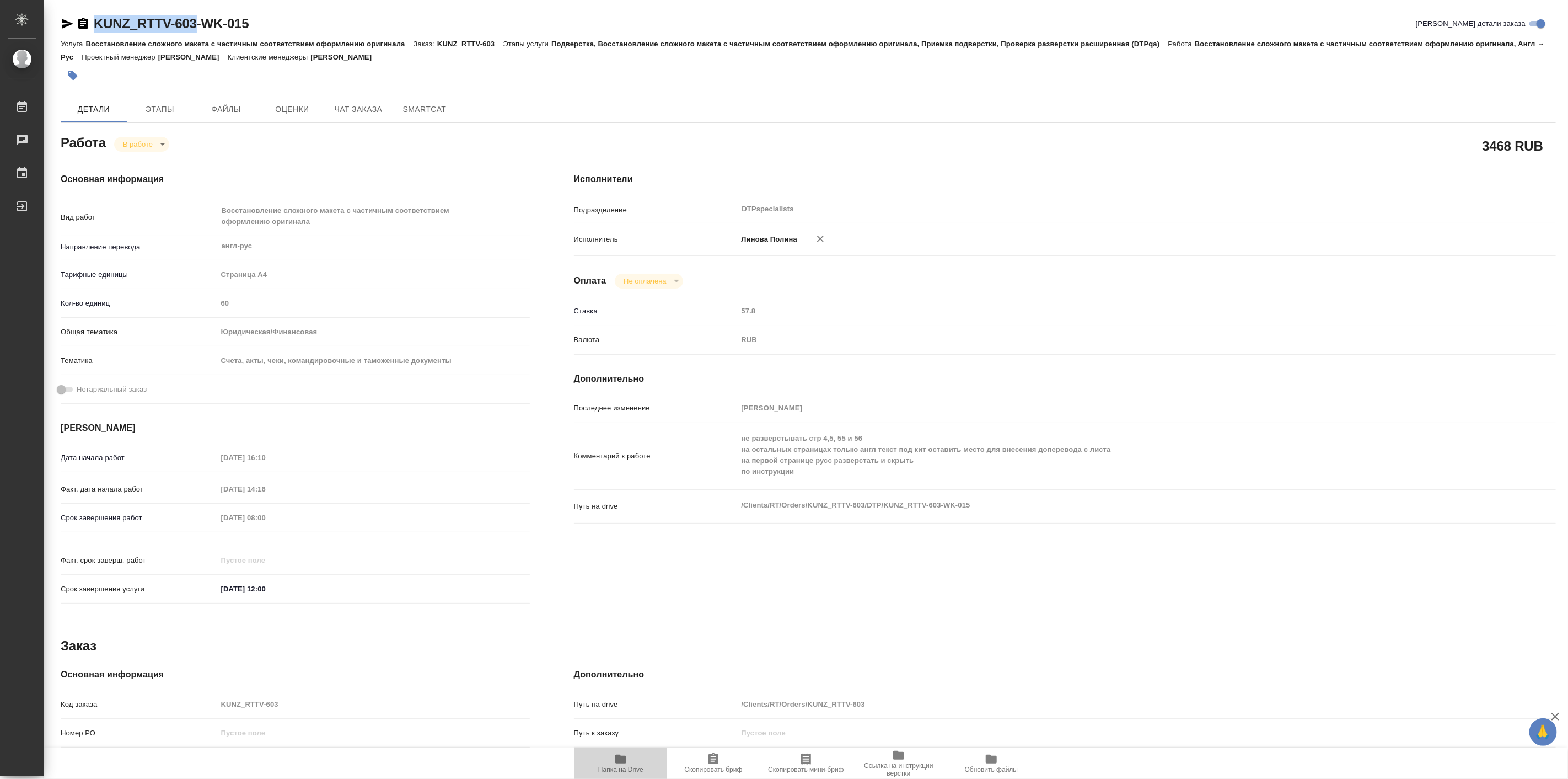
click at [615, 763] on icon "button" at bounding box center [620, 759] width 13 height 13
click at [495, 132] on div "Работа В работе inProgress" at bounding box center [295, 141] width 469 height 20
click at [897, 760] on span "Ссылка на инструкции верстки" at bounding box center [899, 763] width 80 height 29
click at [625, 763] on icon "button" at bounding box center [621, 759] width 11 height 9
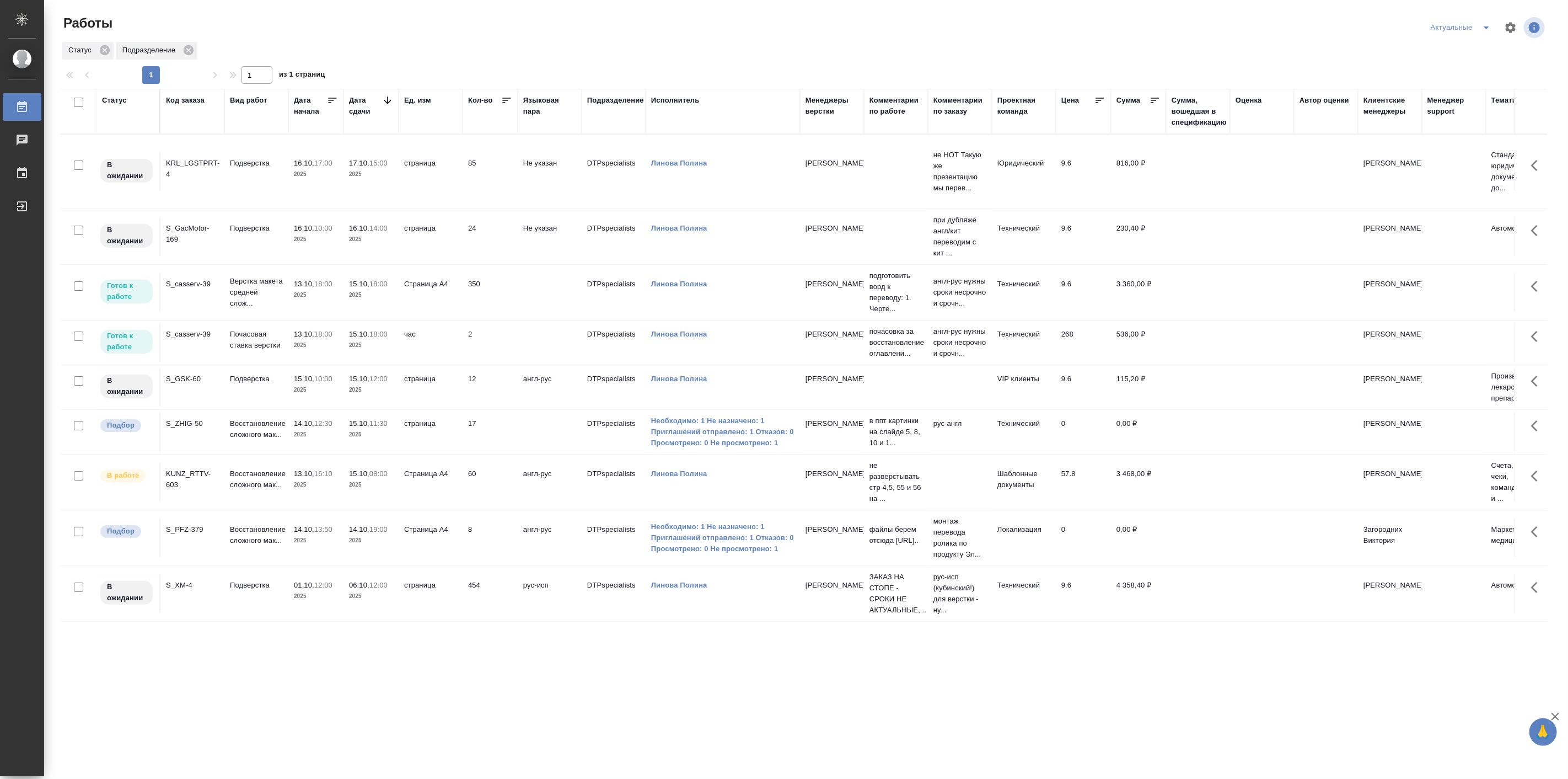
click at [935, 61] on div at bounding box center [808, 63] width 1495 height 5
click at [1483, 27] on icon "split button" at bounding box center [1486, 27] width 13 height 13
click at [1442, 84] on li "Мои" at bounding box center [1460, 85] width 73 height 18
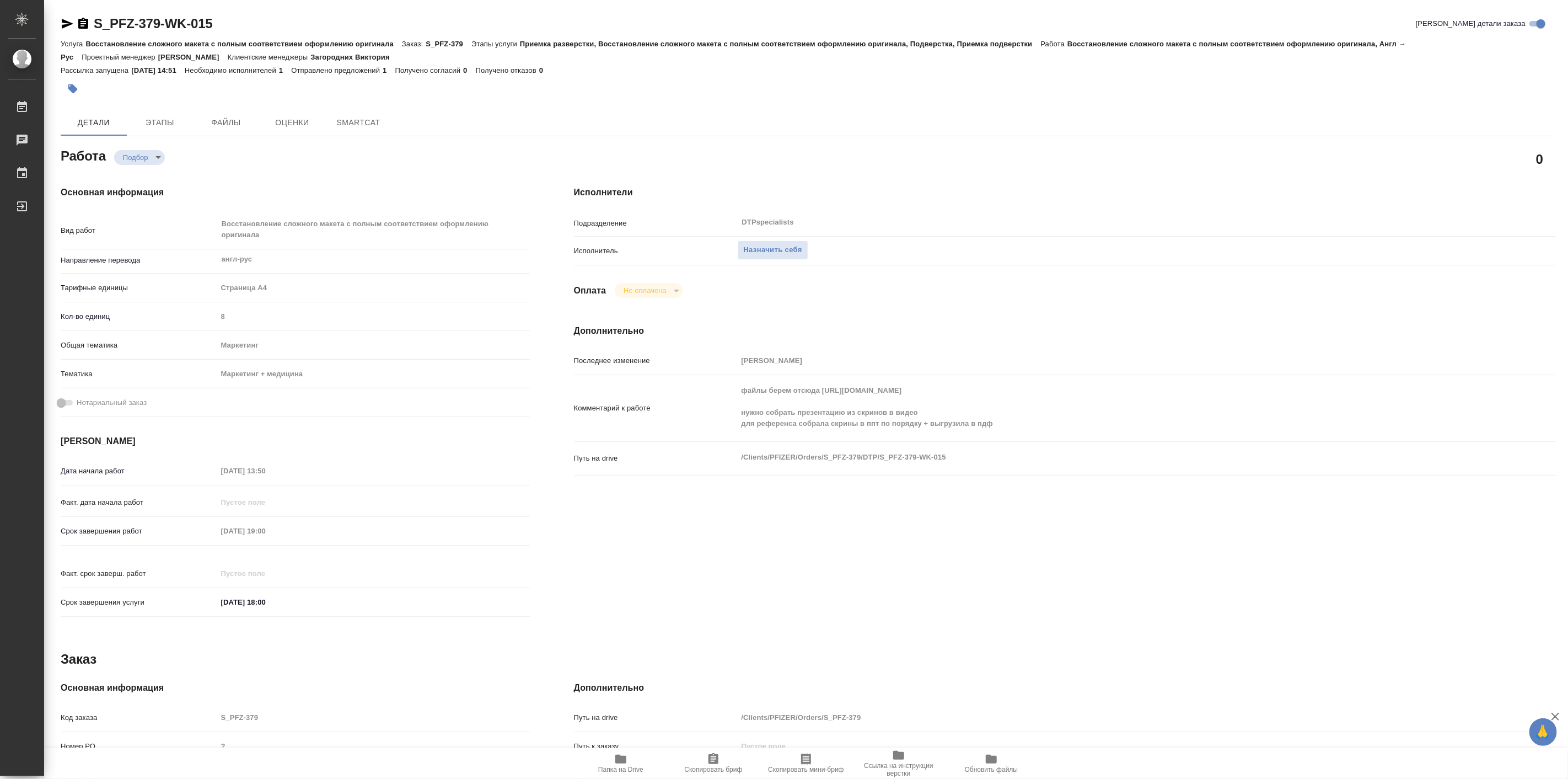
type textarea "x"
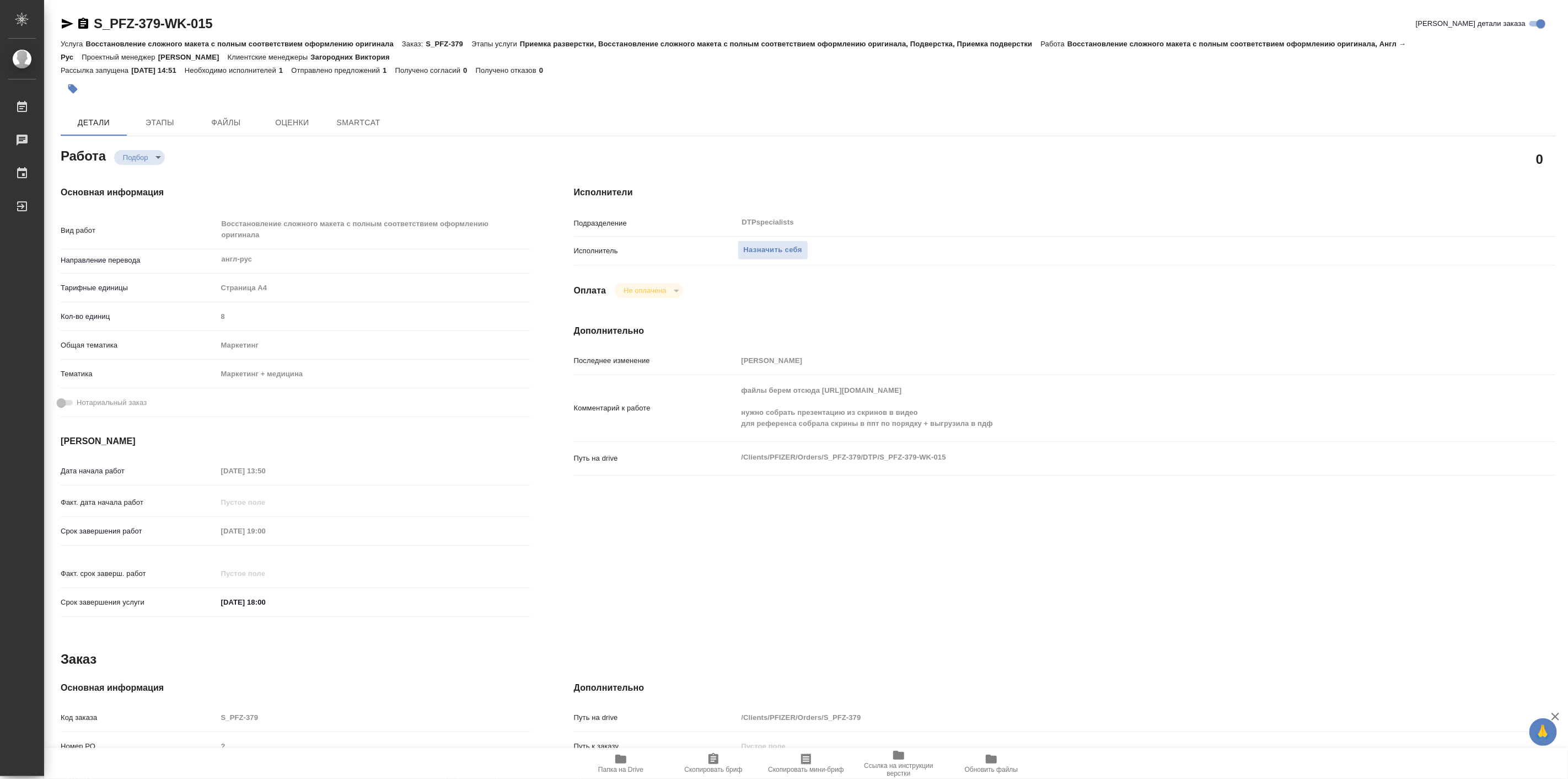
type textarea "x"
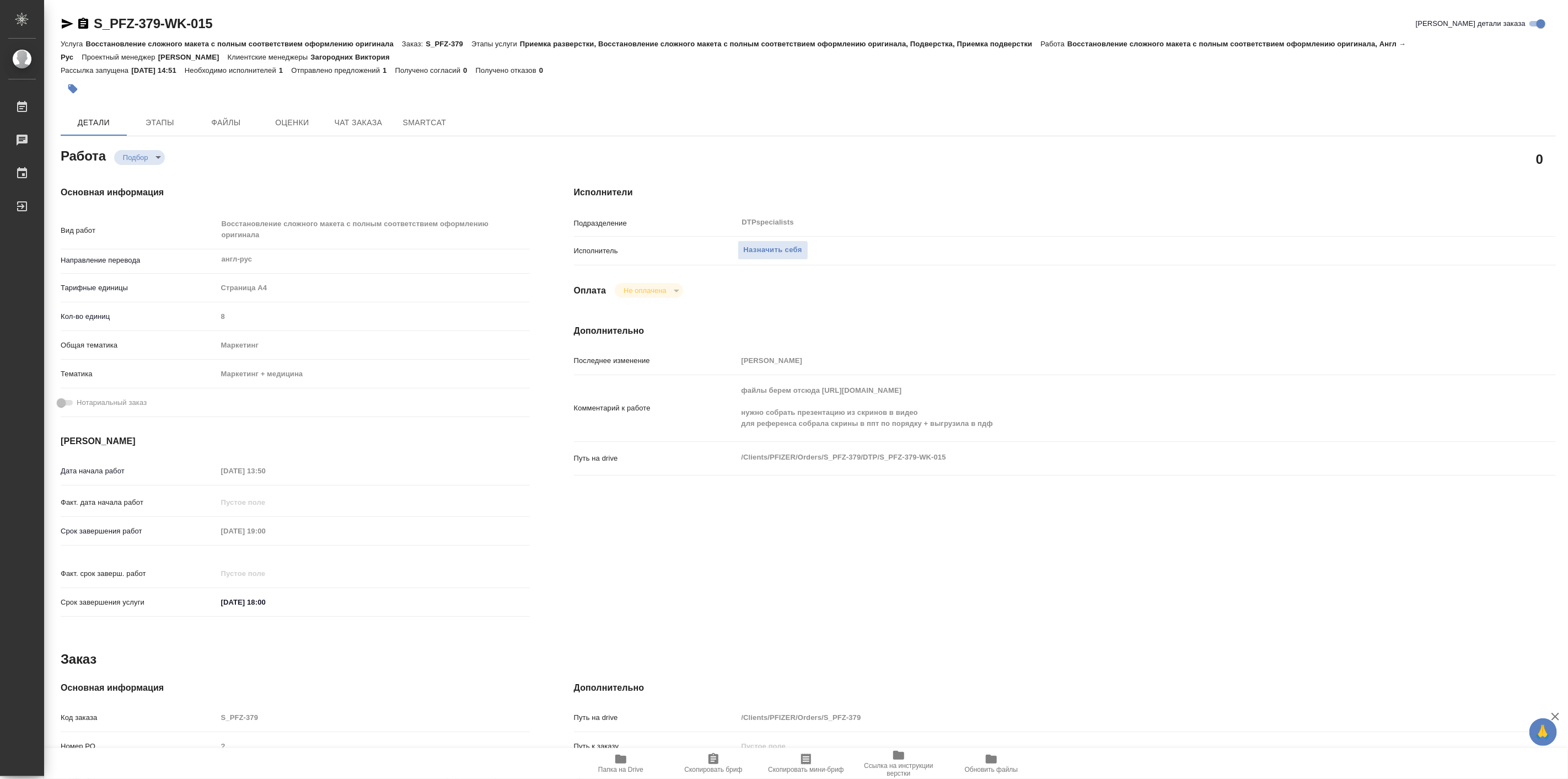
type textarea "x"
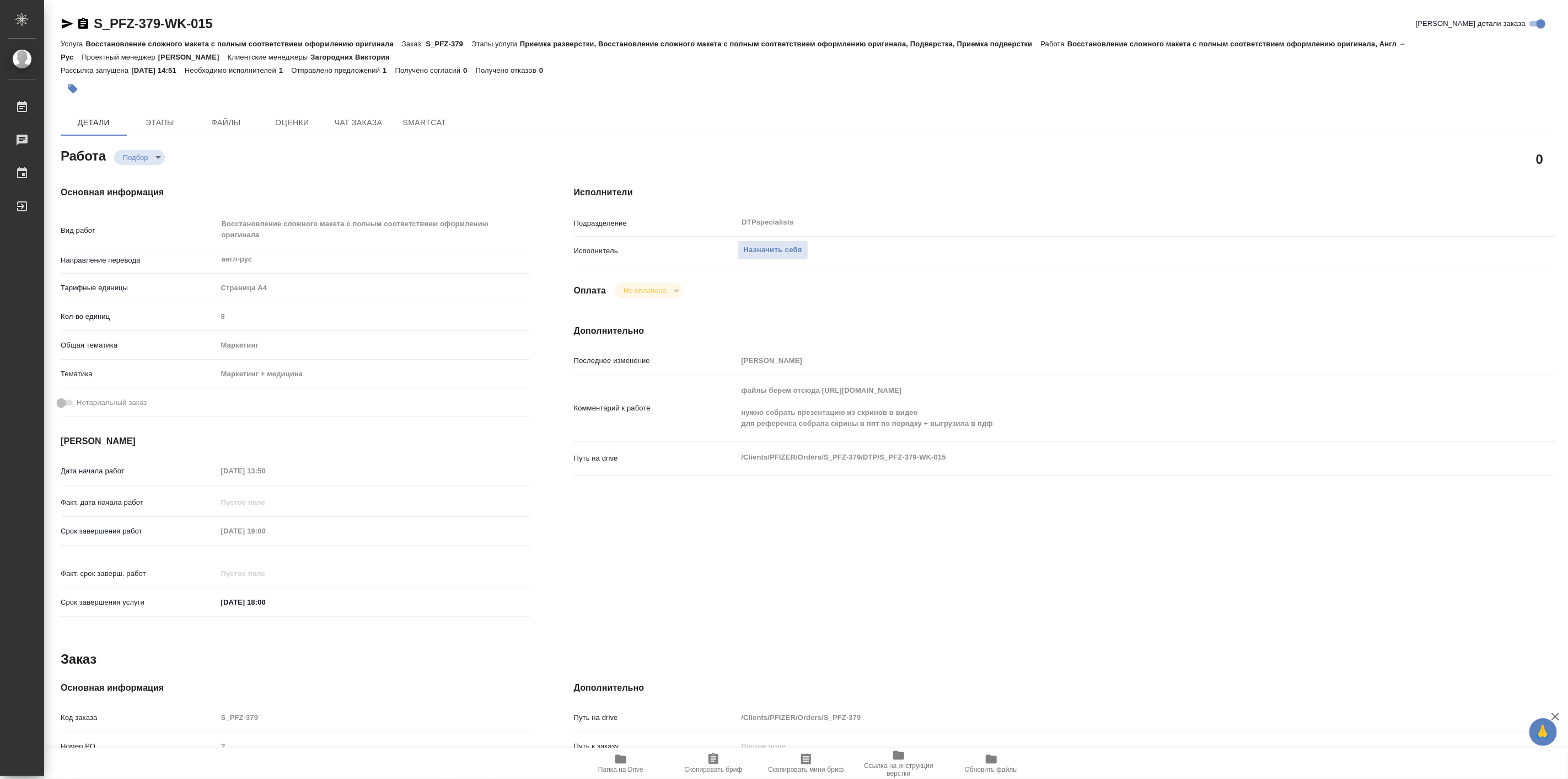
type textarea "x"
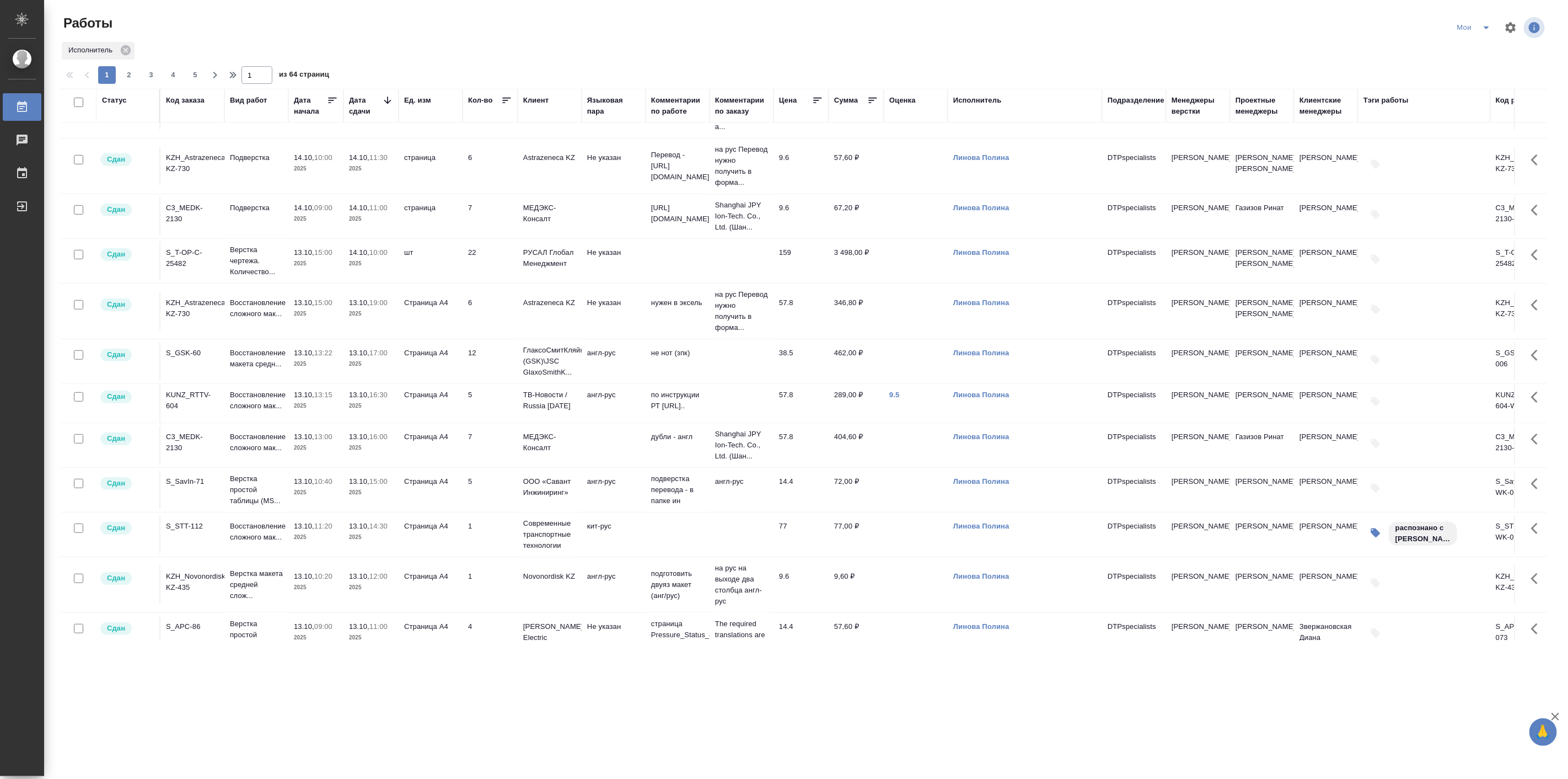
scroll to position [510, 0]
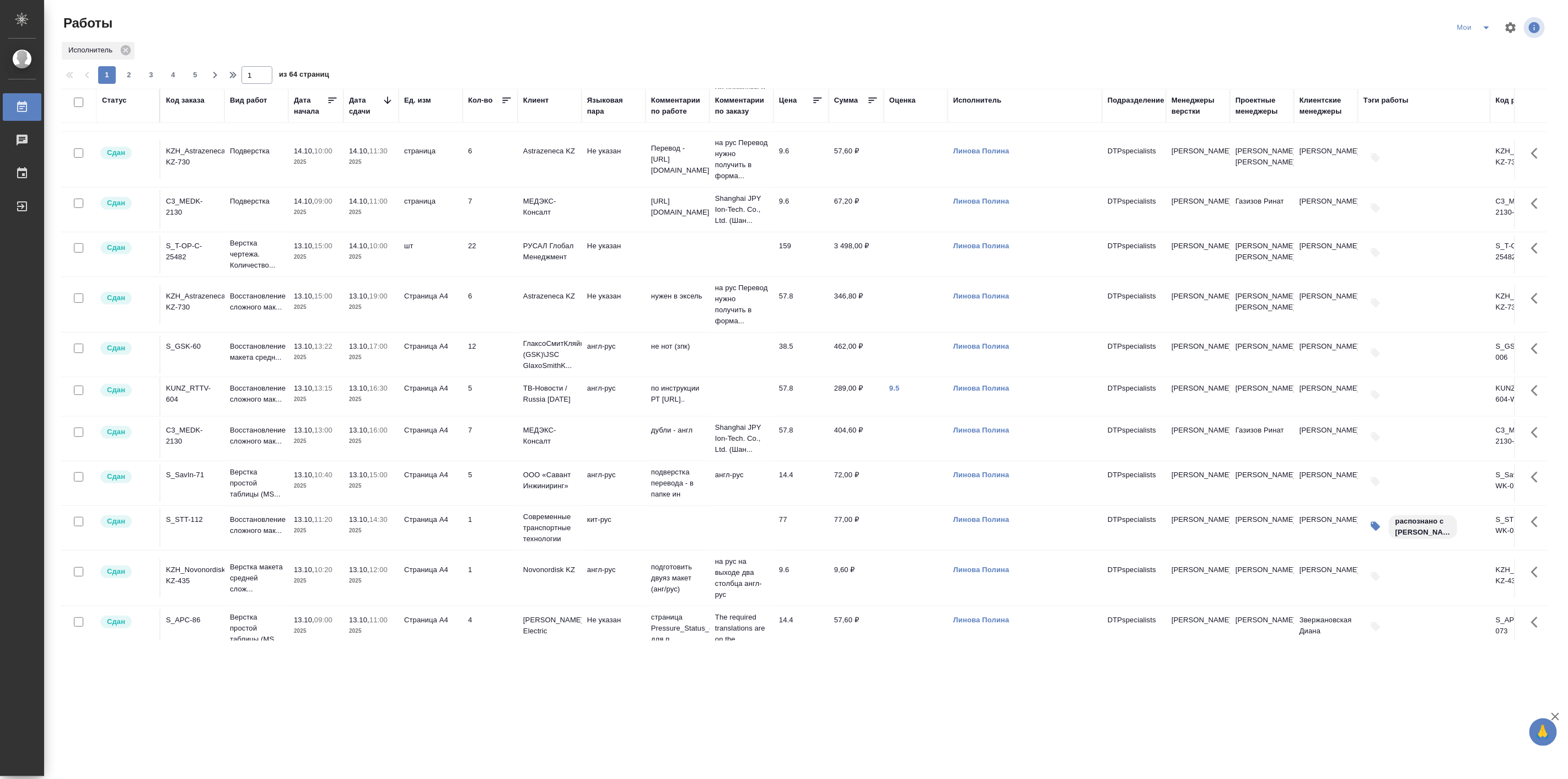
click at [313, 405] on p "2025" at bounding box center [316, 400] width 44 height 11
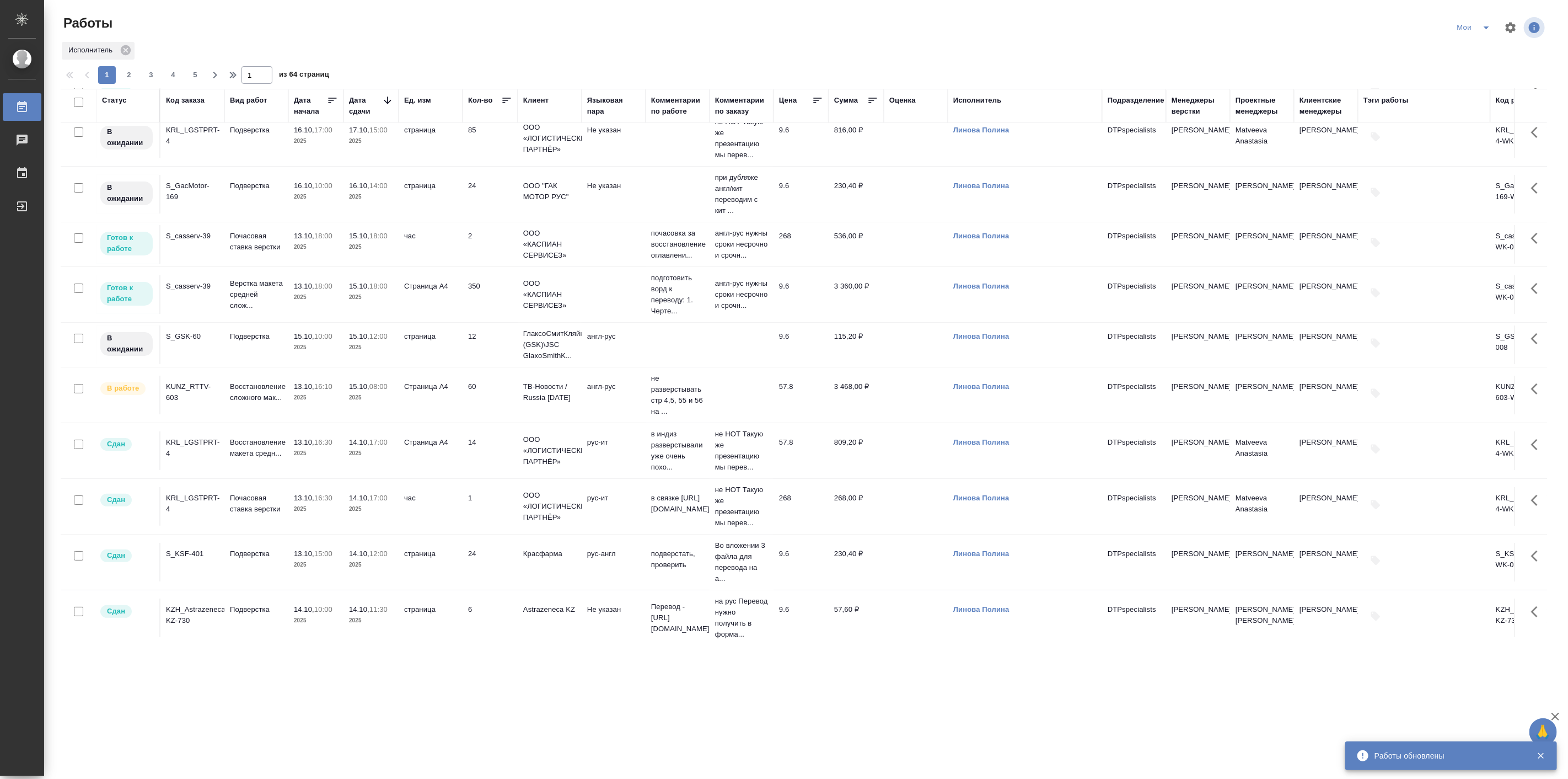
scroll to position [0, 0]
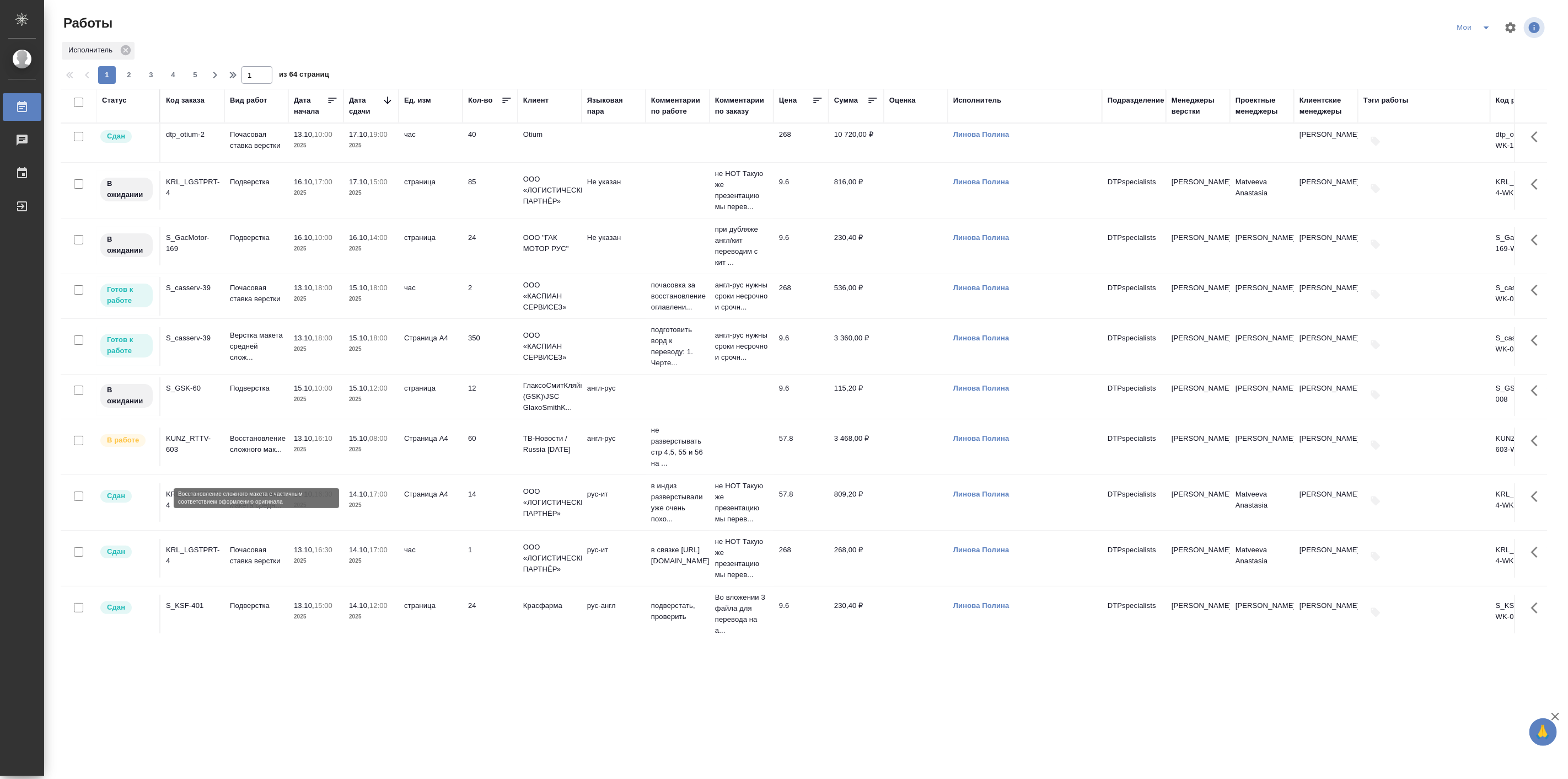
click at [257, 454] on p "Восстановление сложного мак..." at bounding box center [257, 444] width 53 height 22
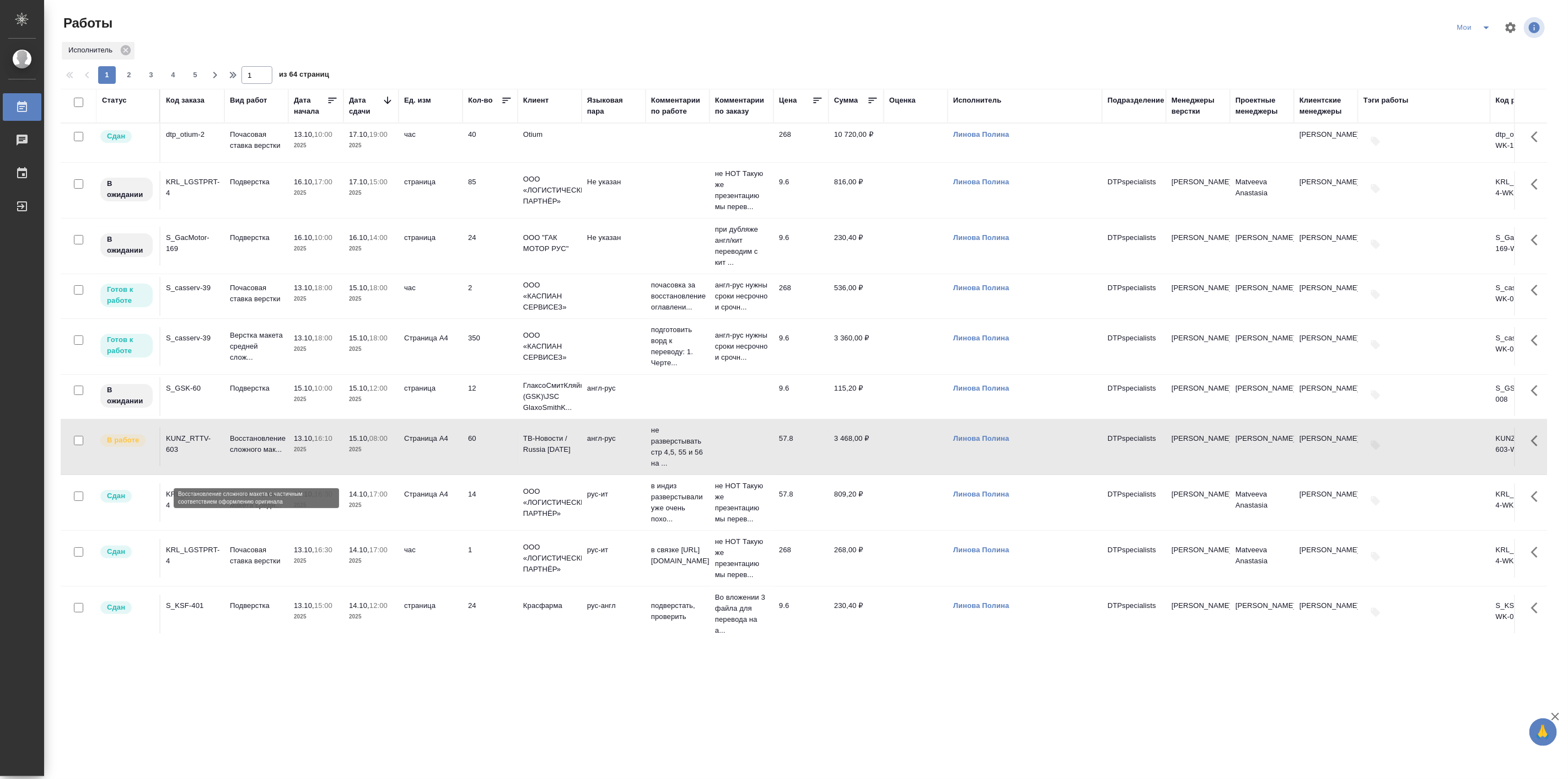
click at [257, 454] on p "Восстановление сложного мак..." at bounding box center [257, 444] width 53 height 22
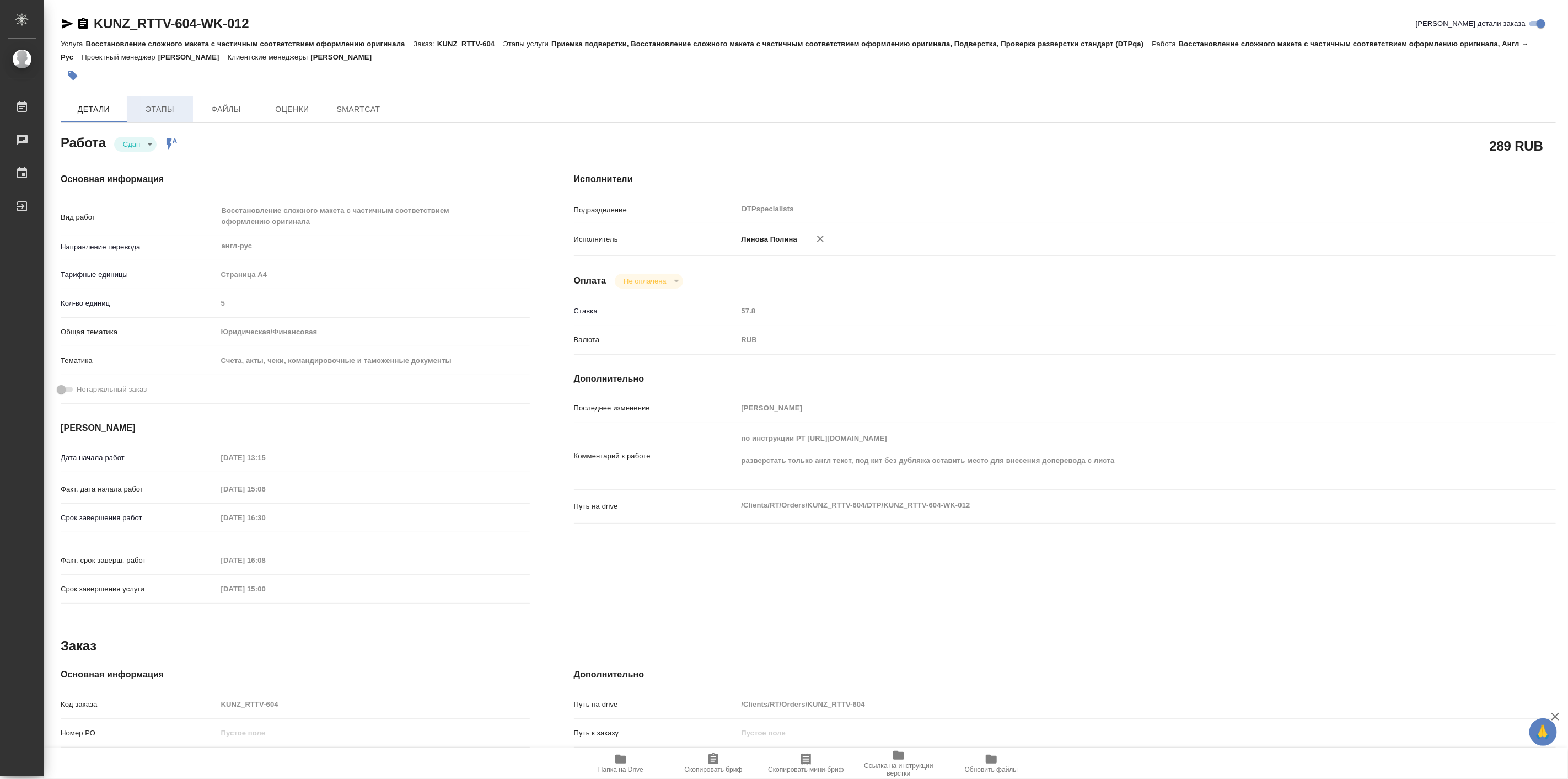
type textarea "x"
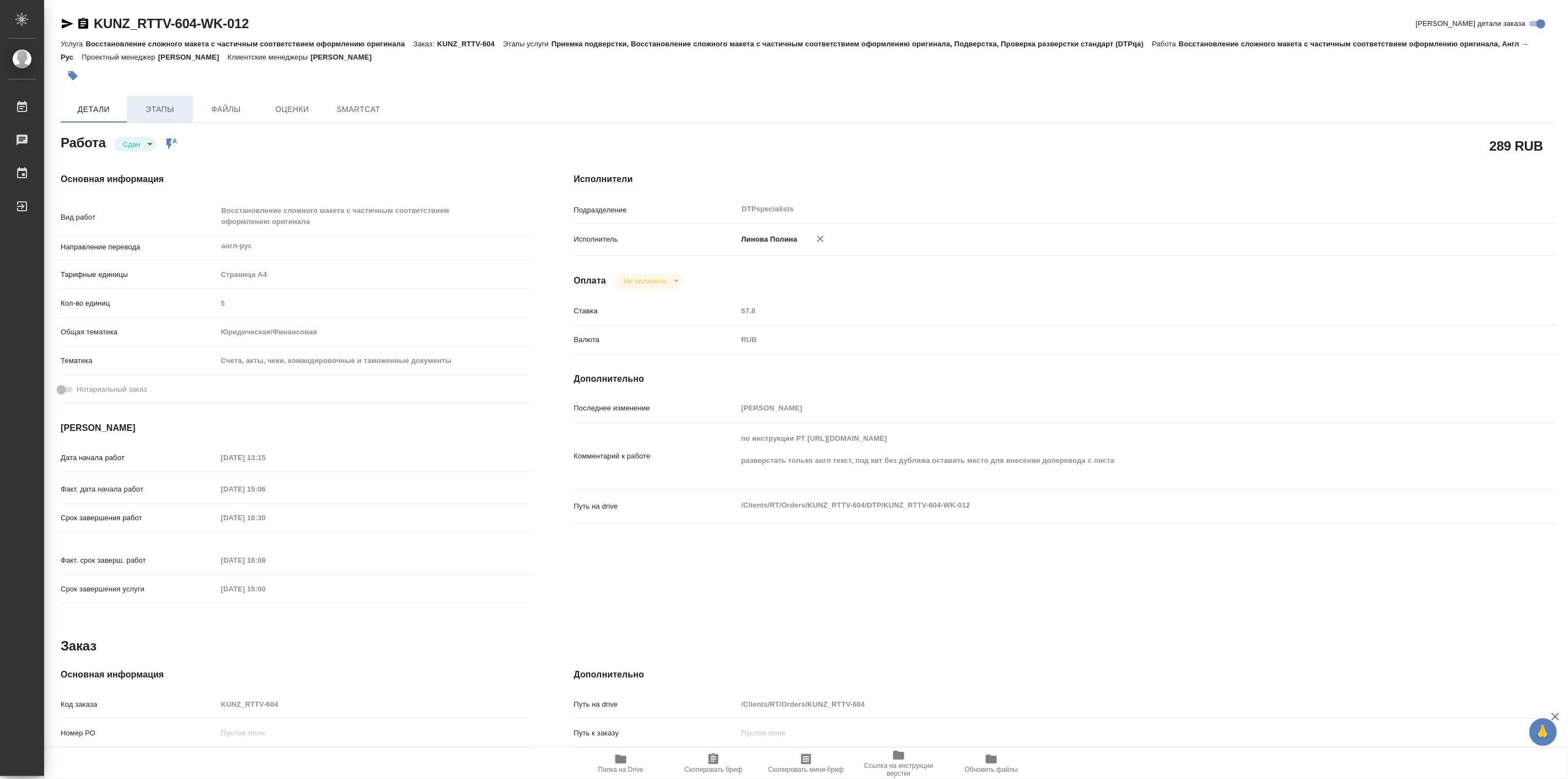
type textarea "x"
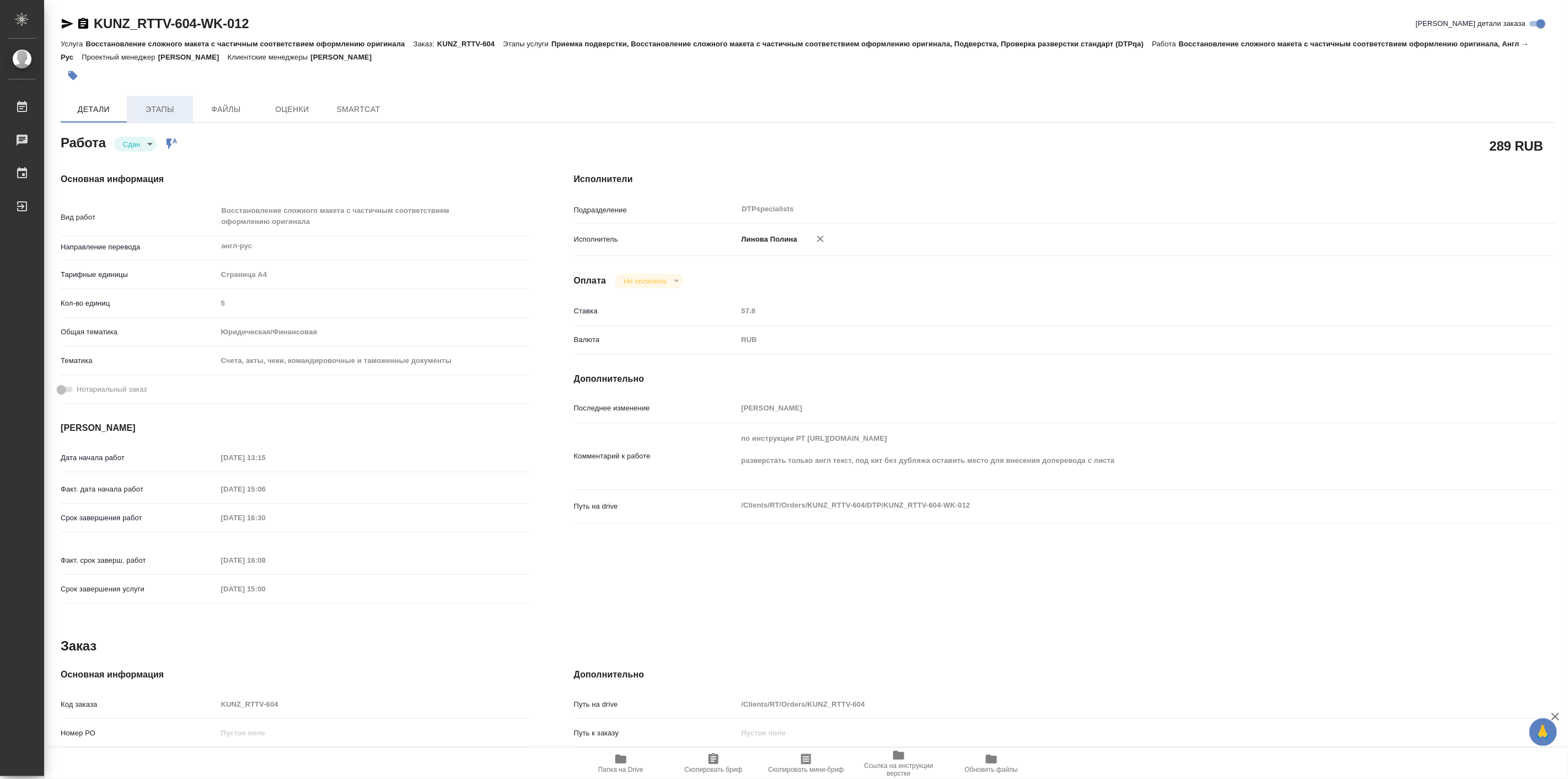
type textarea "x"
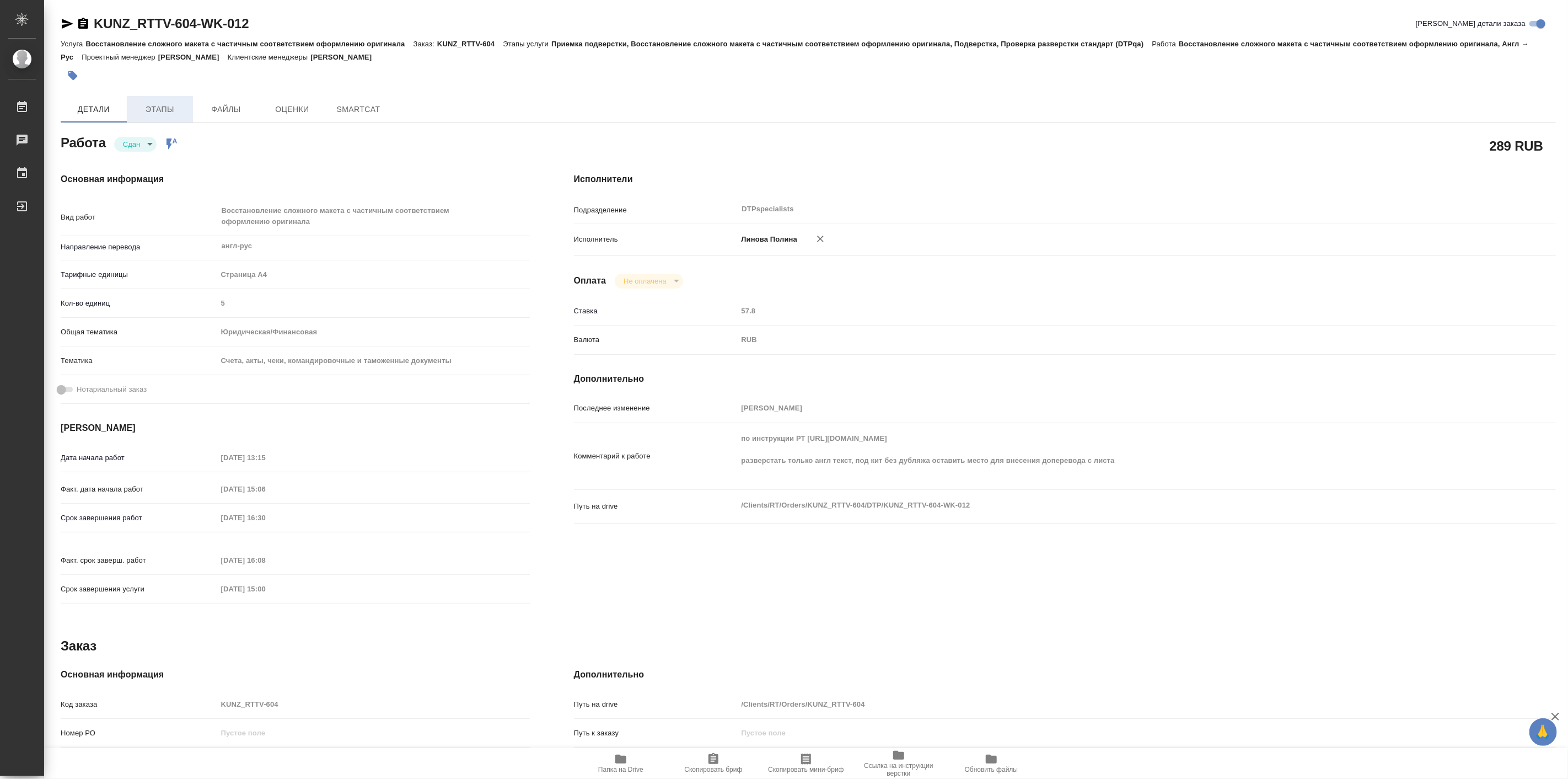
type textarea "x"
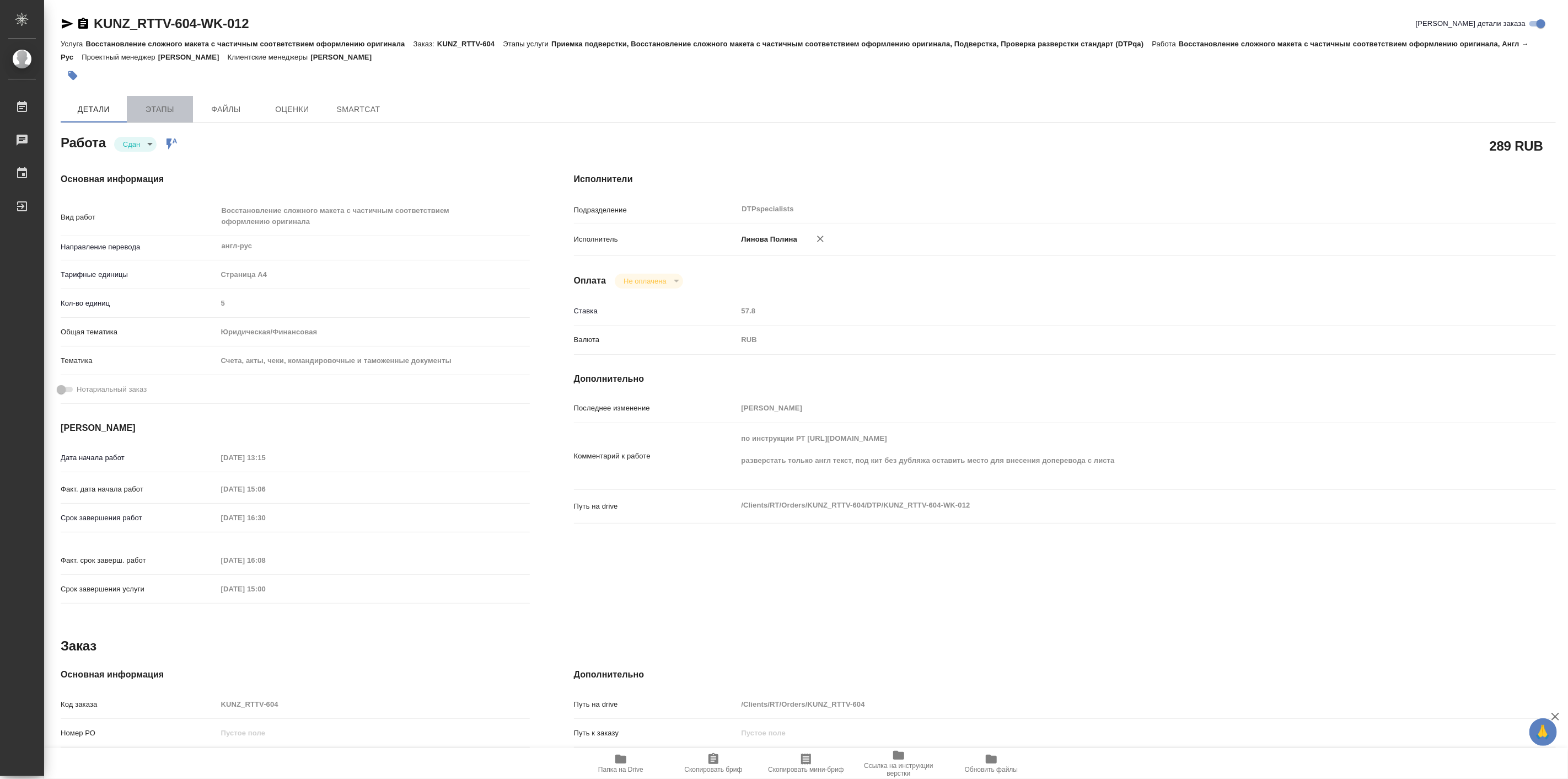
click at [162, 108] on span "Этапы" at bounding box center [160, 109] width 53 height 14
type textarea "x"
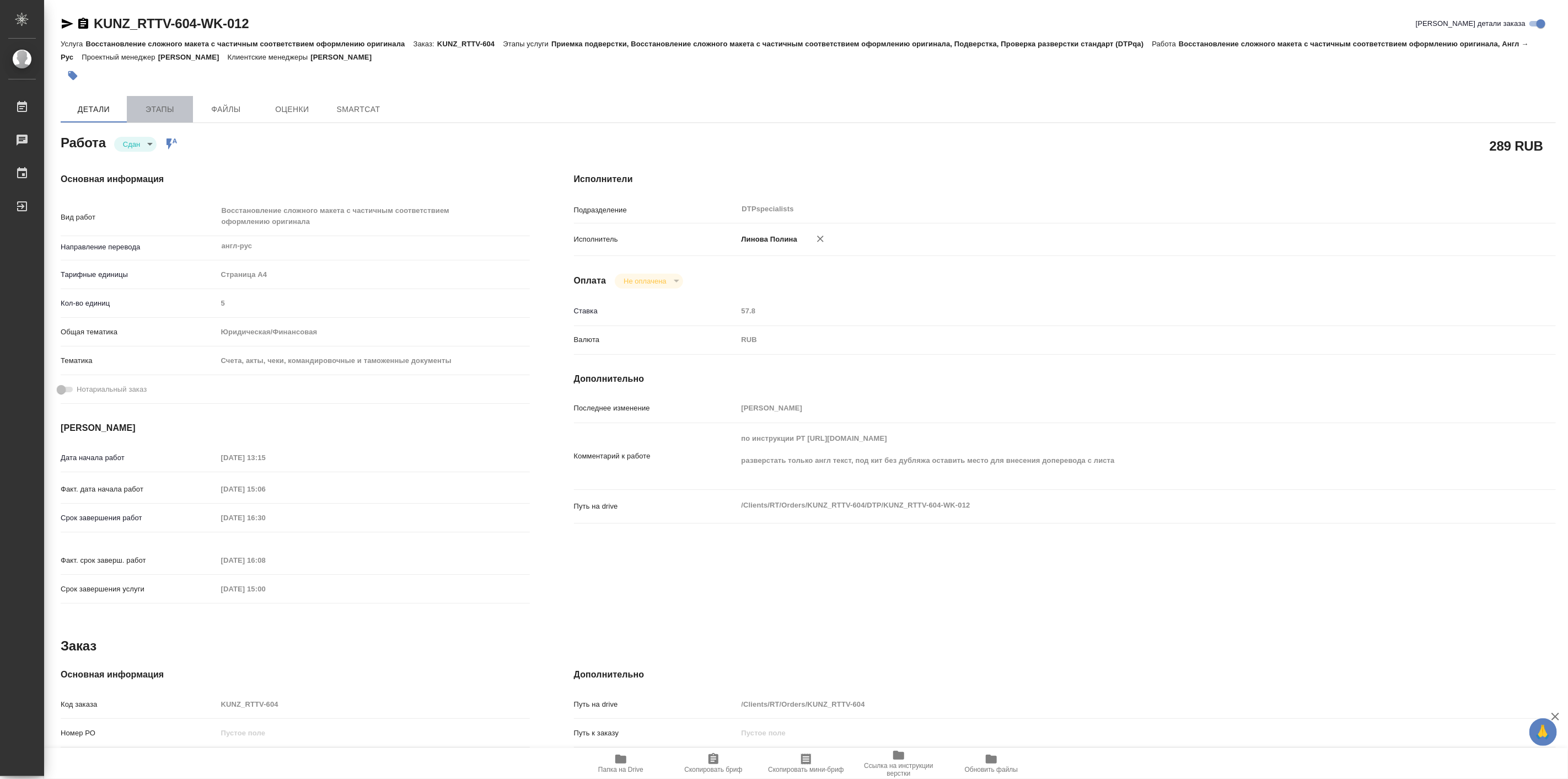
type textarea "x"
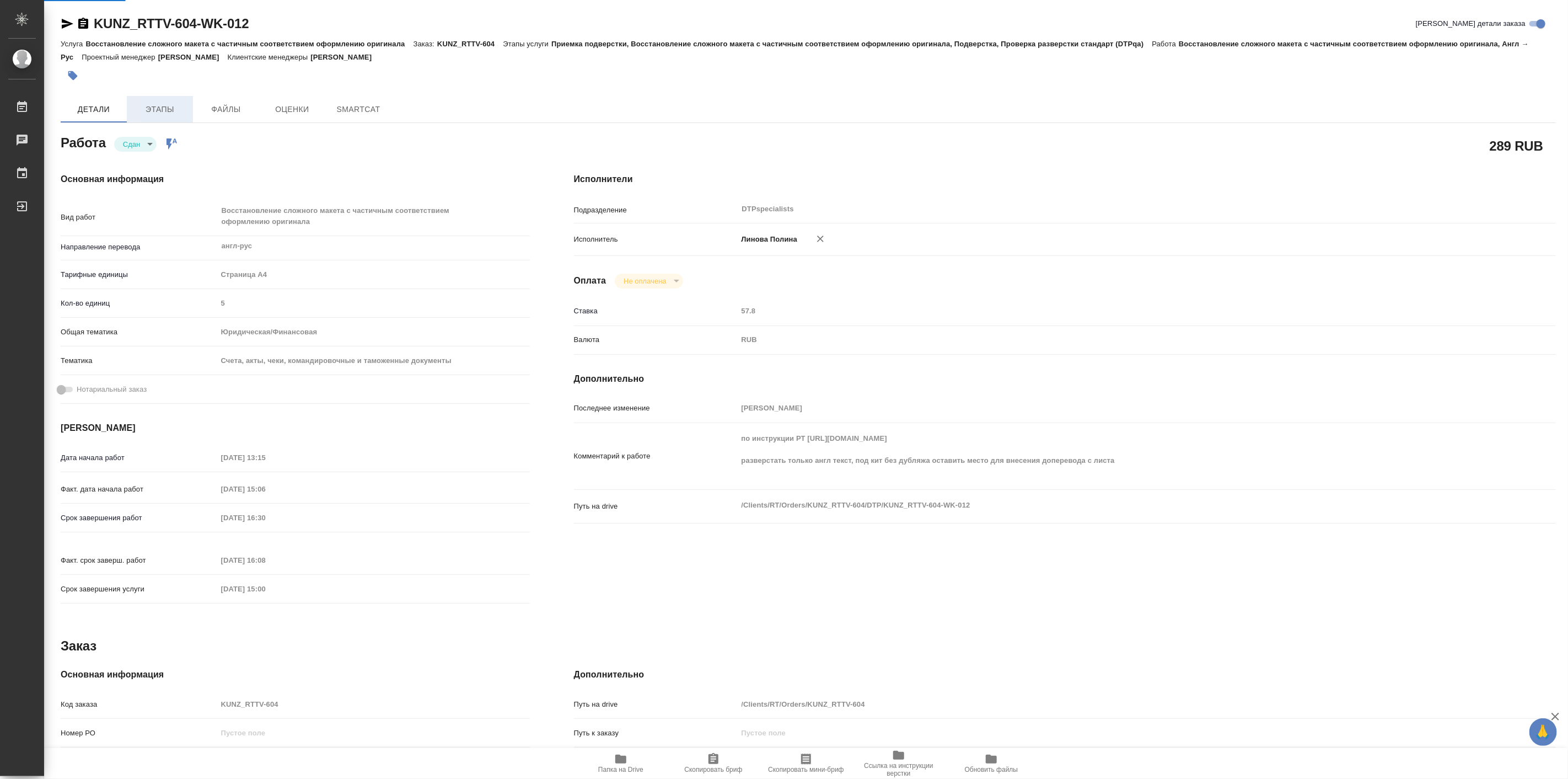
type textarea "x"
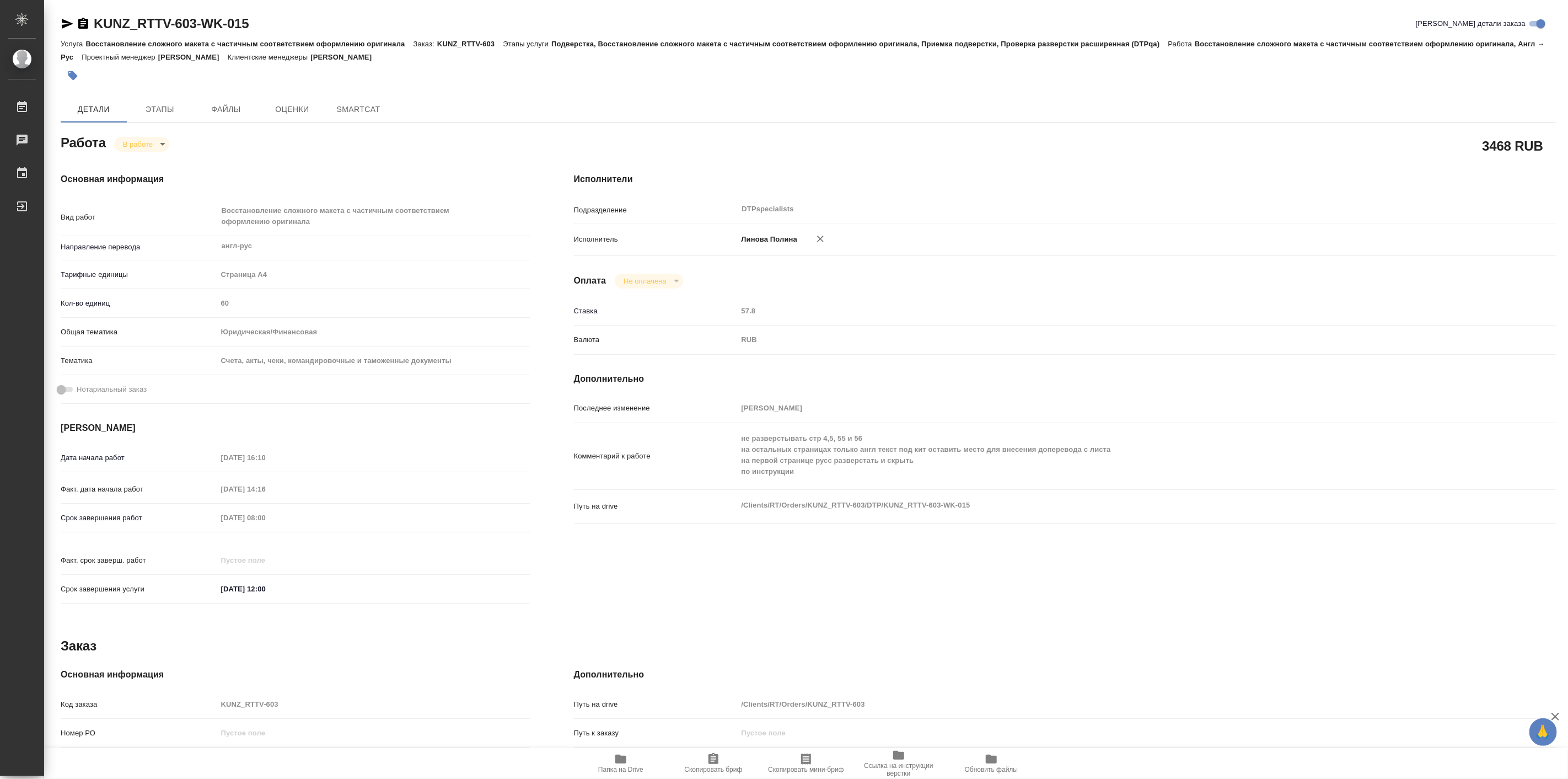
type textarea "x"
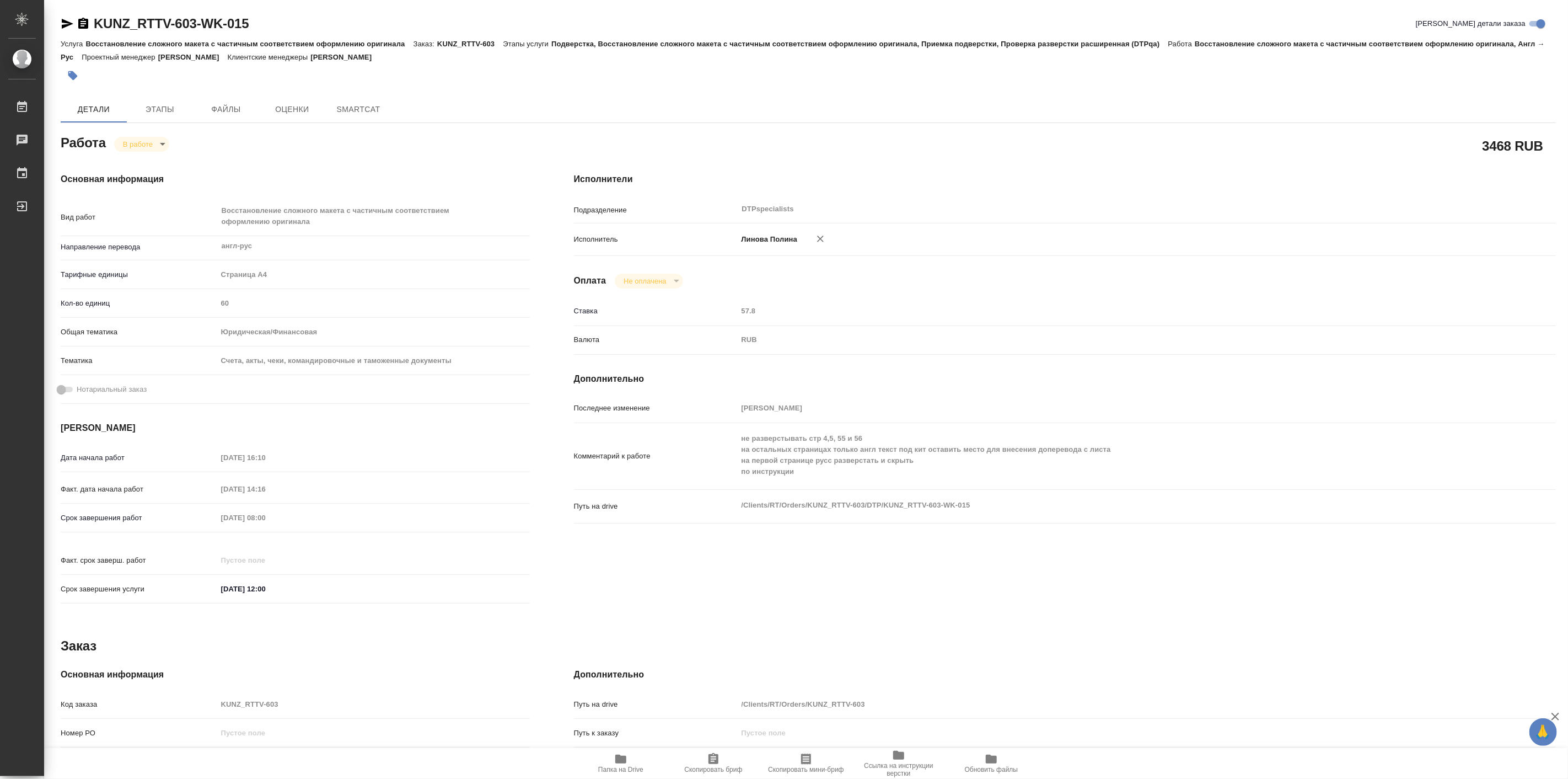
type textarea "x"
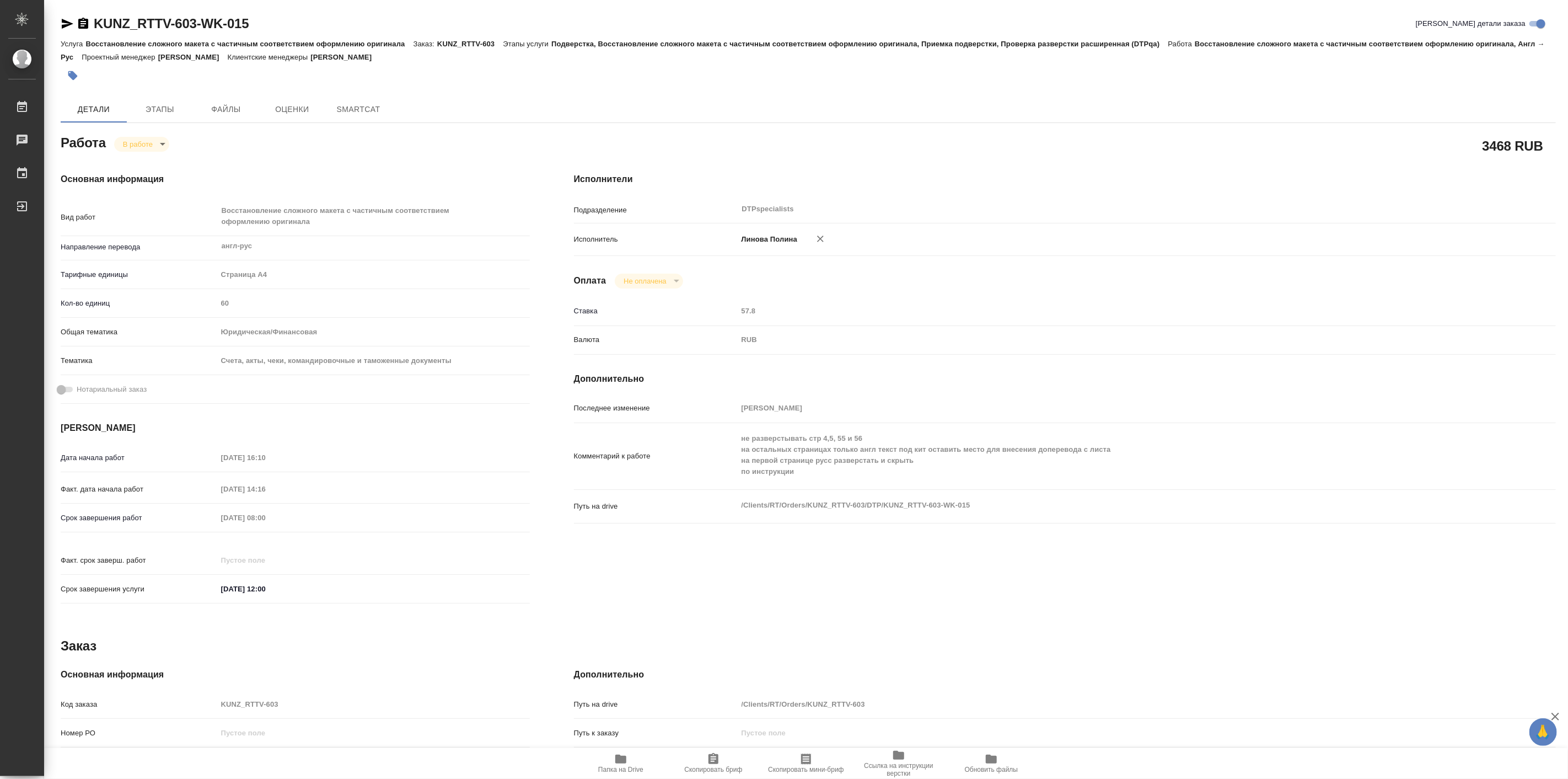
type textarea "x"
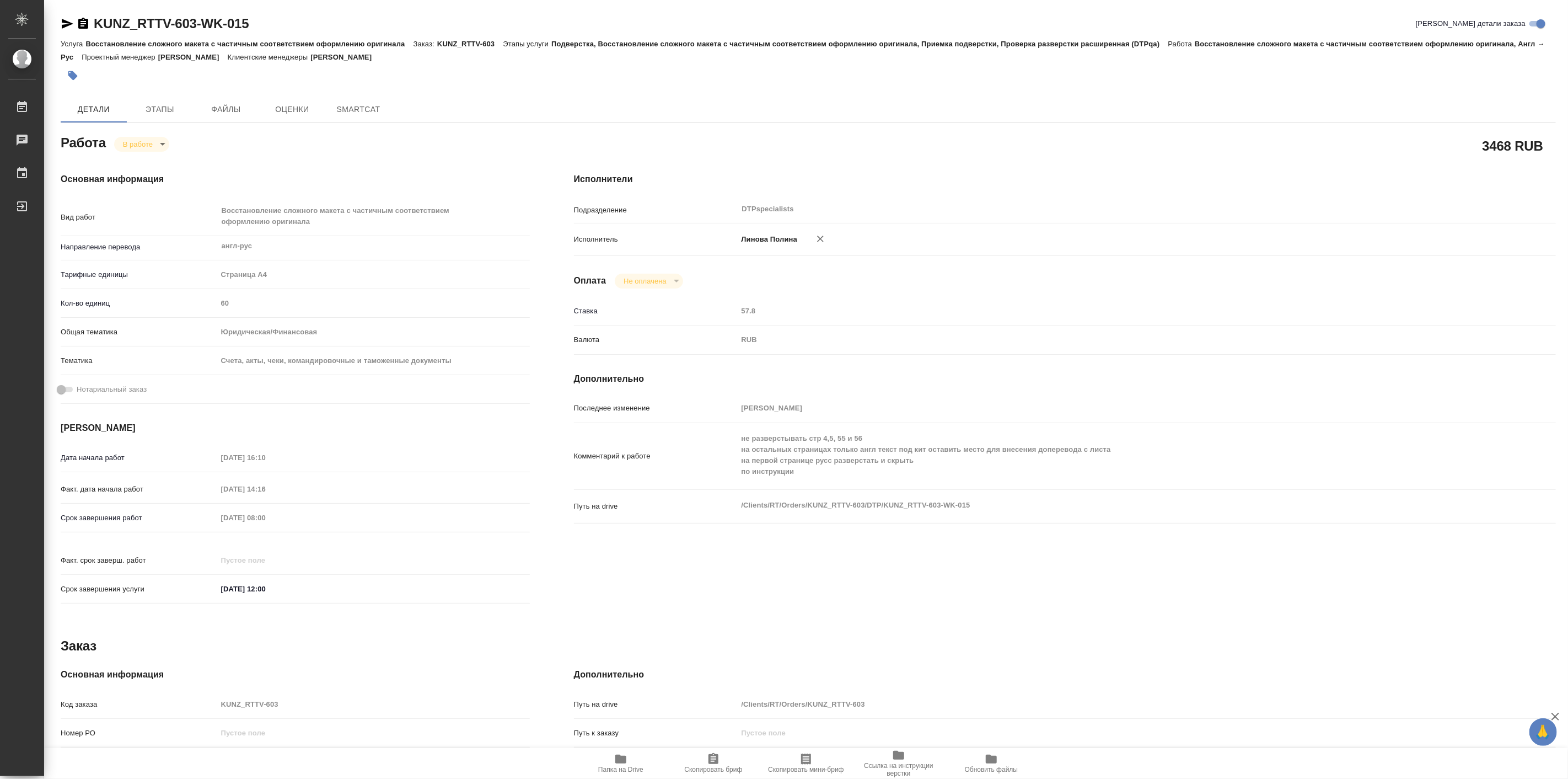
type textarea "x"
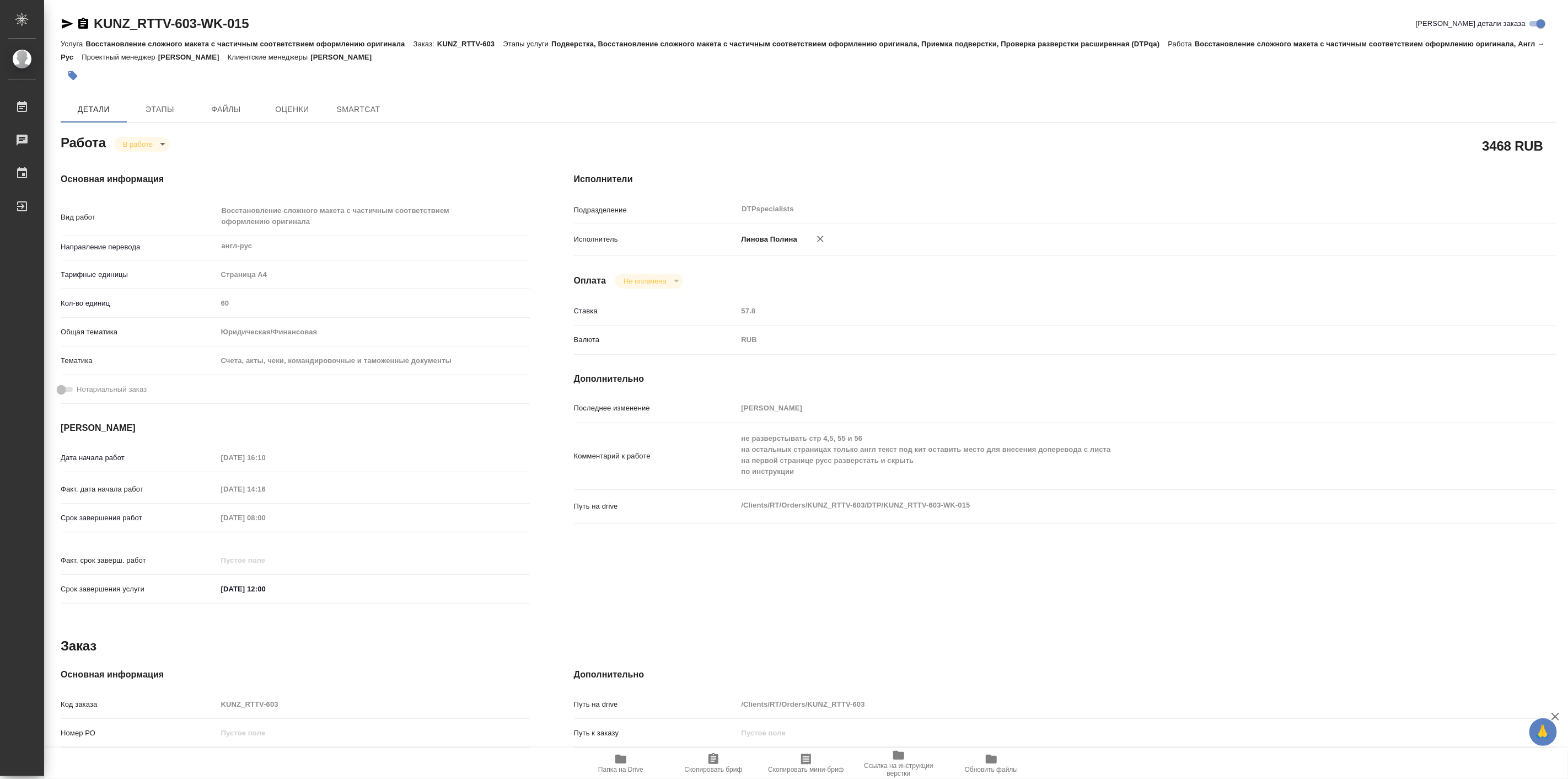
type textarea "x"
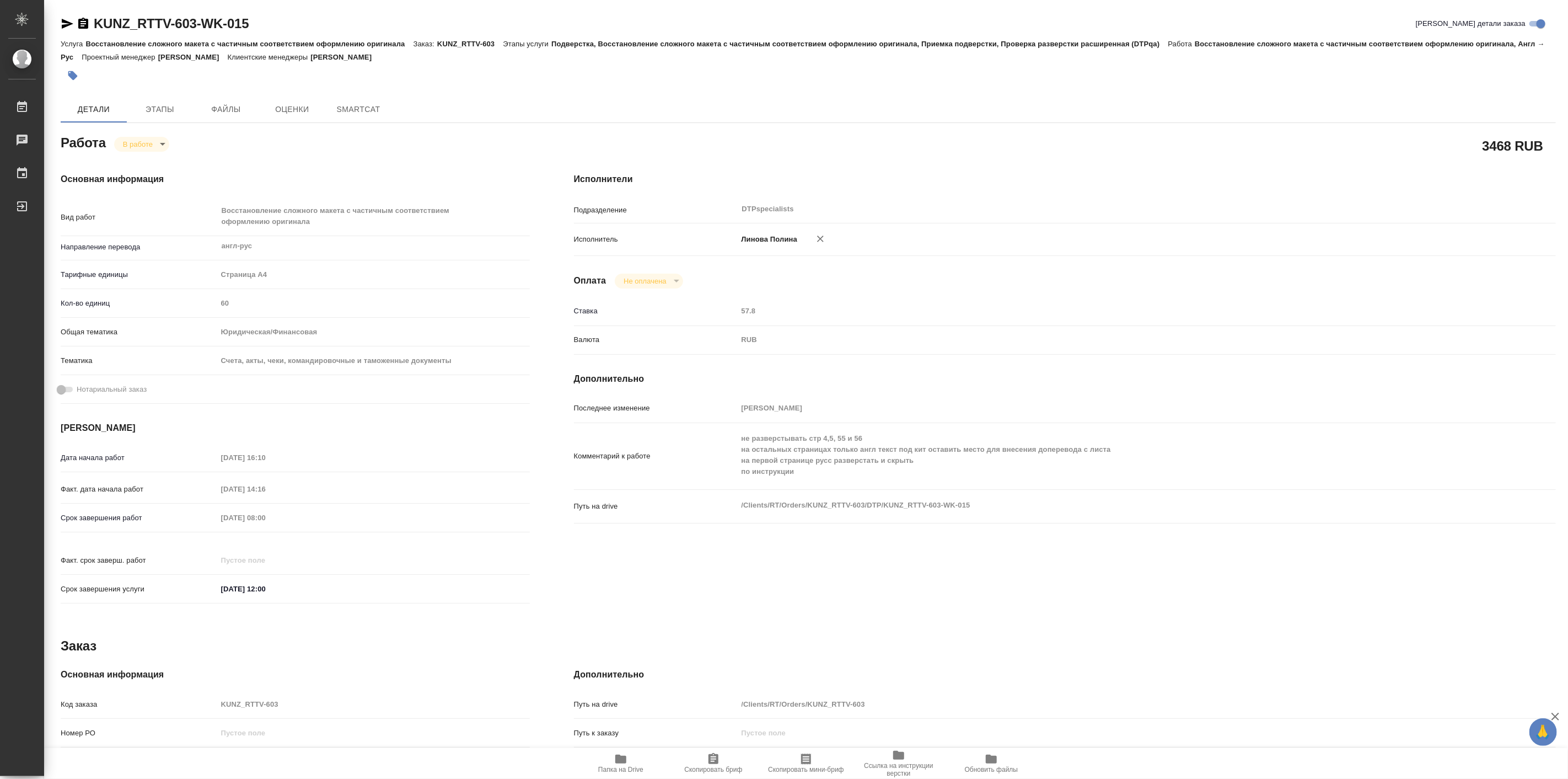
type textarea "x"
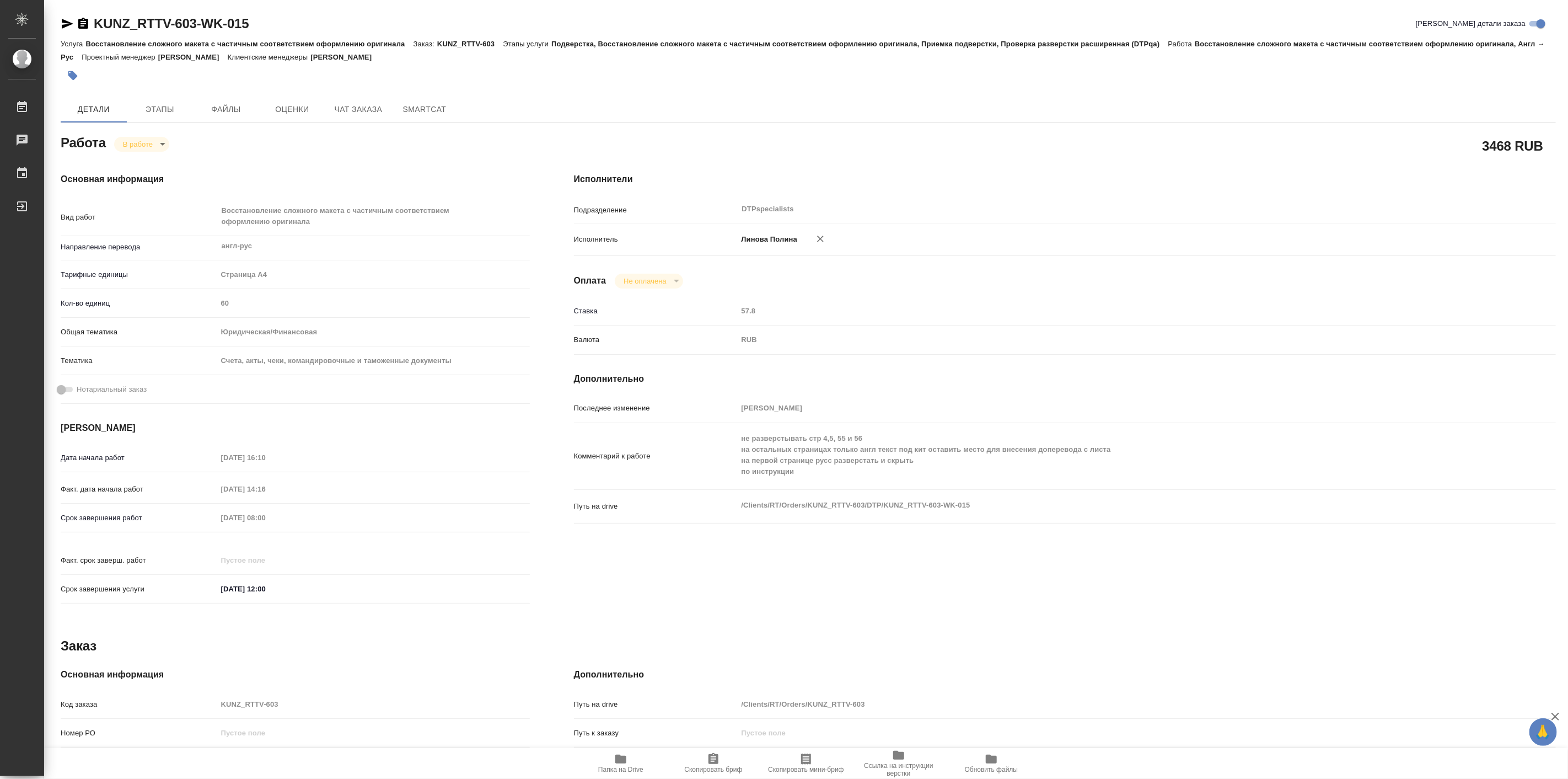
type textarea "x"
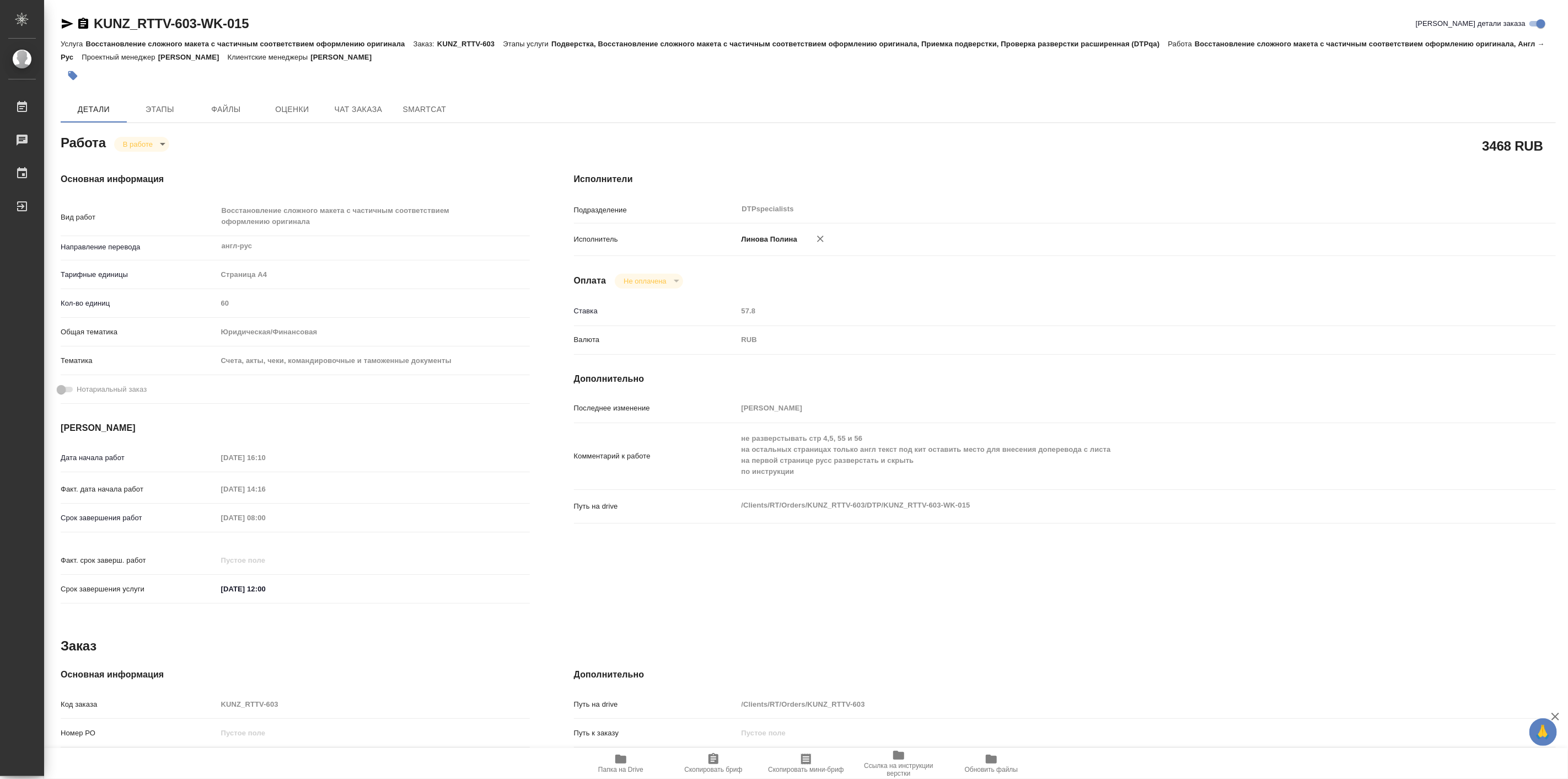
type textarea "x"
click at [615, 764] on icon "button" at bounding box center [620, 759] width 13 height 13
